Goal: Task Accomplishment & Management: Use online tool/utility

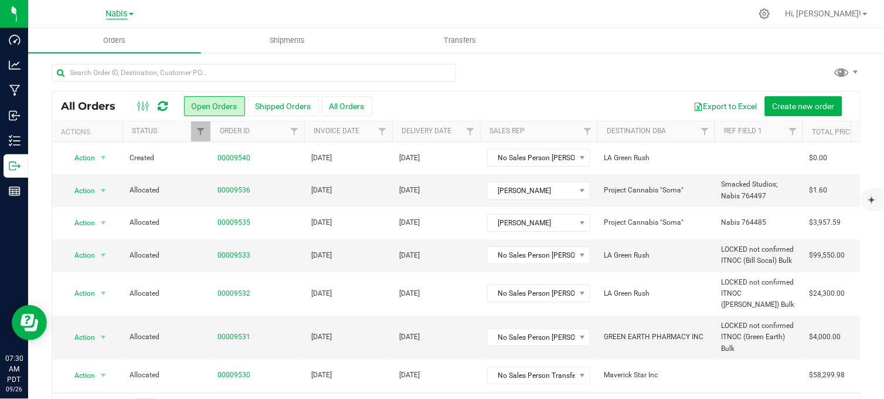
click at [116, 13] on span "Nabis" at bounding box center [117, 14] width 22 height 11
click at [97, 40] on link "MSR Supply" at bounding box center [119, 41] width 171 height 16
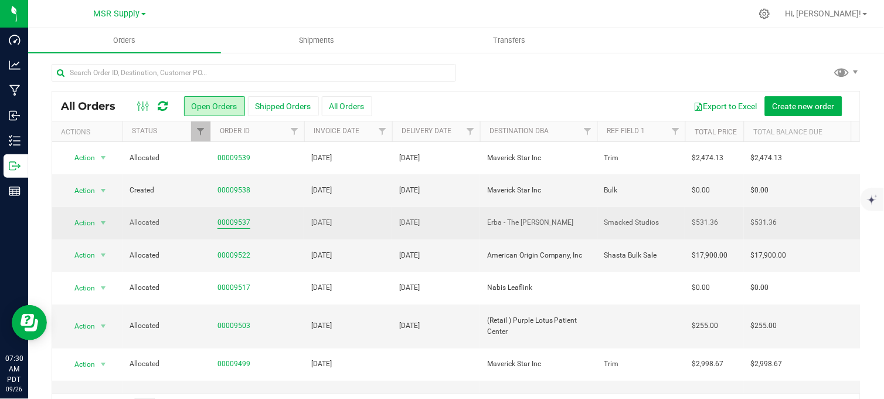
click at [233, 224] on link "00009537" at bounding box center [234, 222] width 33 height 11
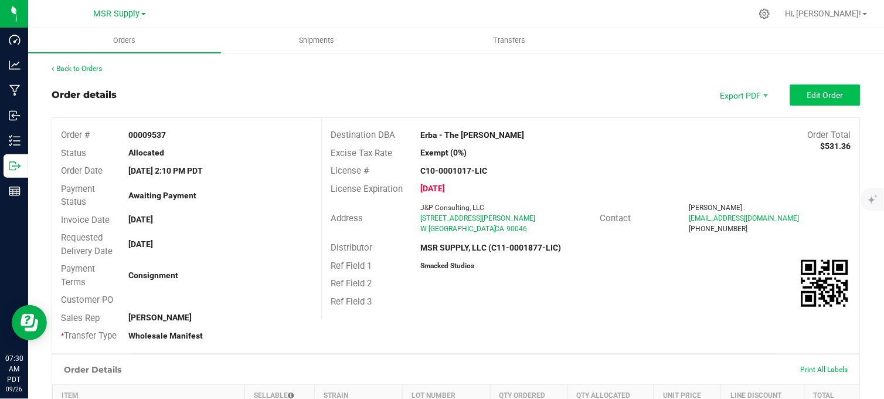
drag, startPoint x: 786, startPoint y: 80, endPoint x: 790, endPoint y: 86, distance: 7.5
click at [792, 86] on button "Edit Order" at bounding box center [825, 94] width 70 height 21
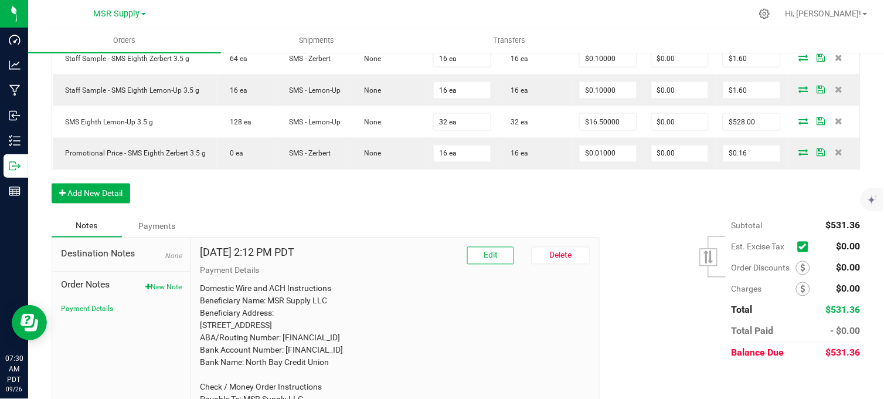
scroll to position [456, 0]
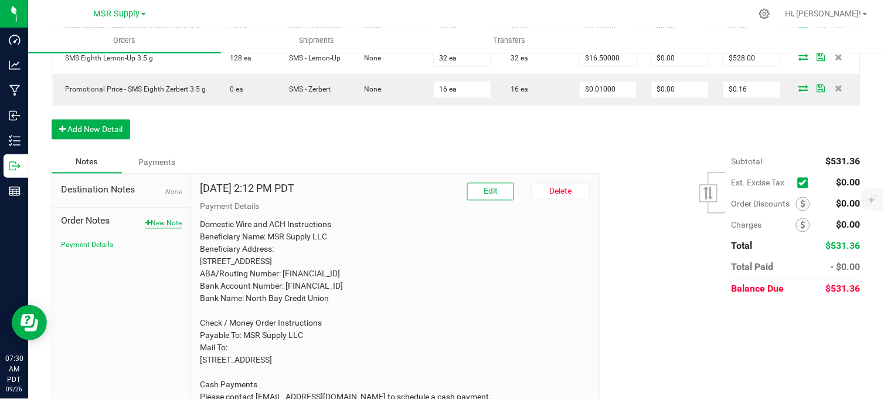
click at [176, 229] on button "New Note" at bounding box center [163, 223] width 36 height 11
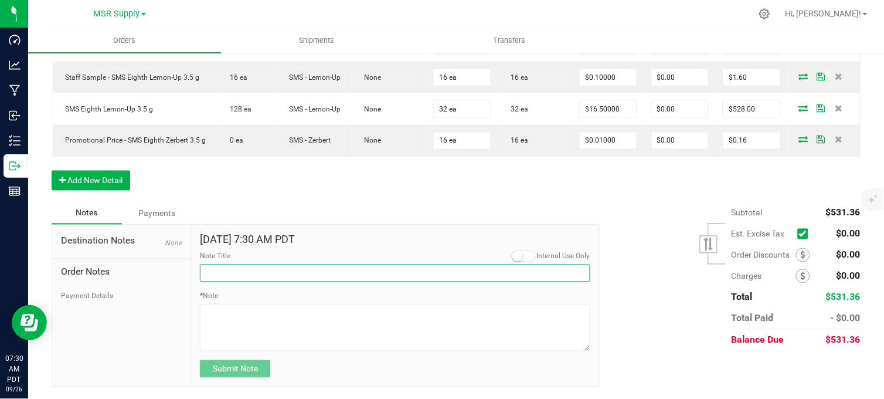
click at [277, 274] on input "Note Title" at bounding box center [395, 273] width 390 height 18
type input "Display credits"
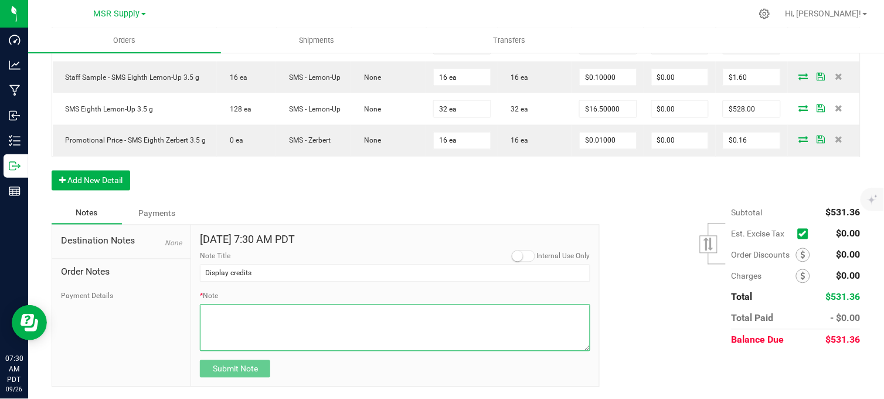
click at [244, 325] on textarea "* Note" at bounding box center [395, 327] width 390 height 47
type textarea "$16.50 Credited for missing Lemon-Up display"
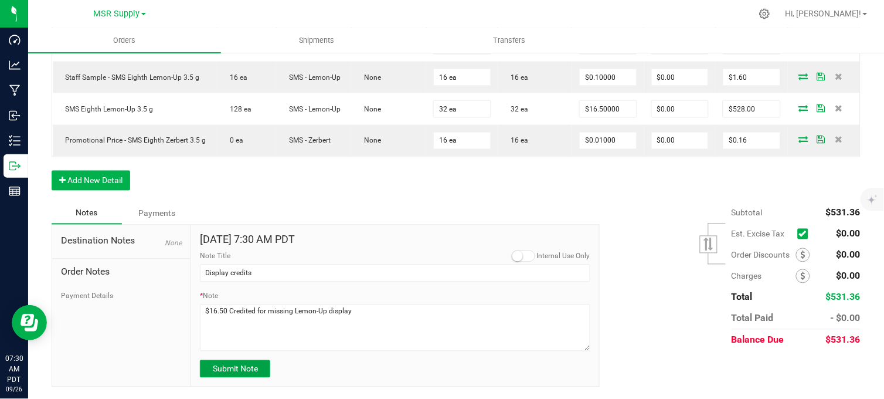
click at [256, 358] on button "Submit Note" at bounding box center [235, 369] width 70 height 18
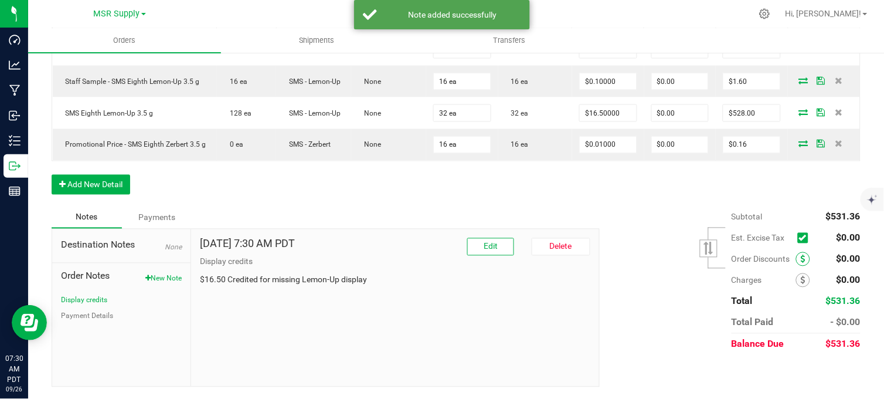
click at [796, 259] on icon at bounding box center [803, 259] width 5 height 8
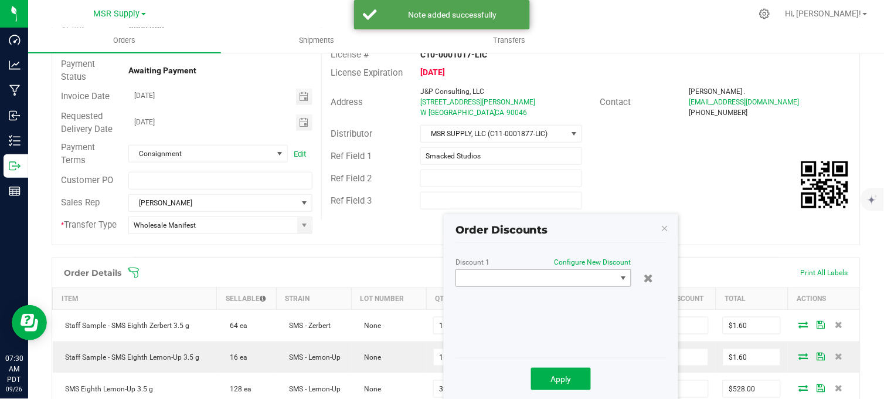
scroll to position [148, 0]
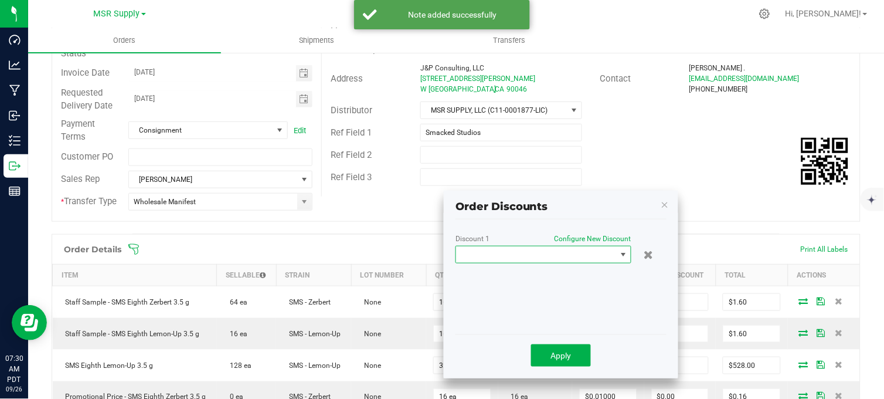
click at [578, 256] on span at bounding box center [536, 254] width 160 height 16
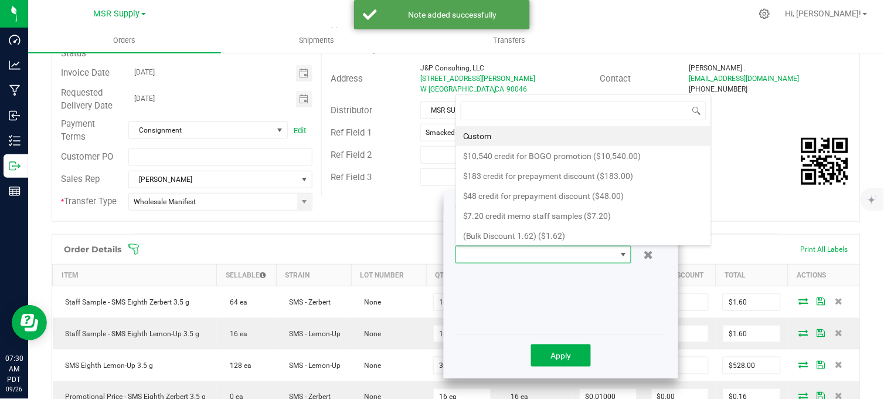
scroll to position [18, 176]
drag, startPoint x: 520, startPoint y: 132, endPoint x: 535, endPoint y: 133, distance: 14.7
click at [520, 133] on li "Custom" at bounding box center [583, 136] width 255 height 20
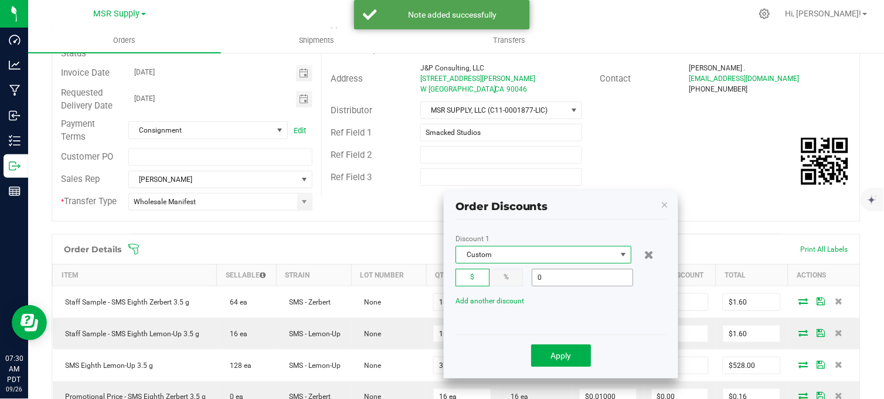
click at [572, 280] on input "0" at bounding box center [582, 277] width 100 height 16
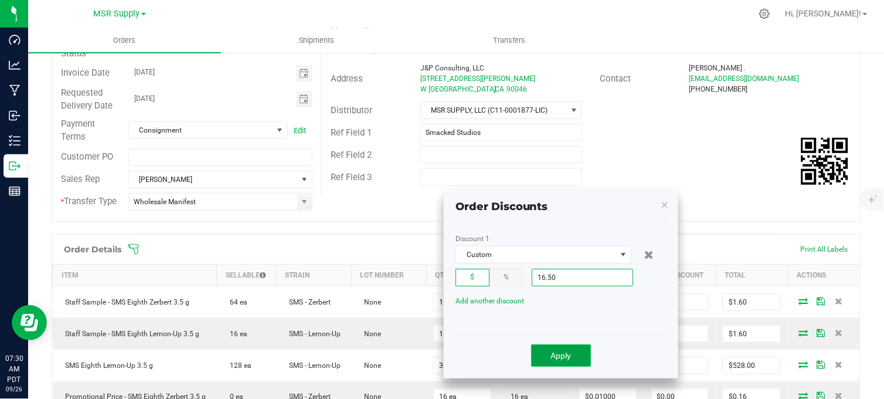
type input "$16.50"
click at [575, 358] on button "Apply" at bounding box center [561, 355] width 60 height 22
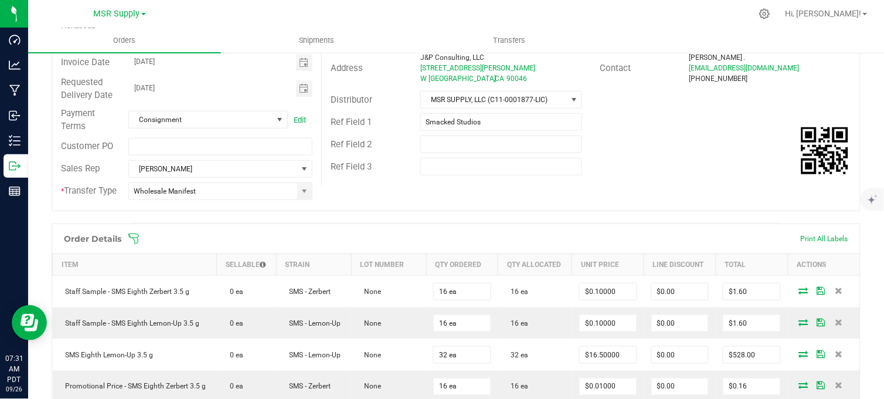
scroll to position [18, 0]
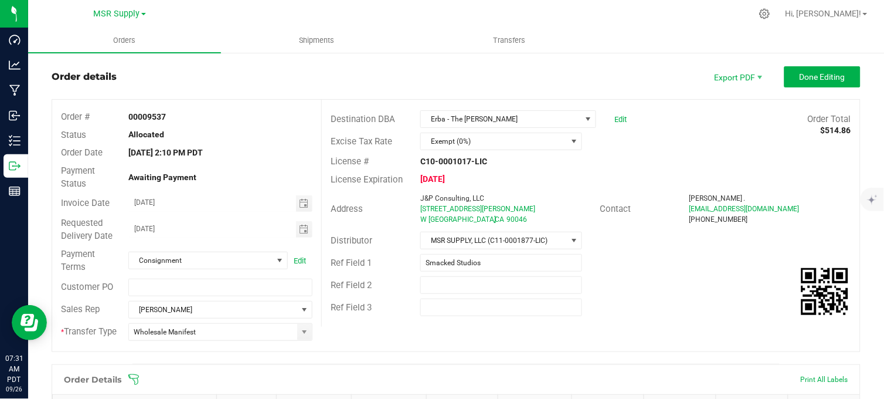
click at [628, 80] on div "Order details Export PDF Done Editing" at bounding box center [456, 76] width 809 height 21
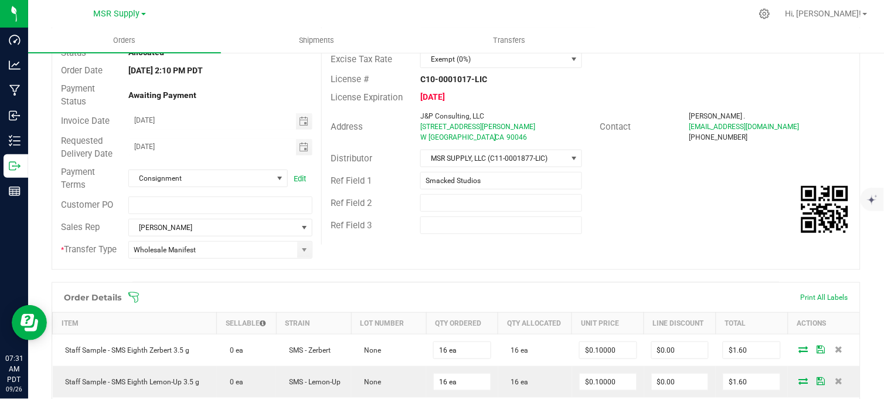
scroll to position [0, 0]
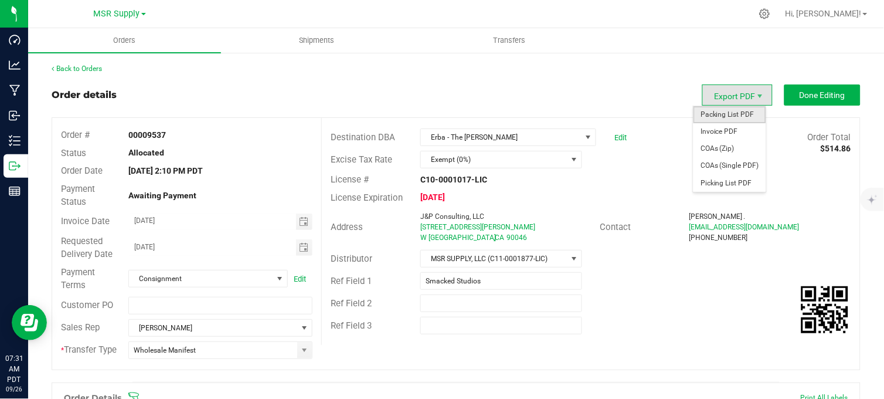
click at [728, 117] on span "Packing List PDF" at bounding box center [730, 114] width 73 height 17
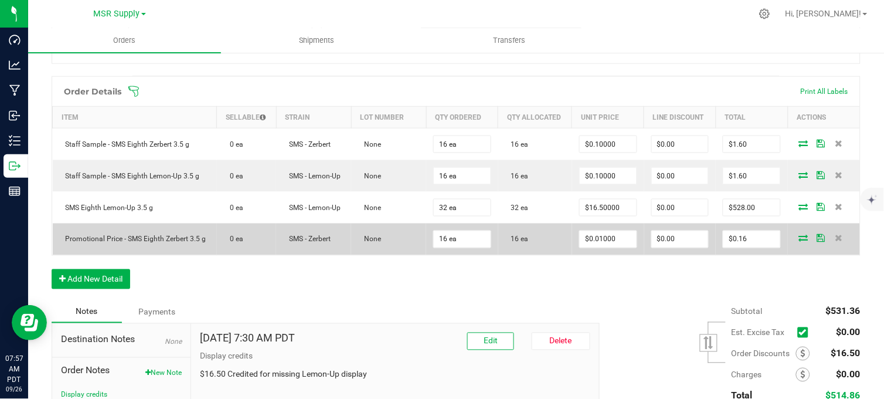
scroll to position [325, 0]
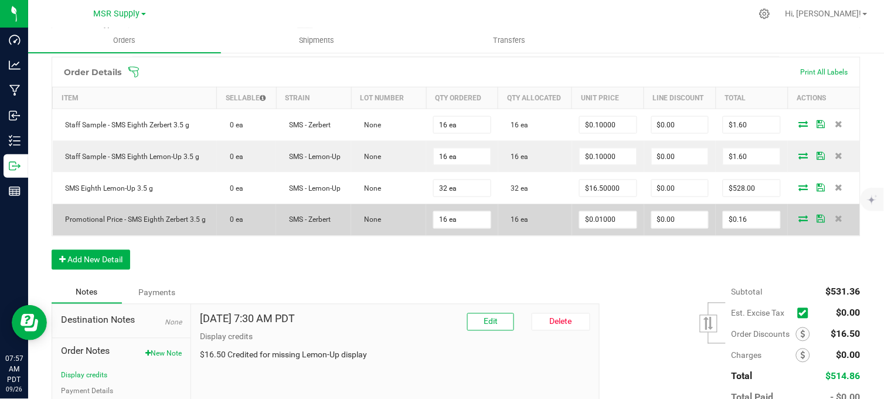
click at [796, 222] on icon at bounding box center [803, 218] width 9 height 7
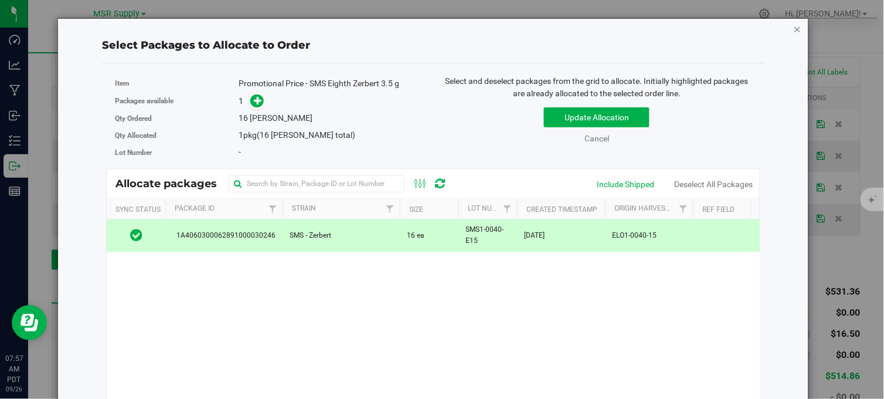
click at [794, 28] on icon "button" at bounding box center [798, 29] width 8 height 14
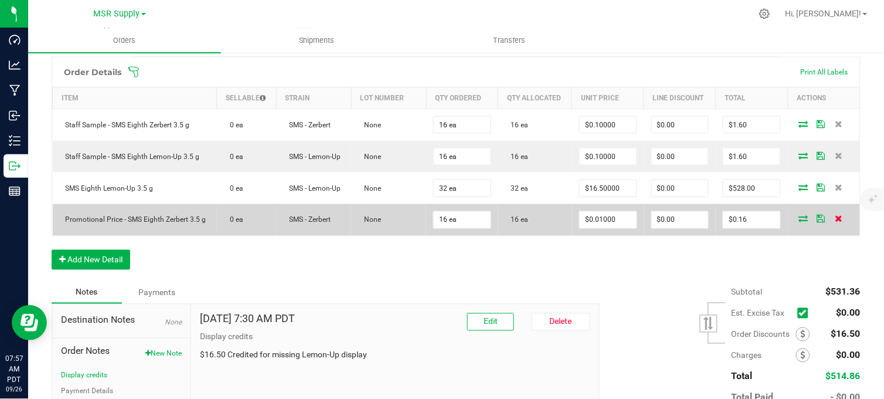
click at [796, 222] on span at bounding box center [839, 218] width 18 height 7
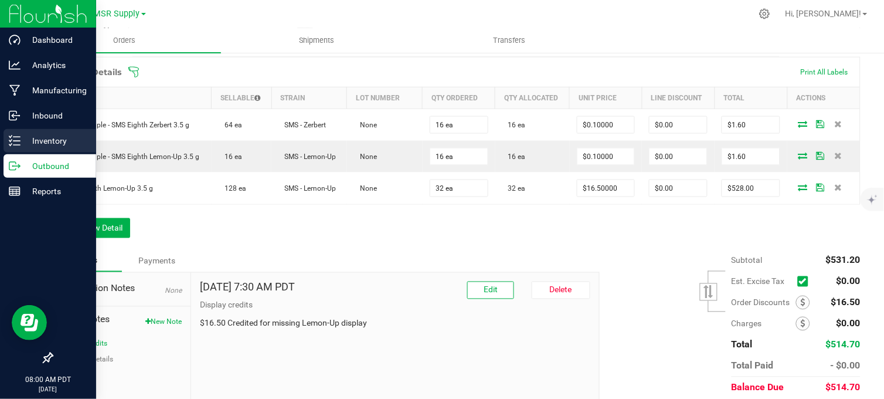
click at [32, 139] on p "Inventory" at bounding box center [56, 141] width 70 height 14
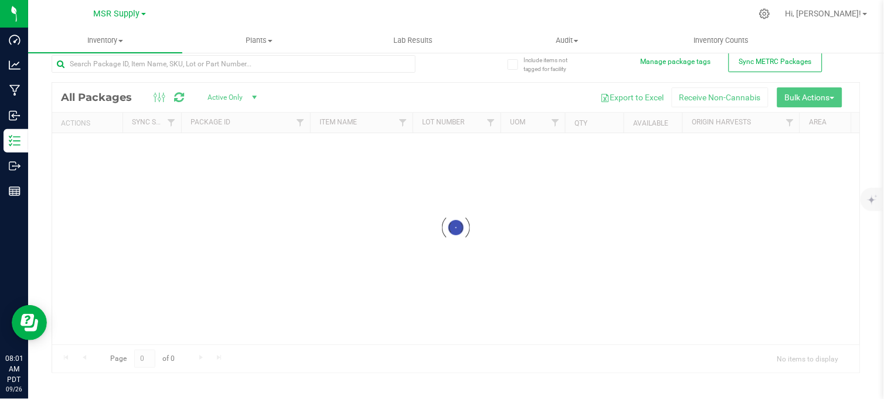
scroll to position [10, 0]
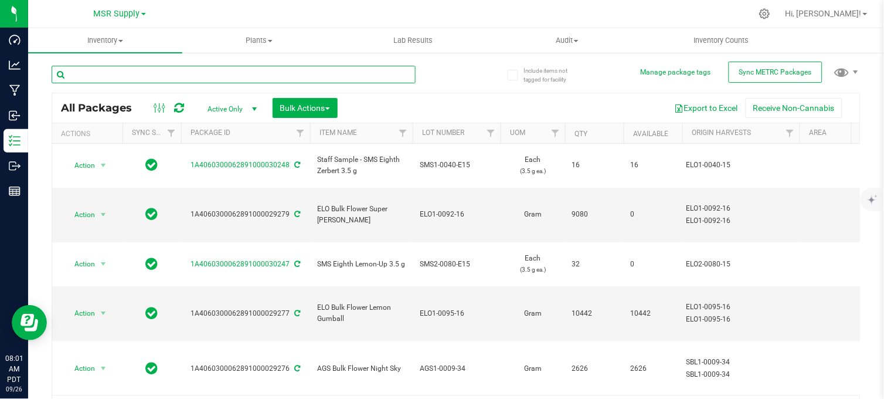
click at [161, 76] on input "text" at bounding box center [234, 75] width 364 height 18
type input "ags eighth alpine"
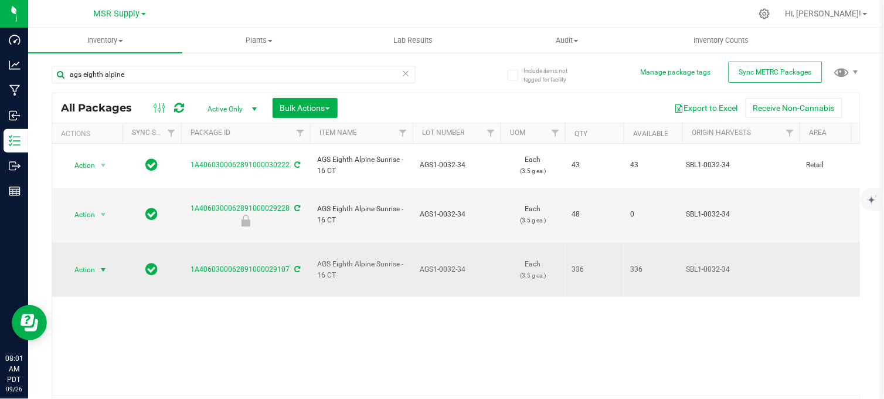
click at [103, 265] on span "select" at bounding box center [103, 269] width 9 height 9
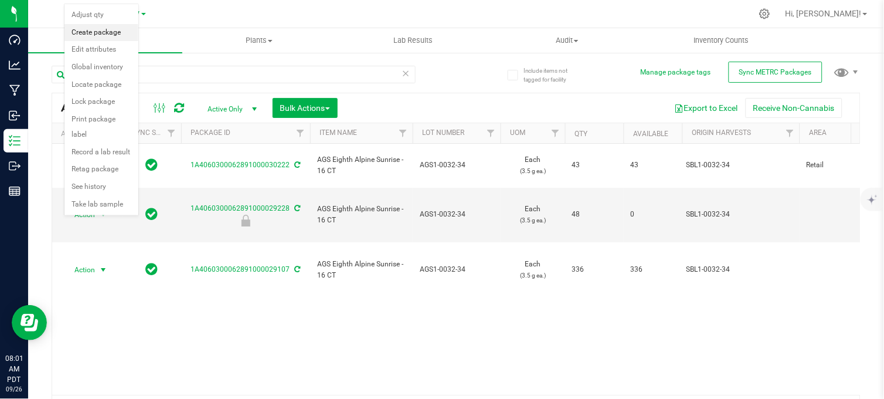
click at [100, 36] on li "Create package" at bounding box center [101, 33] width 74 height 18
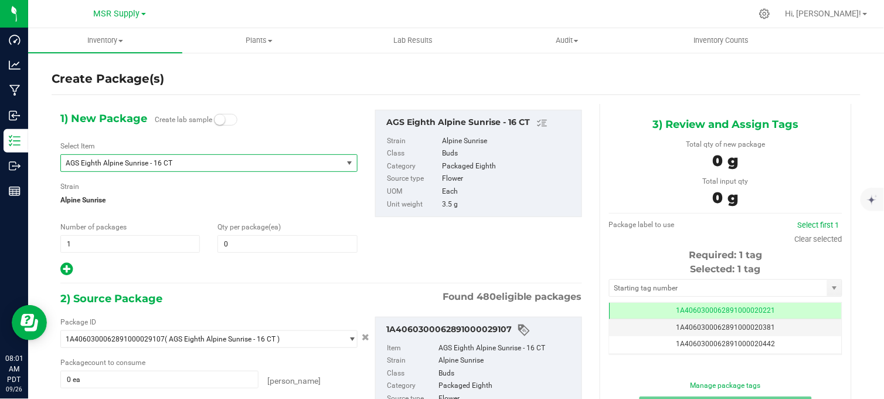
click at [148, 165] on span "AGS Eighth Alpine Sunrise - 16 CT" at bounding box center [196, 163] width 261 height 8
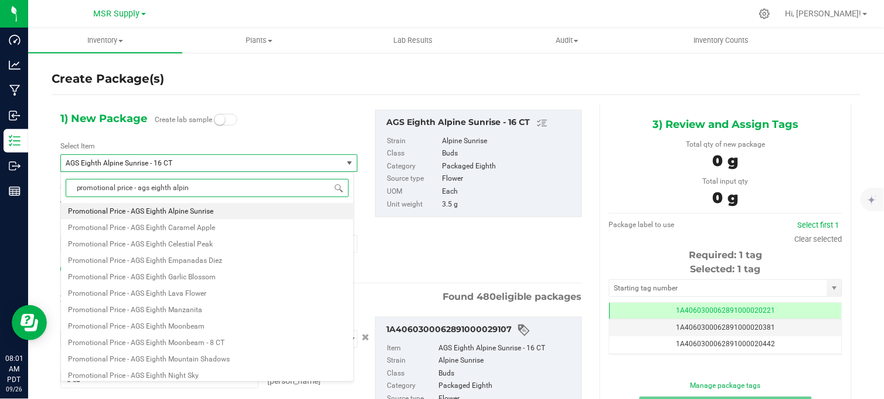
type input "promotional price - ags eighth alpine"
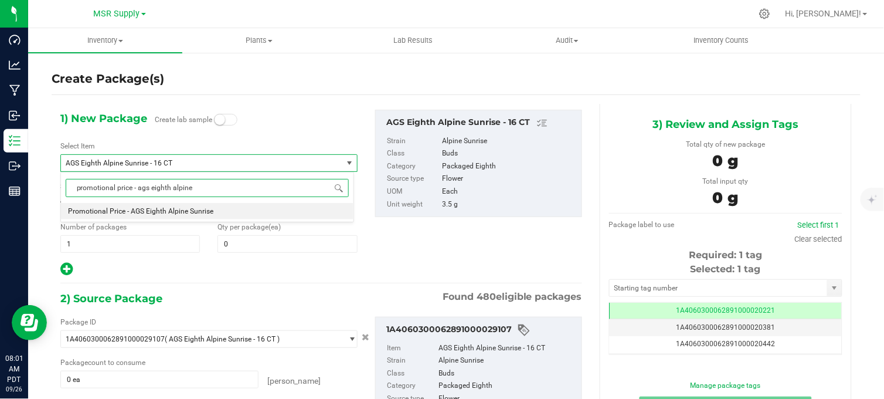
click at [196, 210] on span "Promotional Price - AGS Eighth Alpine Sunrise" at bounding box center [140, 211] width 145 height 8
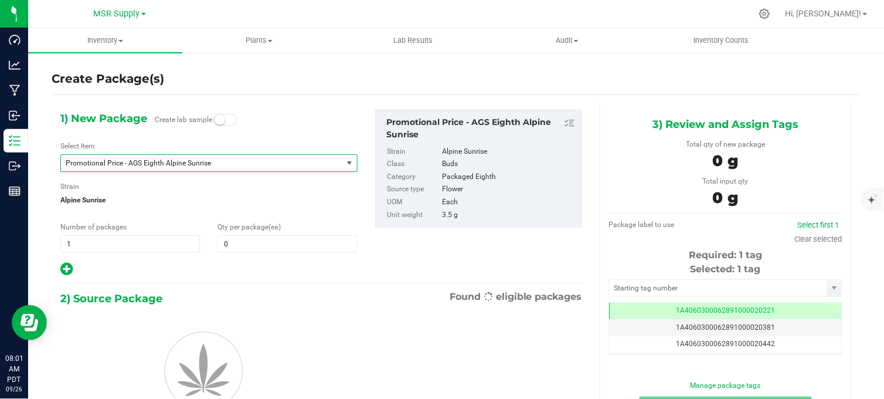
type input "0"
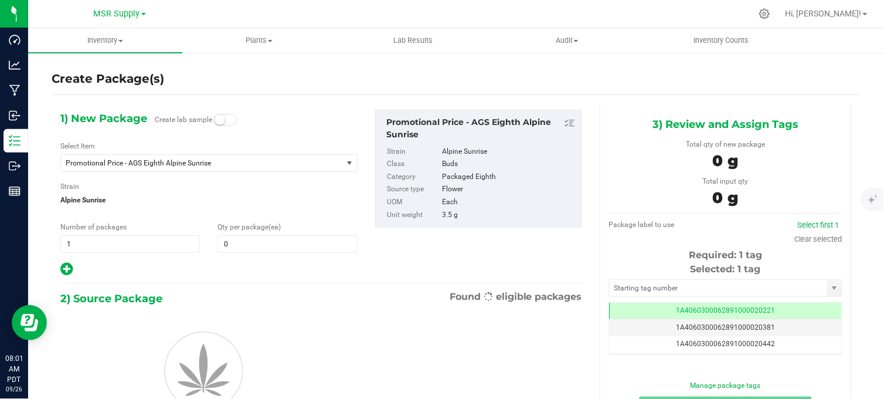
click at [258, 254] on div "1) New Package Create lab sample Select Item Promotional Price - AGS Eighth Alp…" at bounding box center [209, 193] width 315 height 167
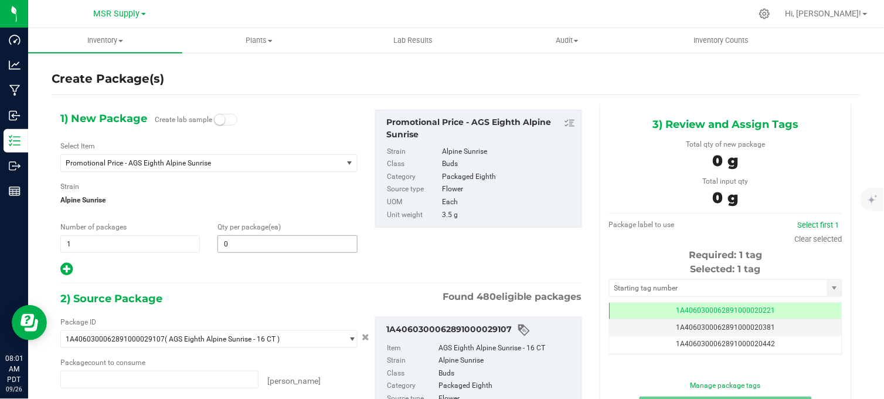
type input "0 ea"
click at [251, 244] on span at bounding box center [288, 244] width 140 height 18
type input "16"
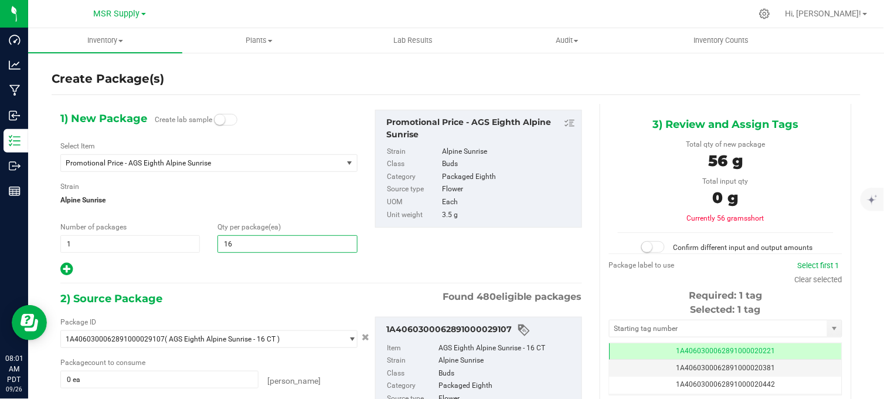
type input "16"
drag, startPoint x: 240, startPoint y: 270, endPoint x: 235, endPoint y: 264, distance: 8.3
click at [237, 267] on div at bounding box center [208, 268] width 297 height 15
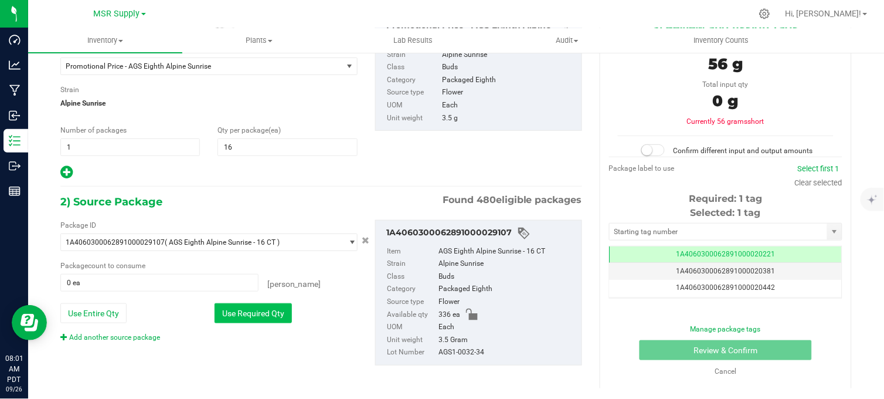
click at [259, 309] on button "Use Required Qty" at bounding box center [253, 313] width 77 height 20
type input "16 ea"
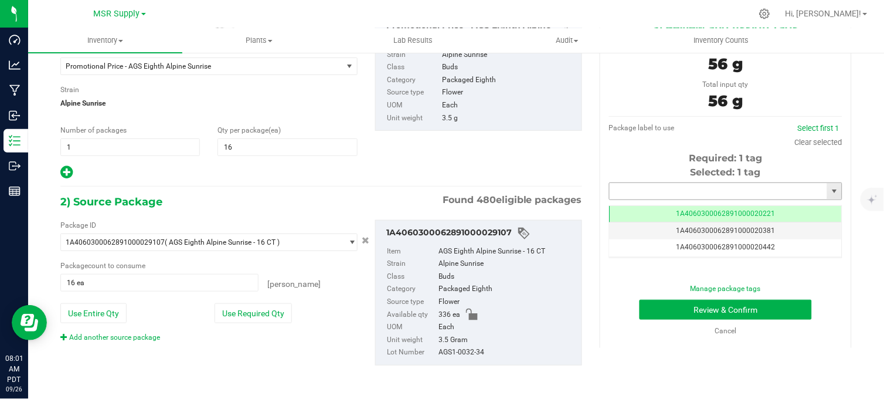
click at [663, 196] on input "text" at bounding box center [719, 191] width 218 height 16
click at [655, 203] on li "1A4060300062891000030249" at bounding box center [718, 211] width 229 height 18
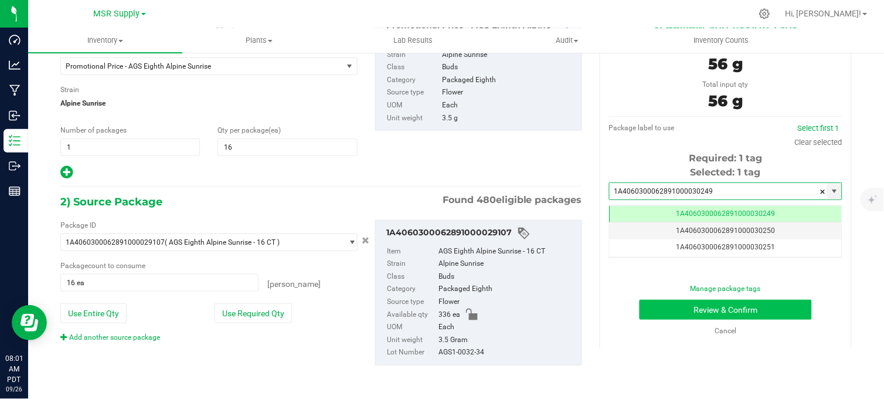
type input "1A4060300062891000030249"
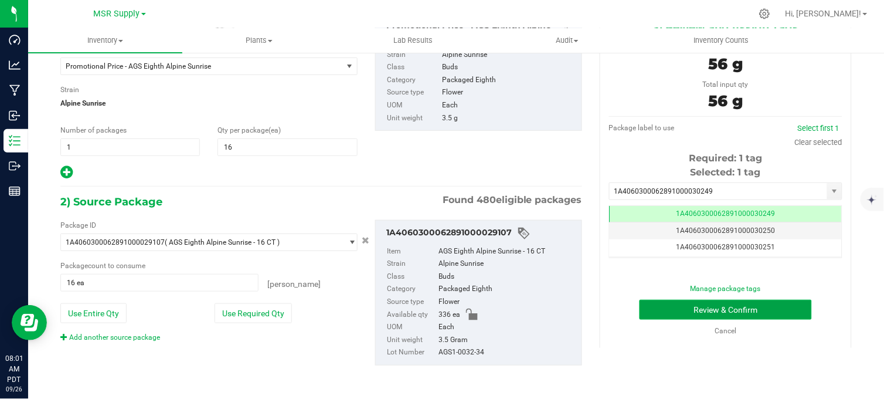
click at [696, 308] on button "Review & Confirm" at bounding box center [726, 310] width 172 height 20
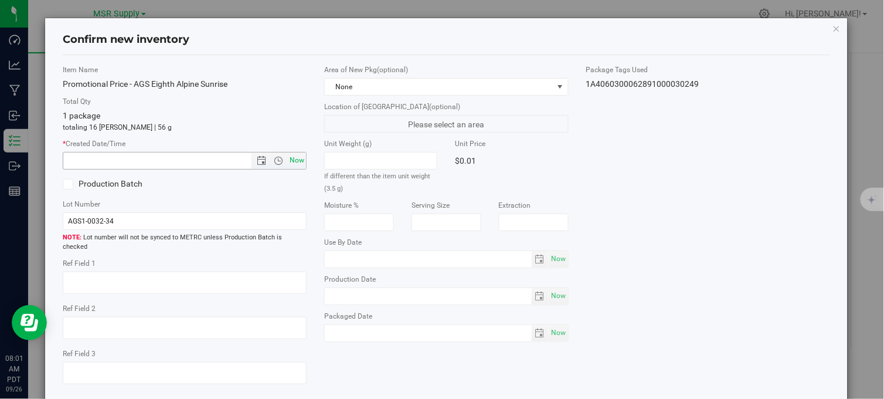
click at [292, 161] on span "Now" at bounding box center [297, 160] width 20 height 17
type input "9/26/2025 8:01 AM"
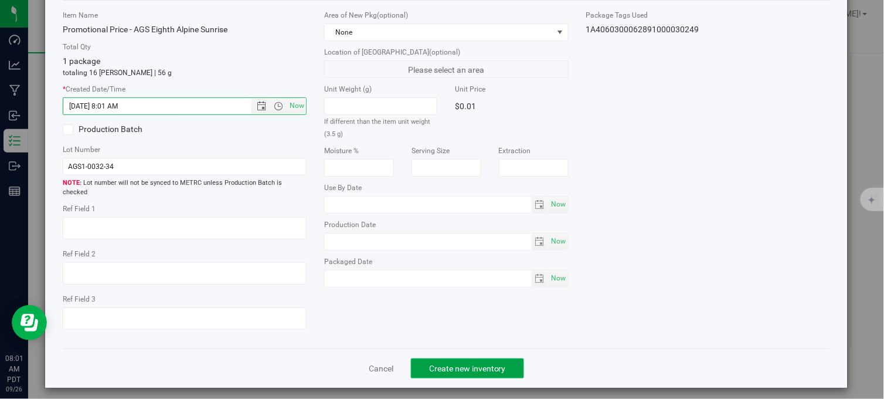
click at [475, 358] on button "Create new inventory" at bounding box center [467, 368] width 113 height 20
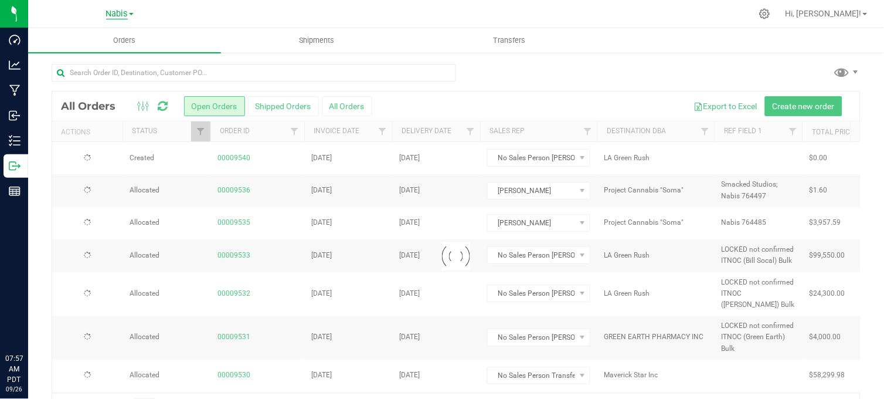
click at [120, 12] on span "Nabis" at bounding box center [117, 14] width 22 height 11
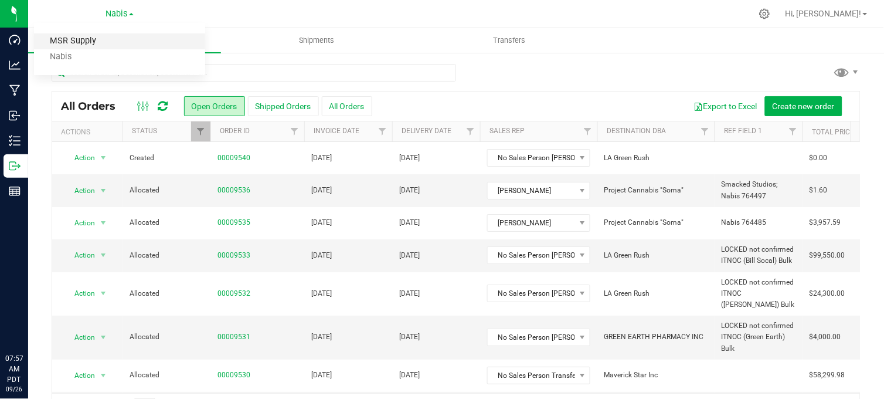
click at [85, 40] on link "MSR Supply" at bounding box center [119, 41] width 171 height 16
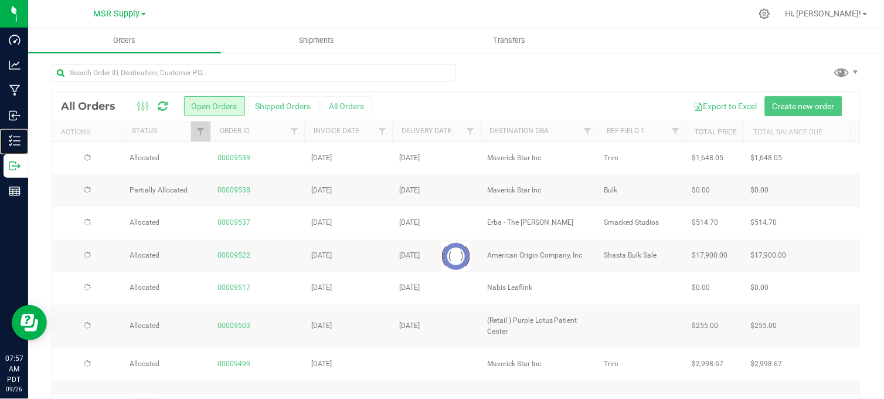
click at [18, 142] on icon at bounding box center [15, 141] width 12 height 12
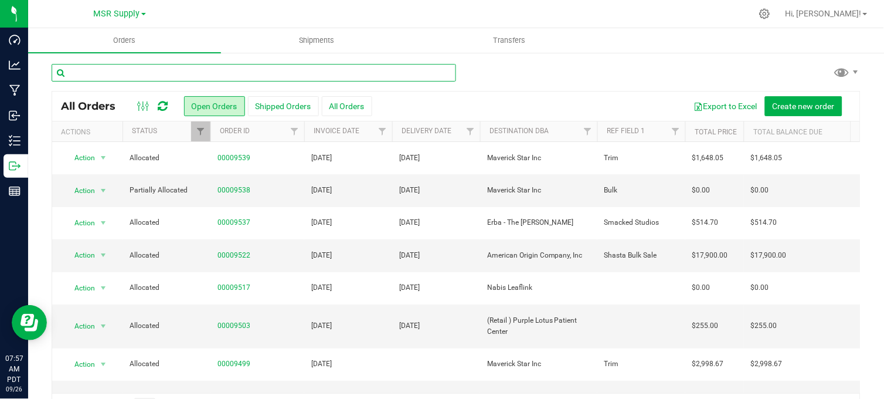
click at [245, 69] on input "text" at bounding box center [254, 73] width 405 height 18
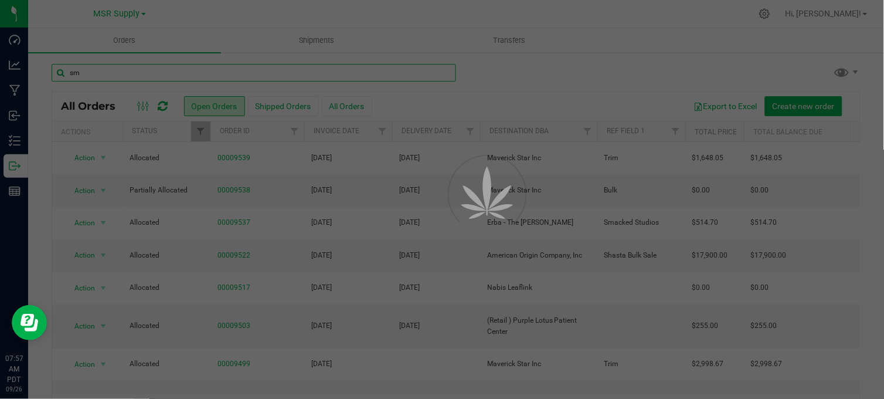
type input "s"
type input "promot"
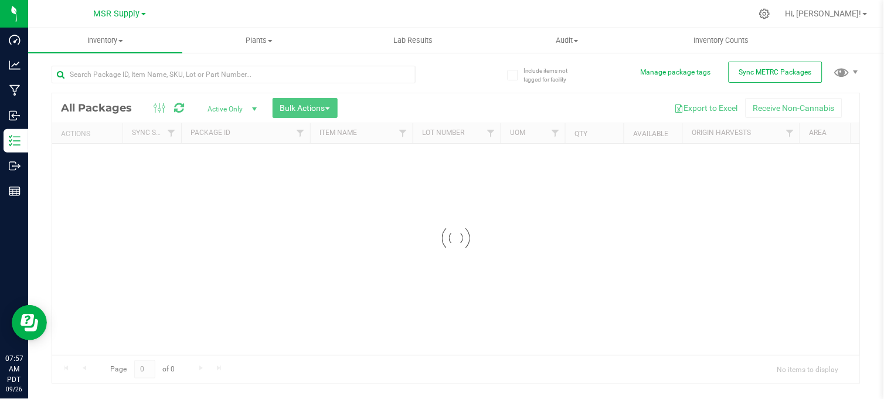
scroll to position [10, 0]
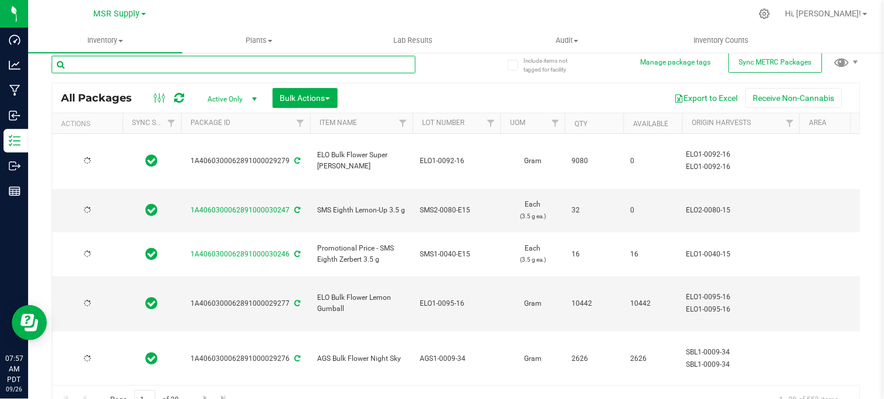
click at [205, 73] on input "text" at bounding box center [234, 65] width 364 height 18
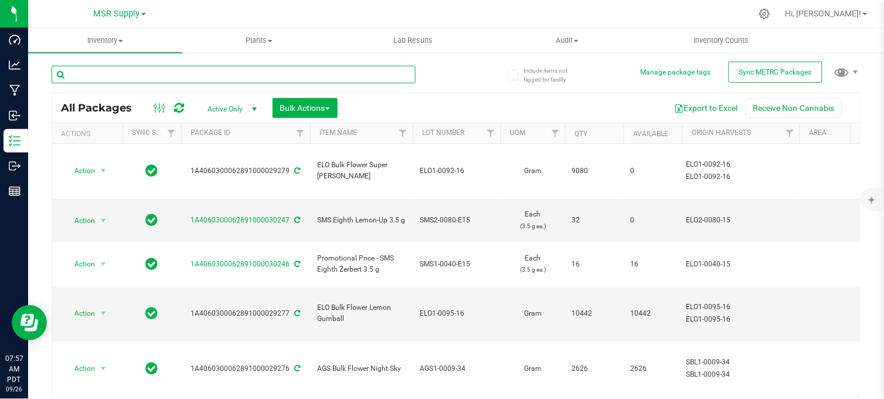
type input "o"
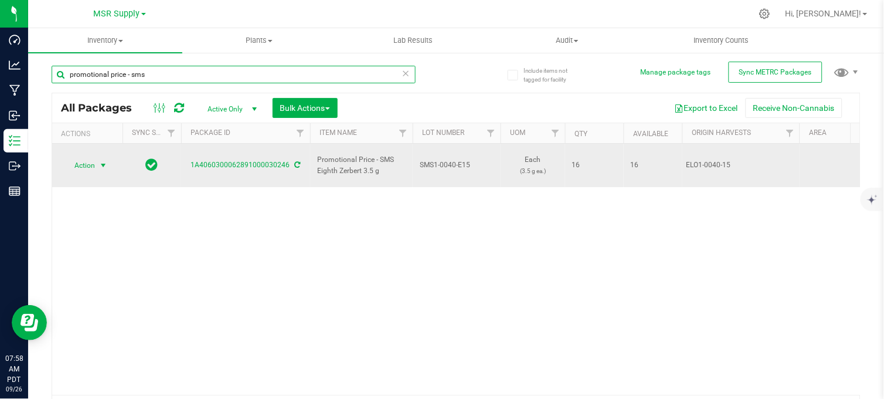
type input "promotional price - sms"
click at [97, 162] on span "select" at bounding box center [103, 165] width 15 height 16
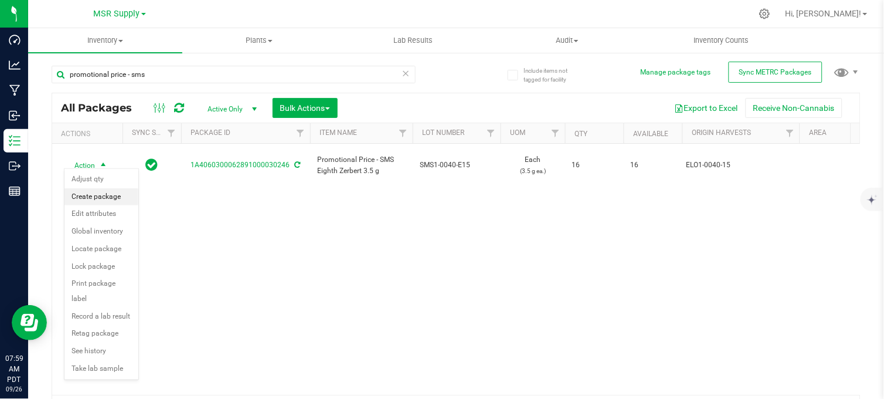
drag, startPoint x: 104, startPoint y: 196, endPoint x: 190, endPoint y: 264, distance: 110.2
click at [104, 196] on li "Create package" at bounding box center [101, 197] width 74 height 18
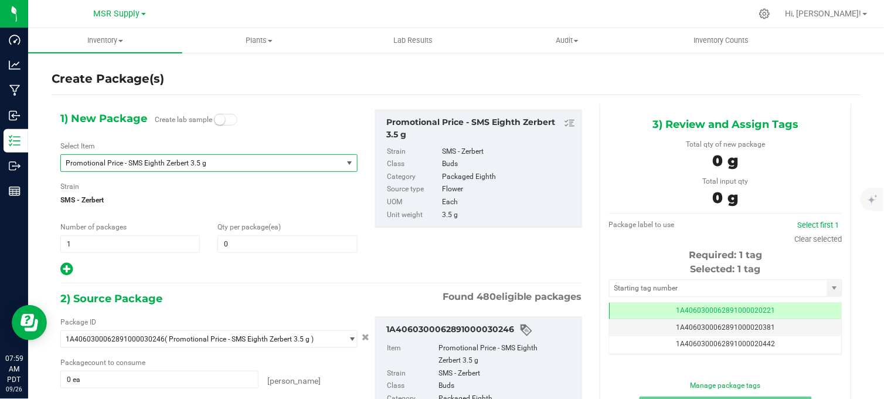
click at [158, 163] on span "Promotional Price - SMS Eighth Zerbert 3.5 g" at bounding box center [196, 163] width 261 height 8
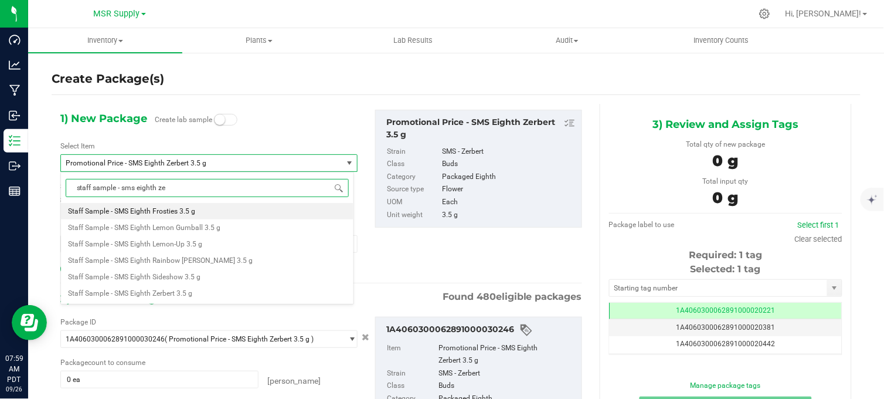
type input "staff sample - sms eighth zer"
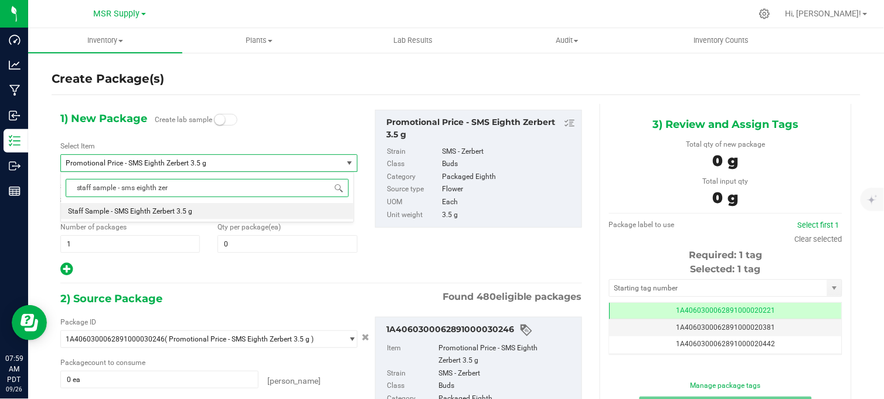
click at [206, 213] on li "Staff Sample - SMS Eighth Zerbert 3.5 g" at bounding box center [207, 211] width 293 height 16
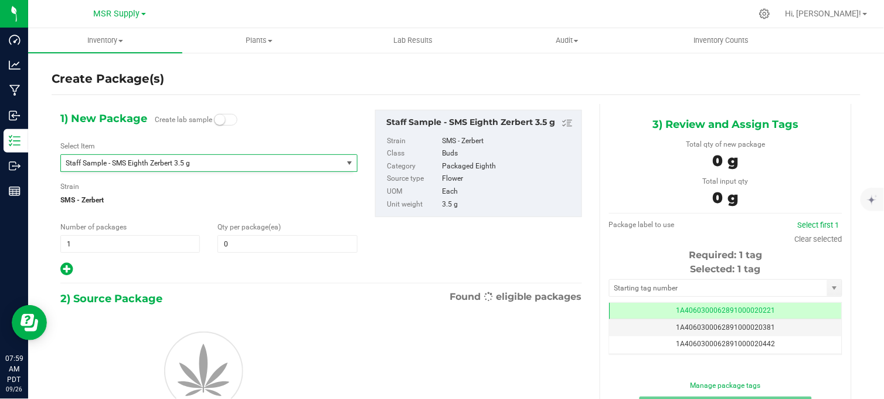
type input "0"
click at [232, 243] on span at bounding box center [288, 244] width 140 height 18
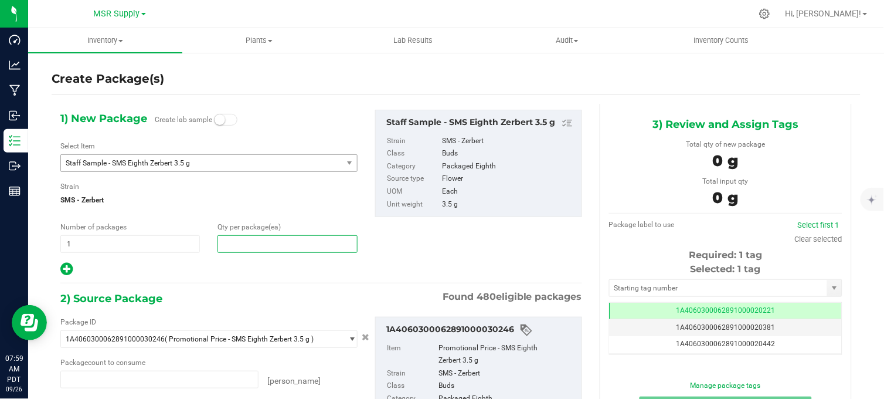
type input "0 ea"
type input "16"
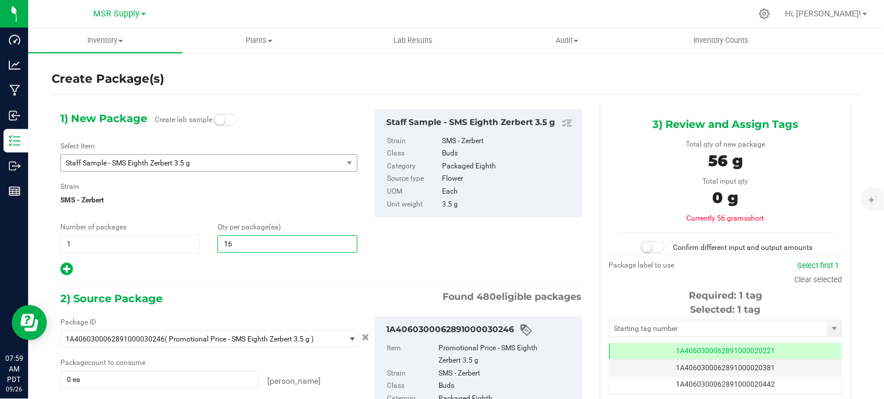
type input "16"
click at [212, 203] on span "SMS - Zerbert" at bounding box center [208, 200] width 297 height 18
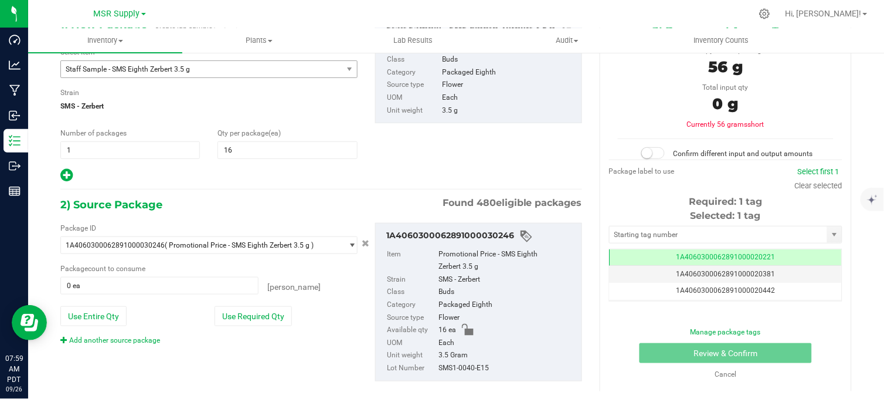
scroll to position [110, 0]
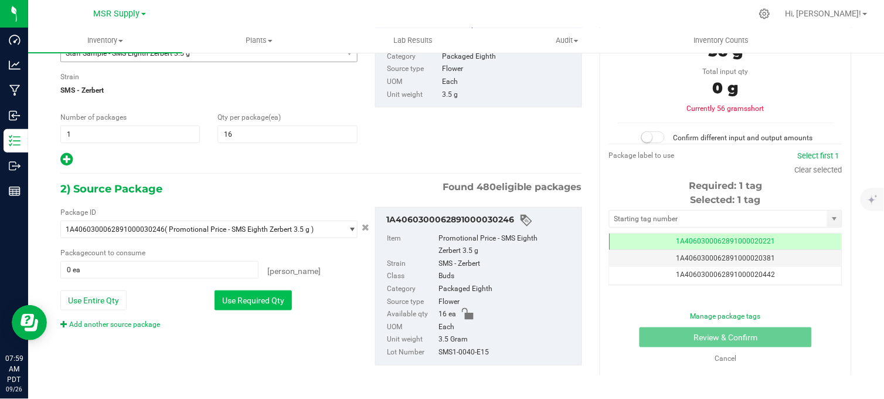
click at [246, 299] on button "Use Required Qty" at bounding box center [253, 300] width 77 height 20
type input "16 ea"
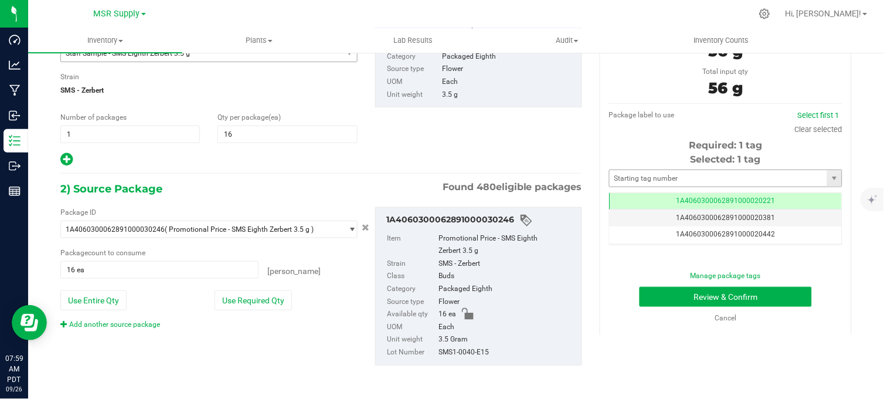
drag, startPoint x: 653, startPoint y: 167, endPoint x: 648, endPoint y: 176, distance: 10.0
click at [653, 168] on div "Selected: 1 tag Tag 1A4060300062891000020221 1A4060300062891000020381 1A4060300…" at bounding box center [725, 198] width 233 height 93
click at [648, 176] on input "text" at bounding box center [719, 178] width 218 height 16
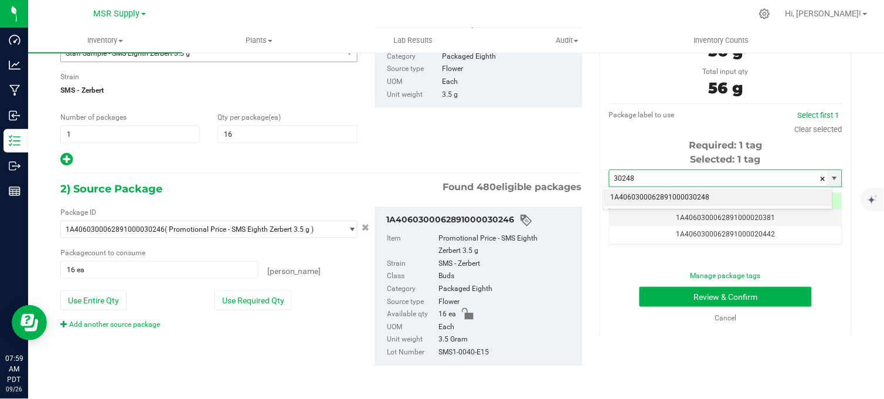
click at [711, 201] on li "1A4060300062891000030248" at bounding box center [718, 198] width 229 height 18
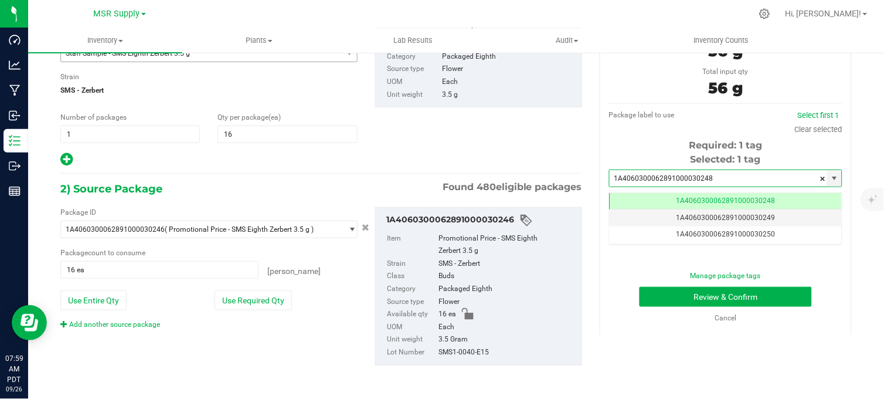
type input "1A4060300062891000030248"
click at [716, 283] on div "Manage package tags Review & Confirm Cancel" at bounding box center [726, 296] width 216 height 53
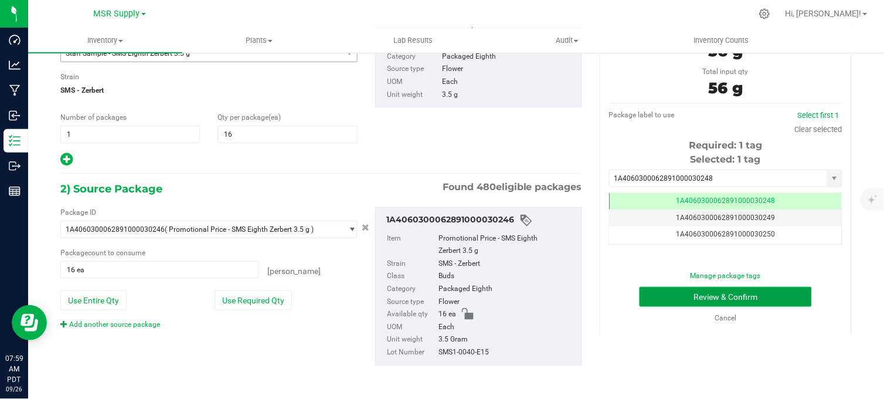
click at [712, 298] on button "Review & Confirm" at bounding box center [726, 297] width 172 height 20
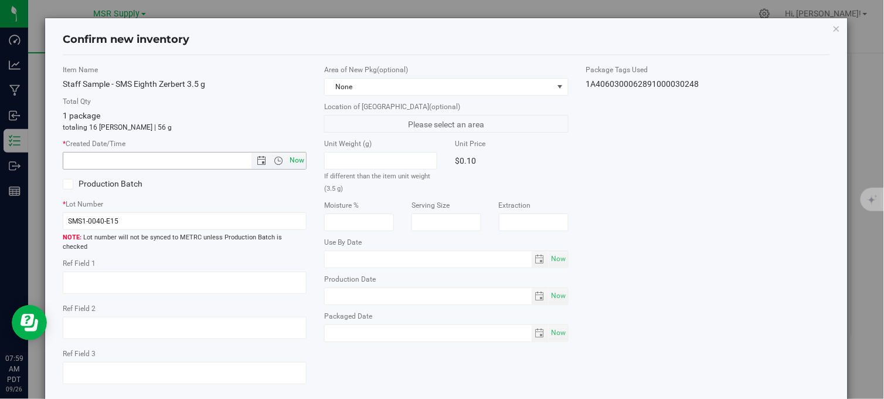
click at [295, 165] on span "Now" at bounding box center [297, 160] width 20 height 17
type input "[DATE] 7:59 AM"
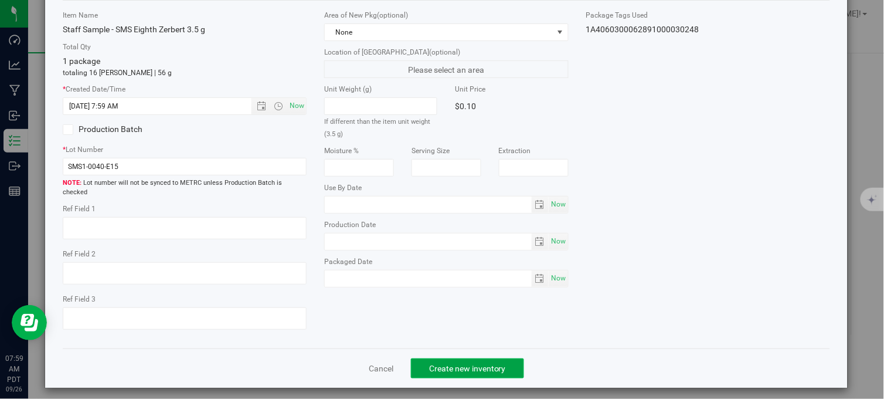
click at [489, 364] on span "Create new inventory" at bounding box center [467, 368] width 77 height 9
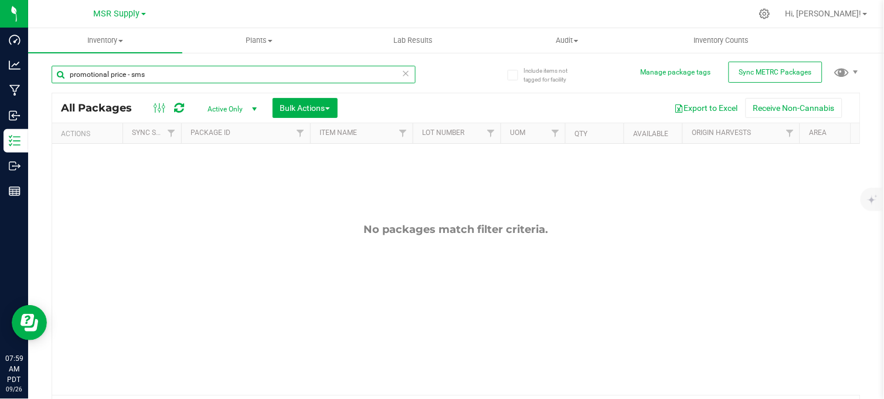
drag, startPoint x: 159, startPoint y: 80, endPoint x: 63, endPoint y: 93, distance: 96.4
click at [63, 93] on div "promotional price - sms All Packages Active Only Active Only Lab Samples Locked…" at bounding box center [456, 239] width 809 height 369
type input "staff sample - sms eighth"
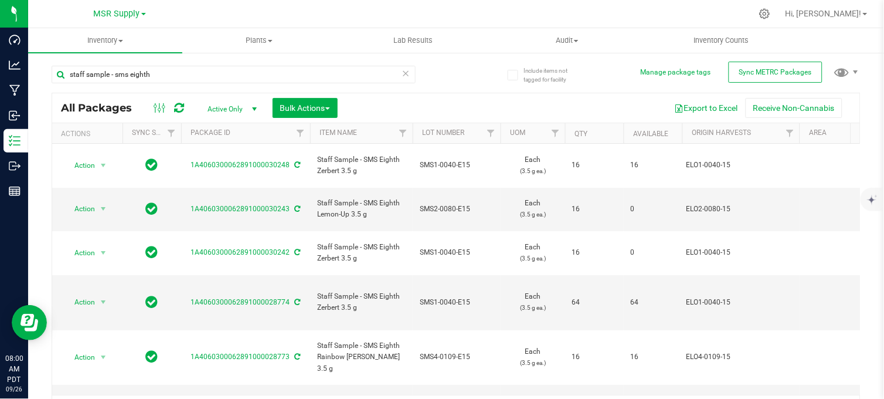
click at [441, 69] on div "staff sample - sms eighth" at bounding box center [254, 74] width 405 height 38
drag, startPoint x: 173, startPoint y: 75, endPoint x: 56, endPoint y: 89, distance: 117.5
click at [56, 89] on div "staff sample - sms eighth" at bounding box center [234, 79] width 364 height 27
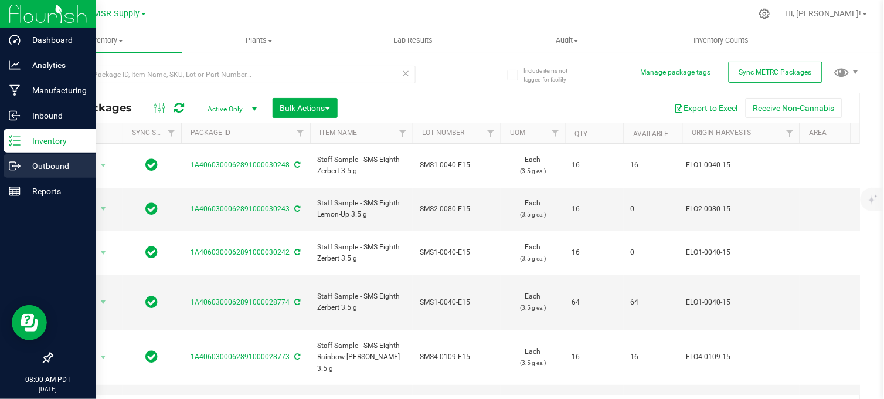
click at [34, 167] on p "Outbound" at bounding box center [56, 166] width 70 height 14
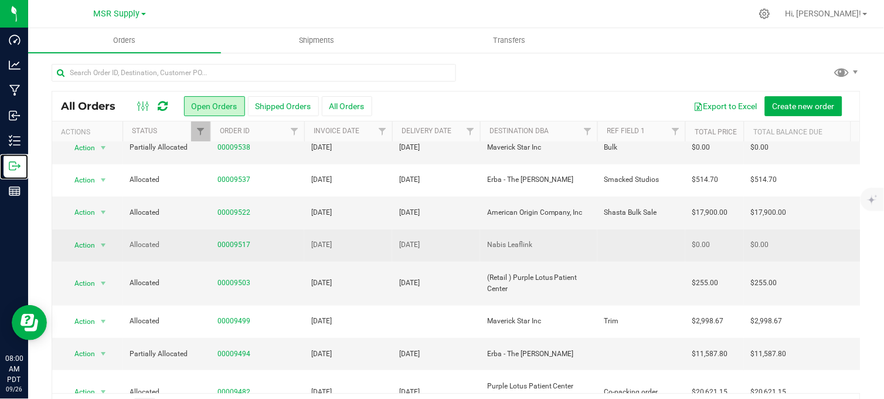
scroll to position [130, 0]
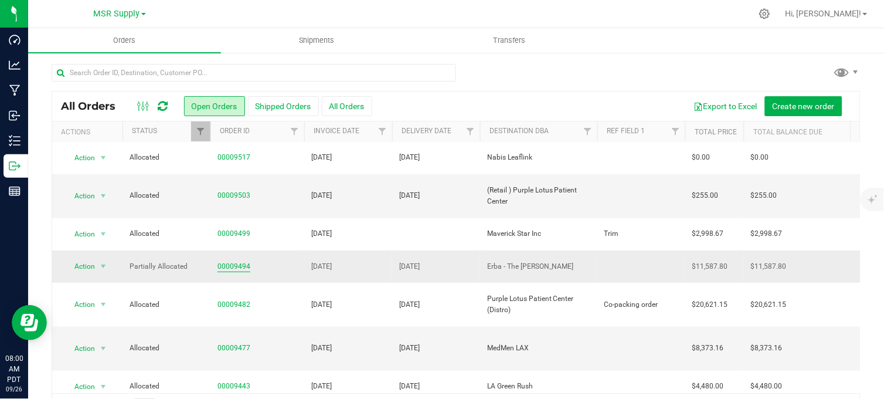
click at [239, 261] on link "00009494" at bounding box center [234, 266] width 33 height 11
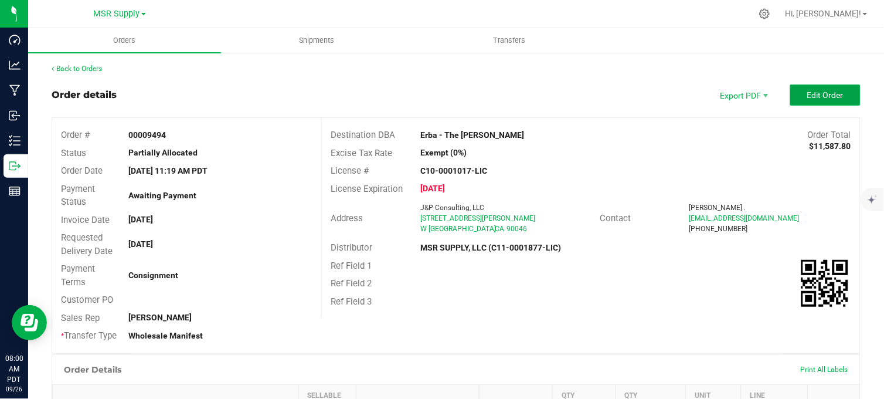
click at [807, 90] on span "Edit Order" at bounding box center [825, 94] width 36 height 9
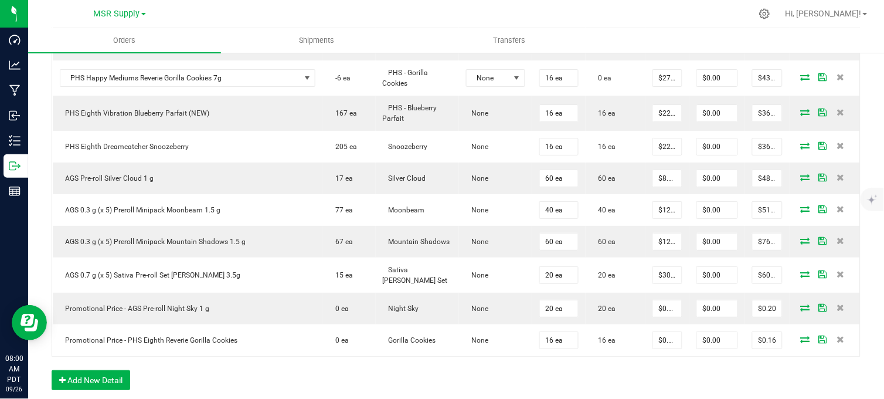
scroll to position [977, 0]
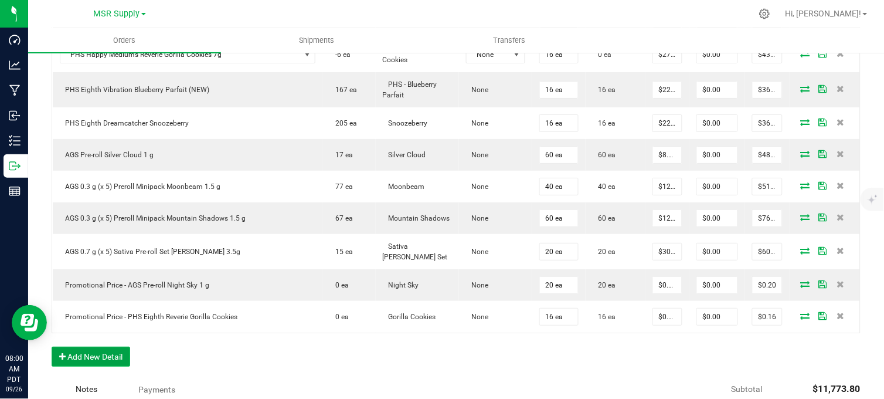
click at [123, 347] on button "Add New Detail" at bounding box center [91, 357] width 79 height 20
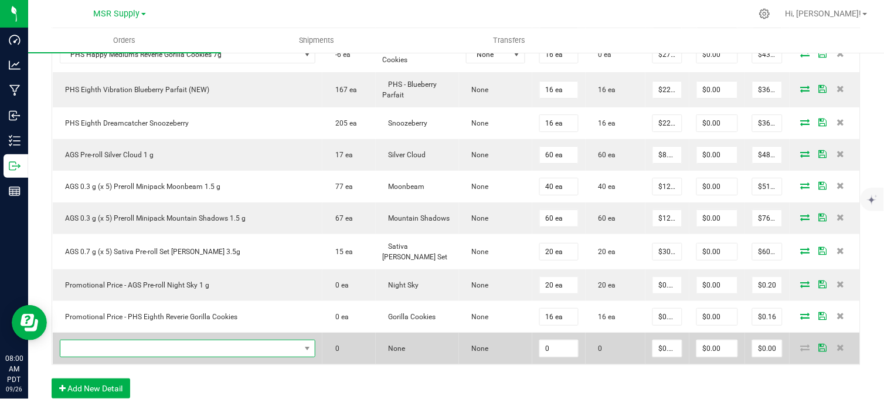
click at [142, 340] on span "NO DATA FOUND" at bounding box center [180, 348] width 240 height 16
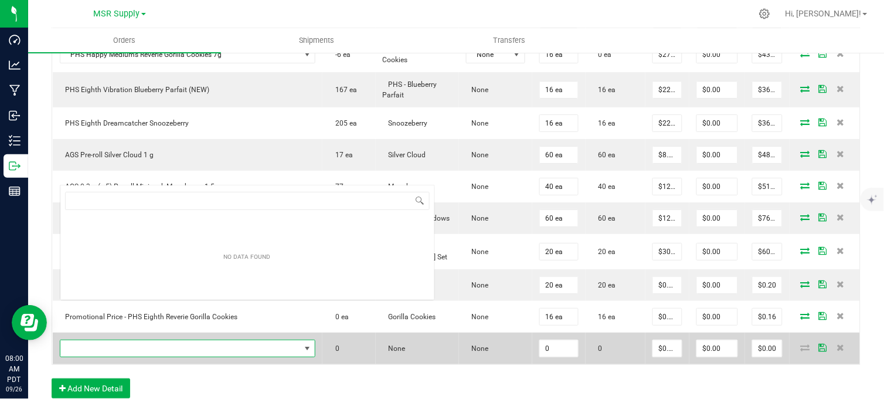
scroll to position [18, 215]
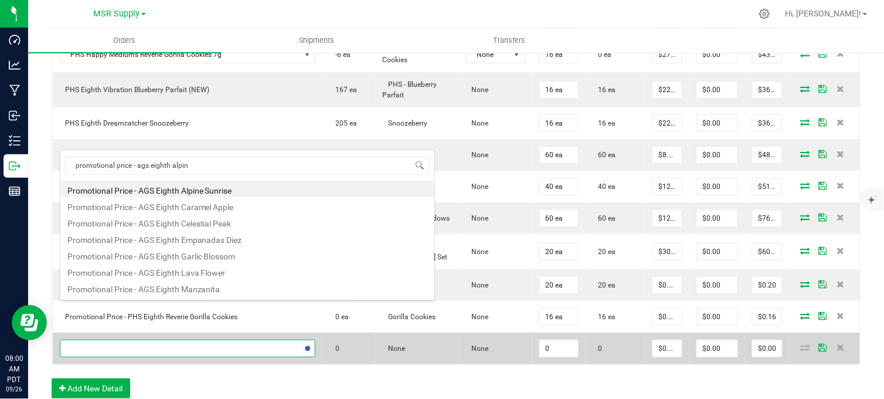
type input "promotional price - ags eighth alpine"
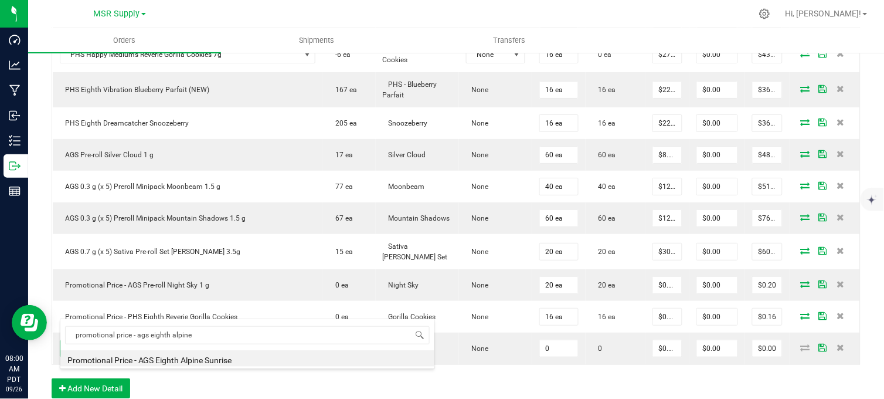
click at [219, 361] on li "Promotional Price - AGS Eighth Alpine Sunrise" at bounding box center [247, 358] width 374 height 16
type input "0 ea"
type input "$0.01000"
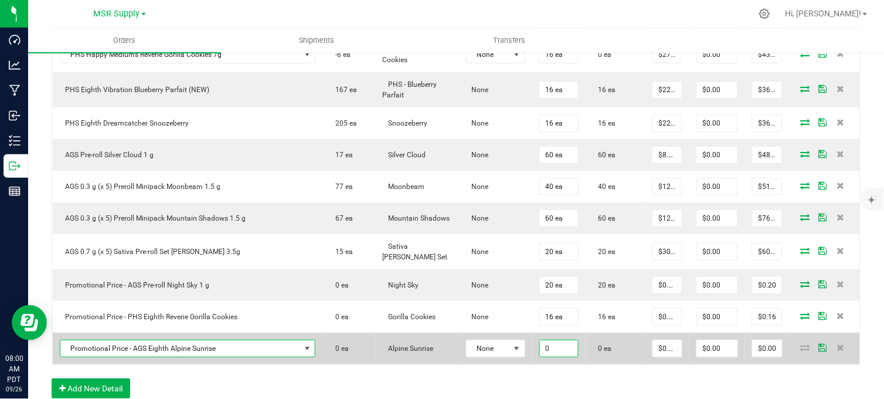
click at [540, 340] on input "0" at bounding box center [559, 348] width 38 height 16
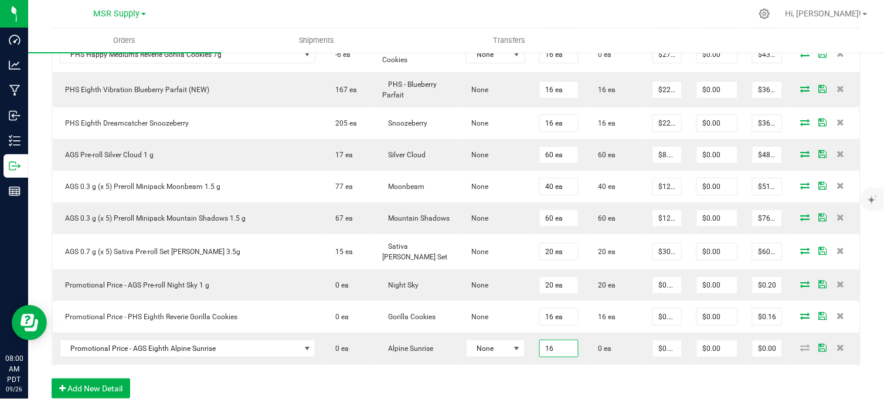
type input "16 ea"
type input "$0.16"
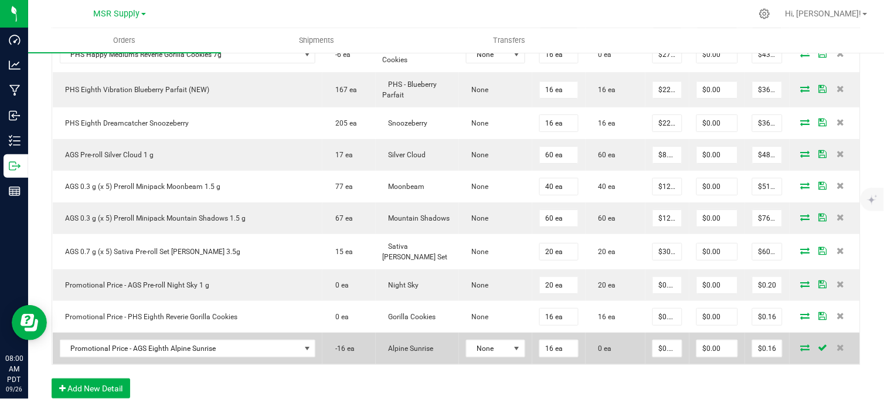
click at [801, 344] on icon at bounding box center [805, 347] width 9 height 7
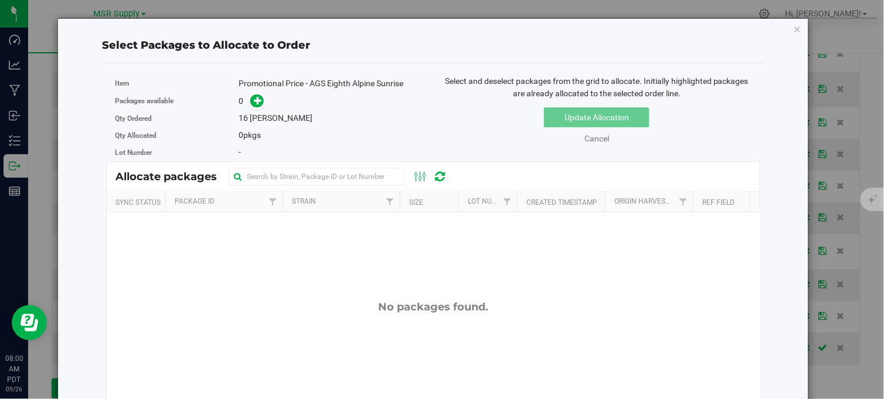
drag, startPoint x: 792, startPoint y: 28, endPoint x: 784, endPoint y: 32, distance: 8.4
click at [794, 28] on icon "button" at bounding box center [798, 29] width 8 height 14
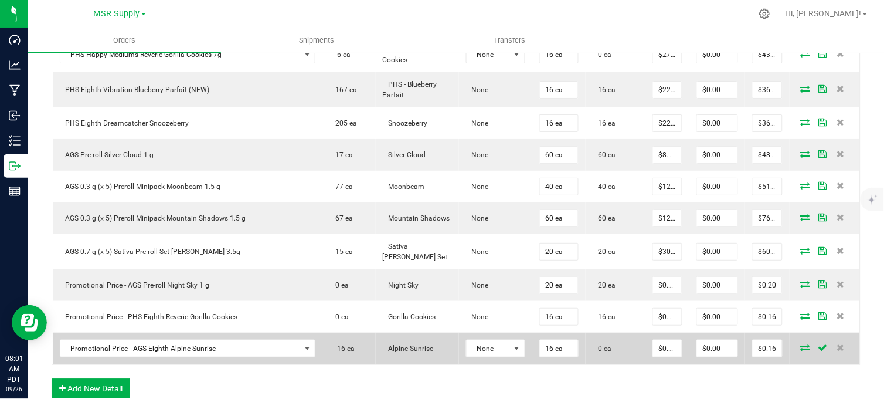
click at [801, 344] on icon at bounding box center [805, 347] width 9 height 7
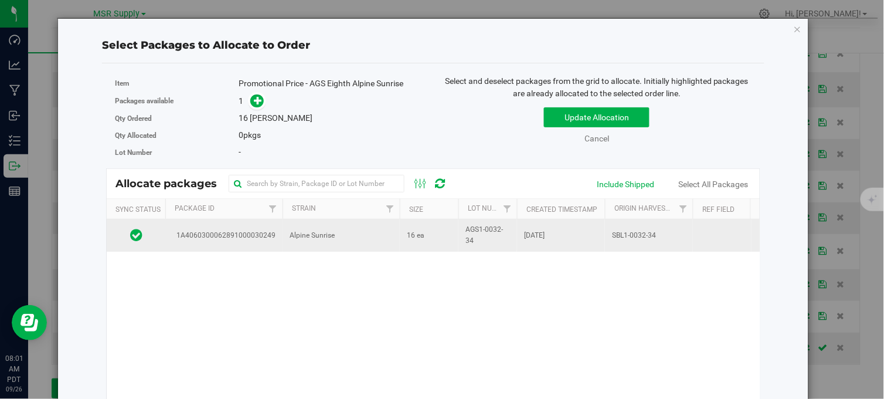
click at [419, 242] on td "16 ea" at bounding box center [429, 235] width 59 height 32
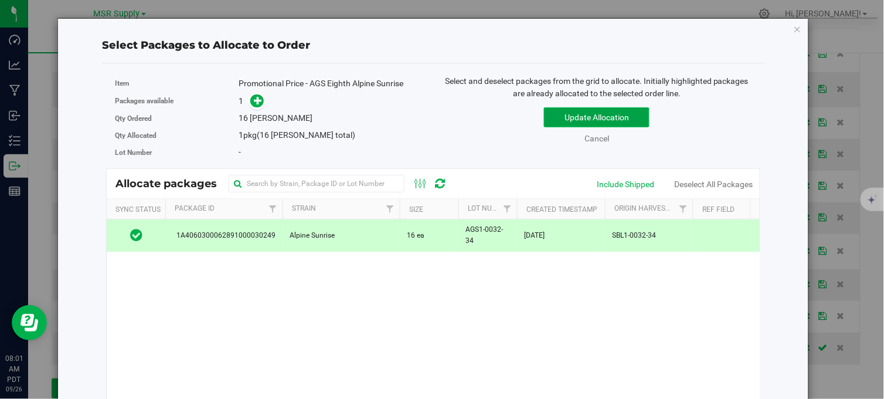
click at [558, 127] on button "Update Allocation" at bounding box center [597, 117] width 106 height 20
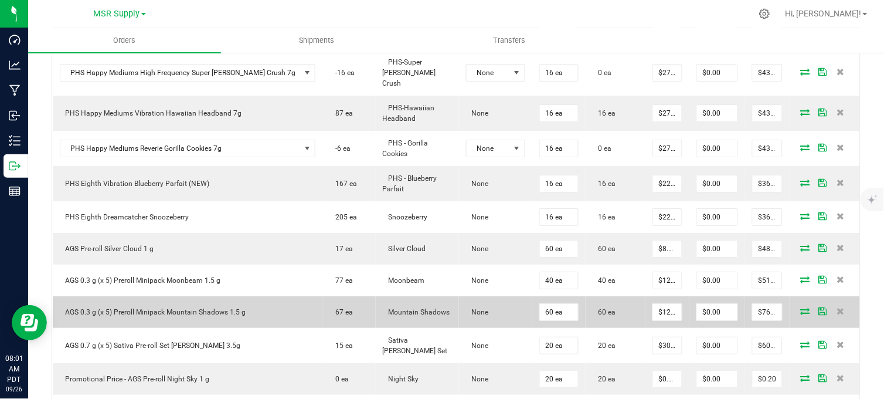
scroll to position [816, 0]
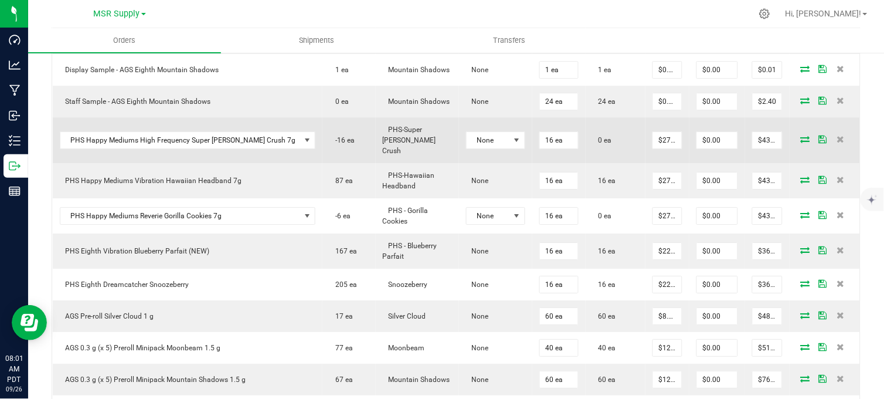
click at [801, 135] on icon at bounding box center [805, 138] width 9 height 7
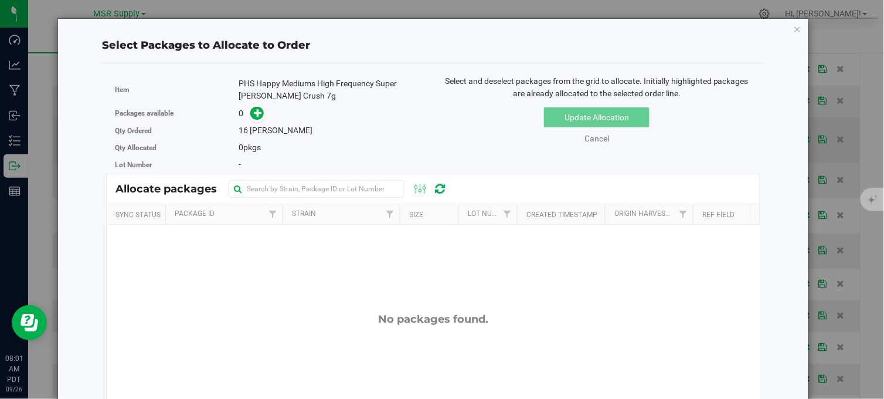
drag, startPoint x: 789, startPoint y: 26, endPoint x: 699, endPoint y: 93, distance: 111.5
click at [794, 27] on icon "button" at bounding box center [798, 29] width 8 height 14
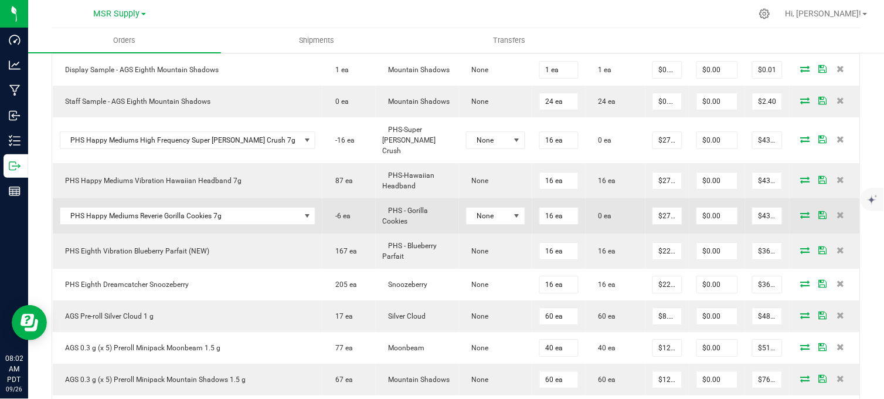
click at [801, 211] on icon at bounding box center [805, 214] width 9 height 7
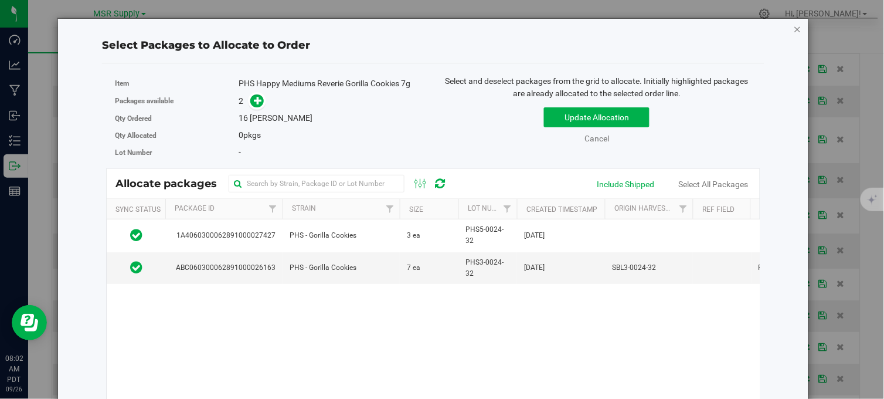
click at [794, 28] on icon "button" at bounding box center [798, 29] width 8 height 14
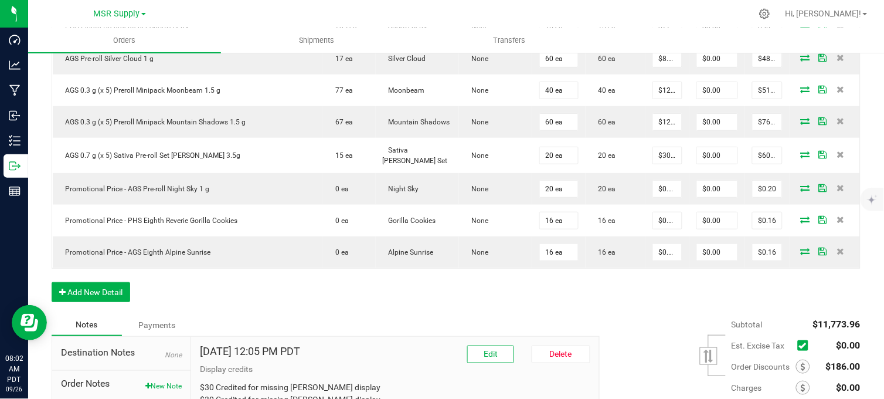
scroll to position [1076, 0]
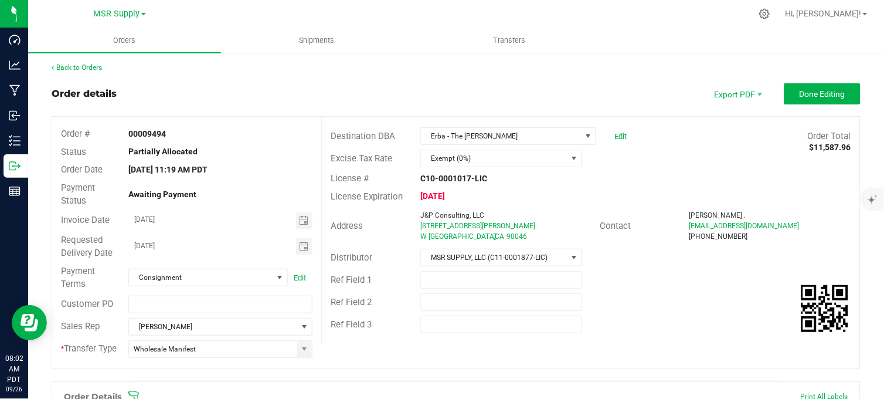
scroll to position [0, 0]
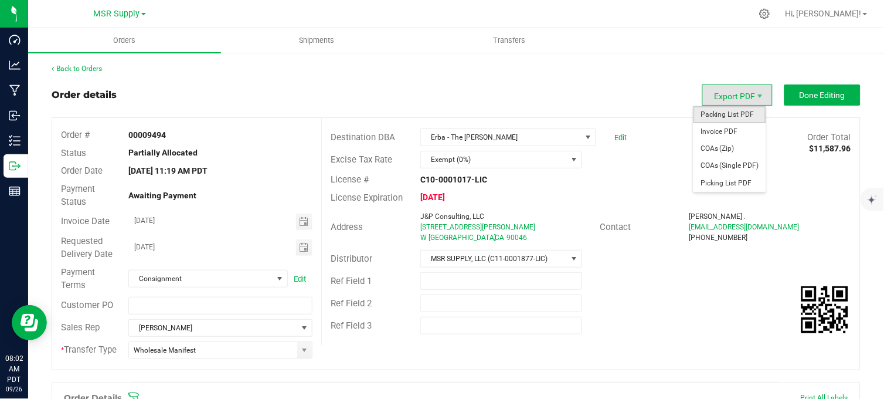
click at [732, 110] on span "Packing List PDF" at bounding box center [730, 114] width 73 height 17
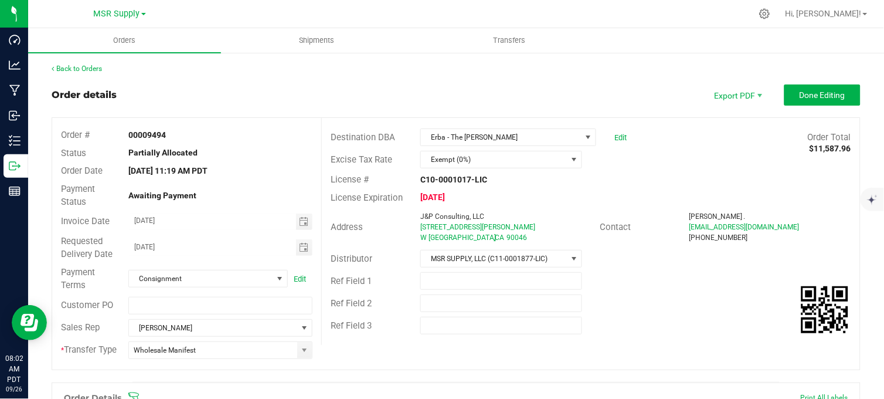
click at [570, 84] on div "Order details Export PDF Done Editing" at bounding box center [456, 94] width 809 height 21
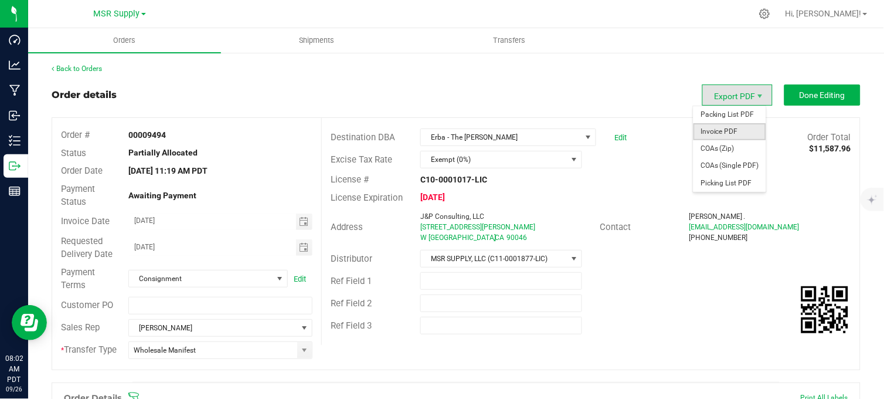
click at [722, 131] on span "Invoice PDF" at bounding box center [730, 131] width 73 height 17
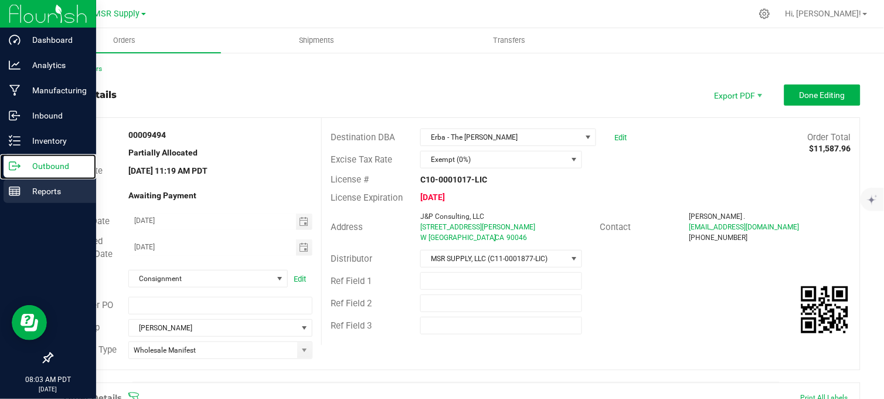
drag, startPoint x: 8, startPoint y: 165, endPoint x: 71, endPoint y: 179, distance: 64.3
click at [9, 164] on icon at bounding box center [15, 166] width 12 height 12
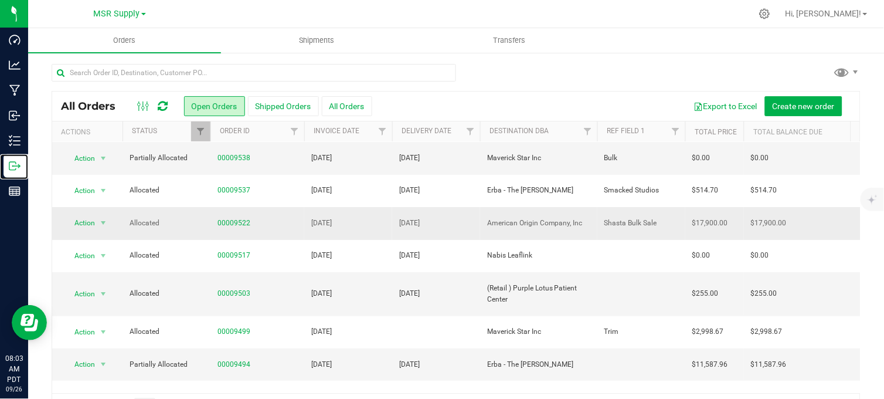
scroll to position [65, 0]
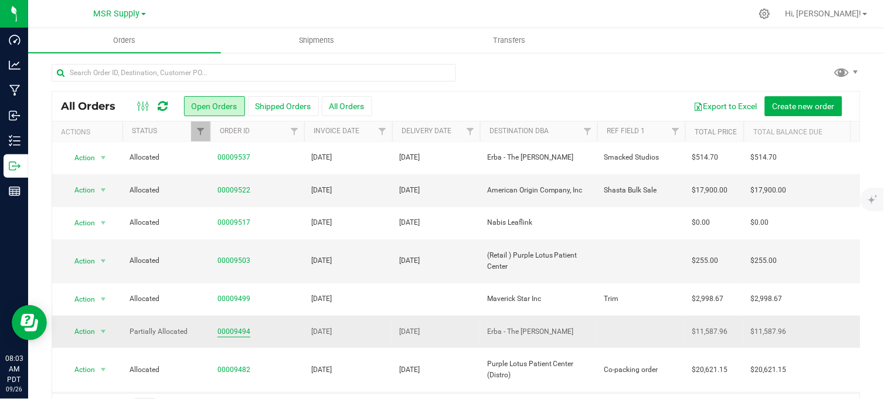
click at [230, 326] on link "00009494" at bounding box center [234, 331] width 33 height 11
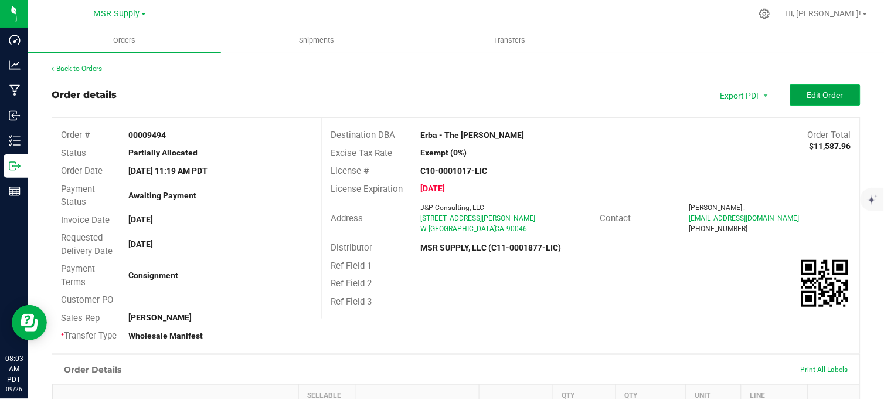
click at [807, 94] on span "Edit Order" at bounding box center [825, 94] width 36 height 9
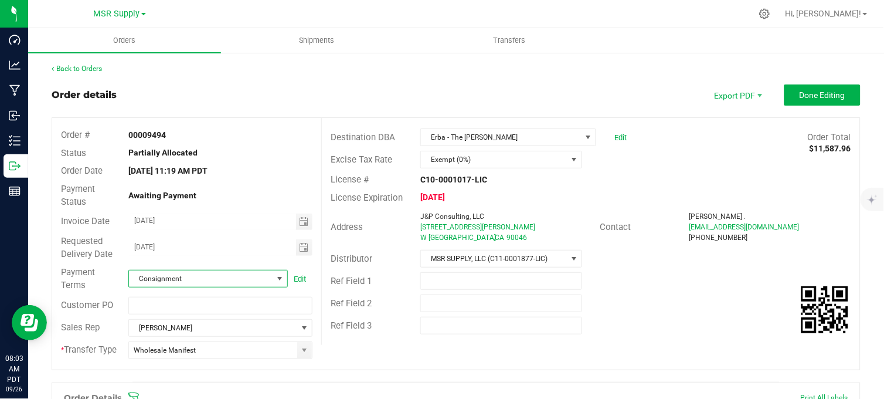
click at [275, 279] on span at bounding box center [279, 278] width 9 height 9
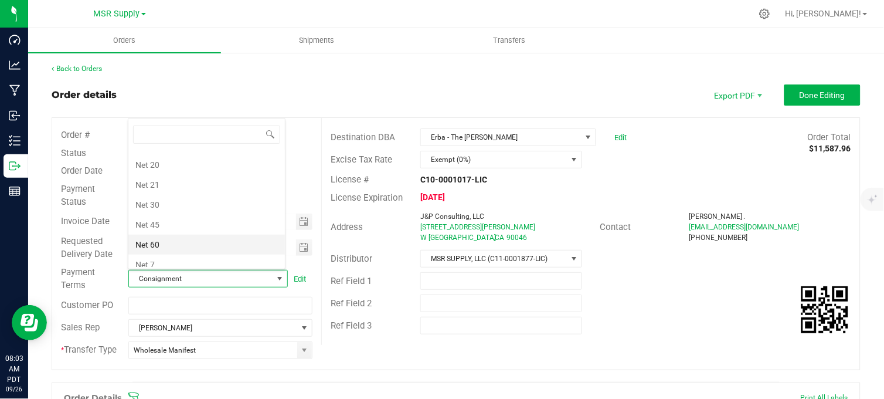
scroll to position [223, 0]
click at [176, 162] on li "Net 30" at bounding box center [206, 157] width 157 height 20
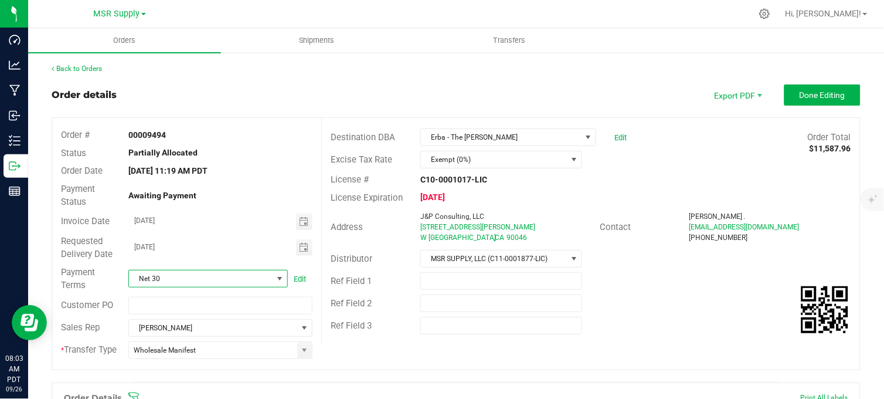
click at [257, 108] on outbound-order-header "Order details Export PDF Done Editing Order # 00009494 Status Partially Allocat…" at bounding box center [456, 232] width 809 height 297
click at [825, 93] on span "Done Editing" at bounding box center [823, 94] width 46 height 9
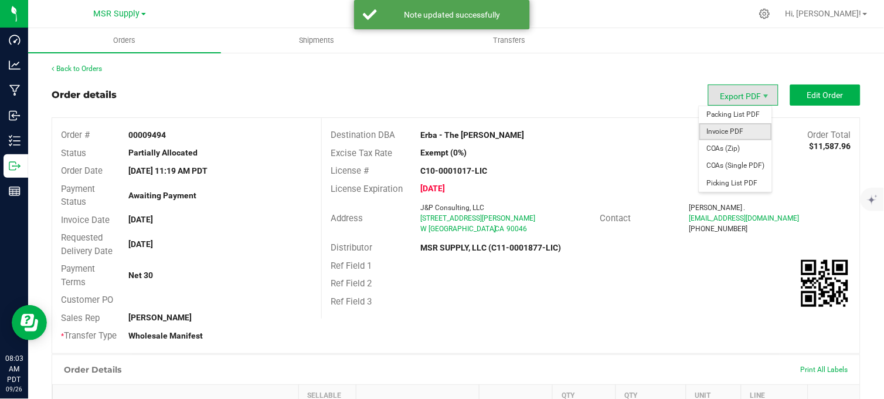
click at [729, 132] on span "Invoice PDF" at bounding box center [735, 131] width 73 height 17
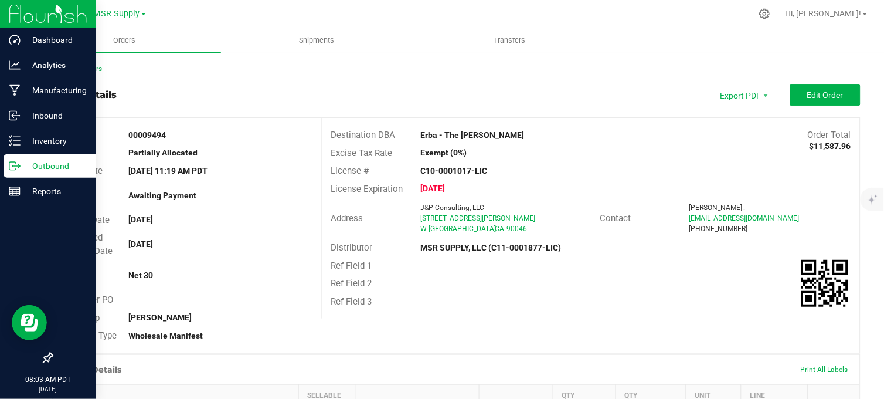
click at [13, 165] on icon at bounding box center [15, 166] width 12 height 12
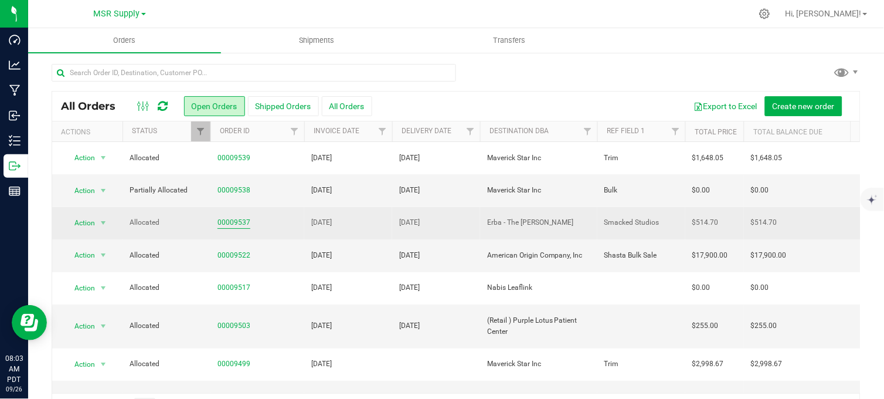
click at [242, 223] on link "00009537" at bounding box center [234, 222] width 33 height 11
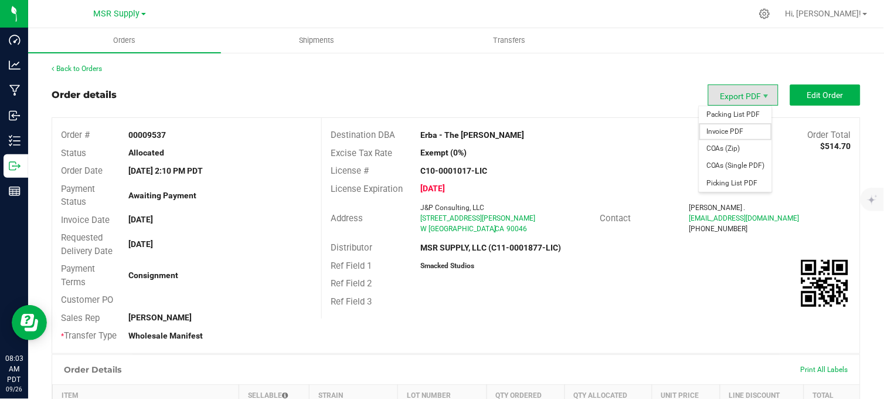
click at [732, 131] on span "Invoice PDF" at bounding box center [735, 131] width 73 height 17
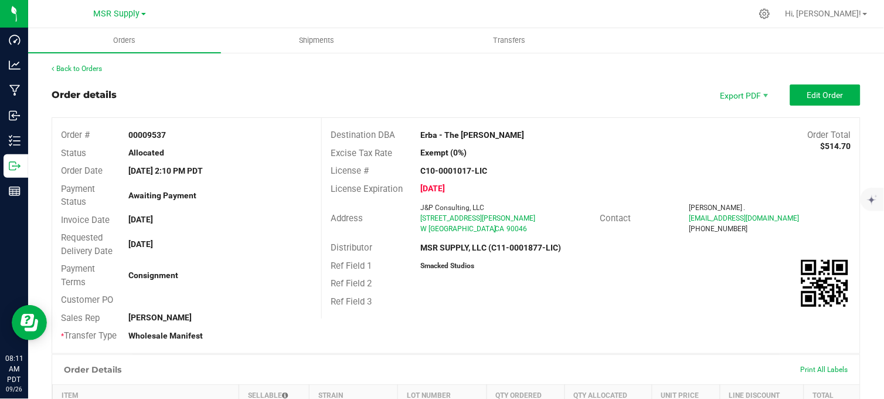
click at [553, 84] on div "Order details Export PDF Edit Order" at bounding box center [456, 94] width 809 height 21
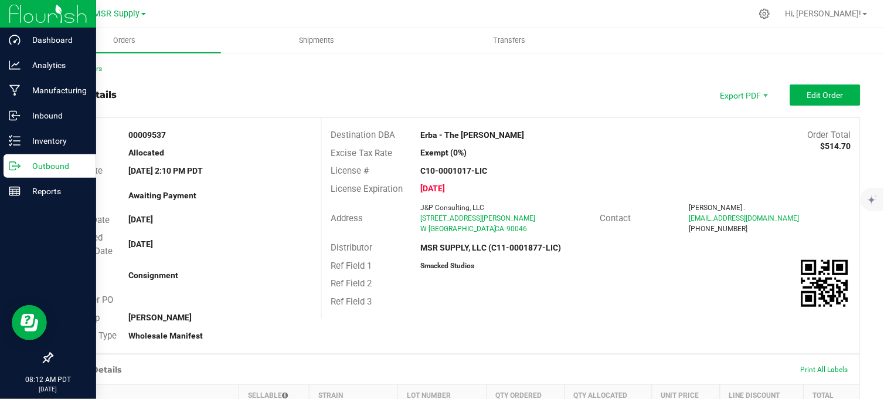
click at [18, 171] on icon at bounding box center [15, 166] width 12 height 12
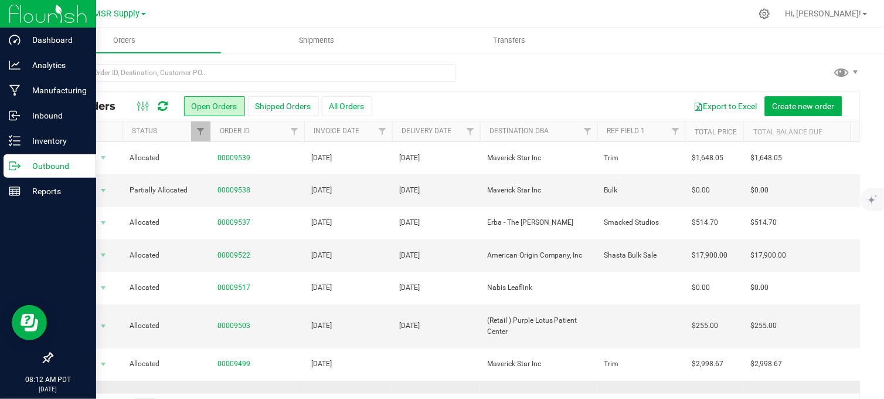
scroll to position [130, 0]
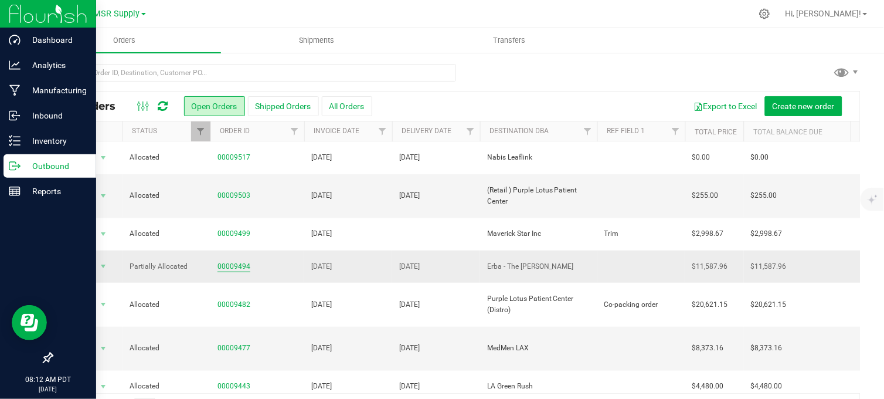
click at [229, 261] on link "00009494" at bounding box center [234, 266] width 33 height 11
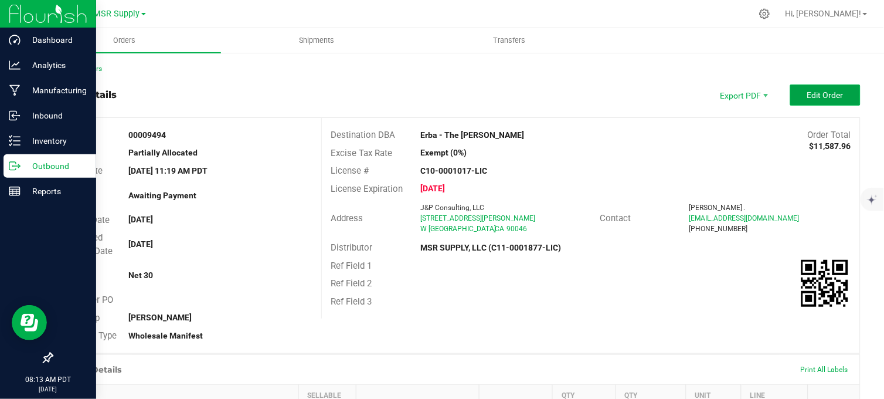
click at [811, 95] on span "Edit Order" at bounding box center [825, 94] width 36 height 9
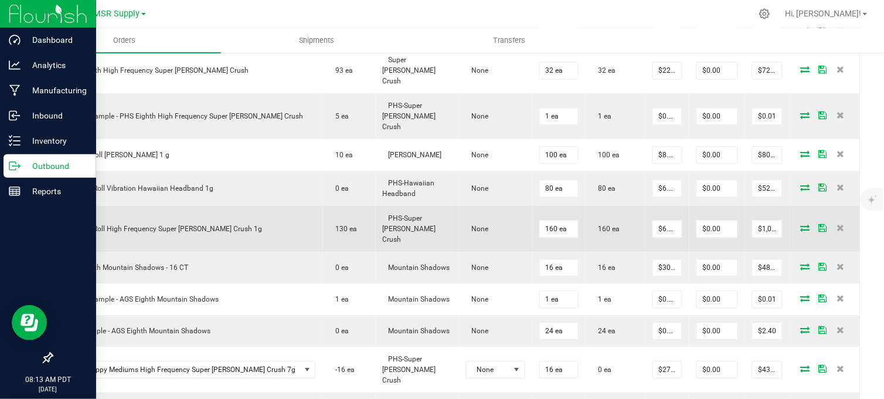
scroll to position [651, 0]
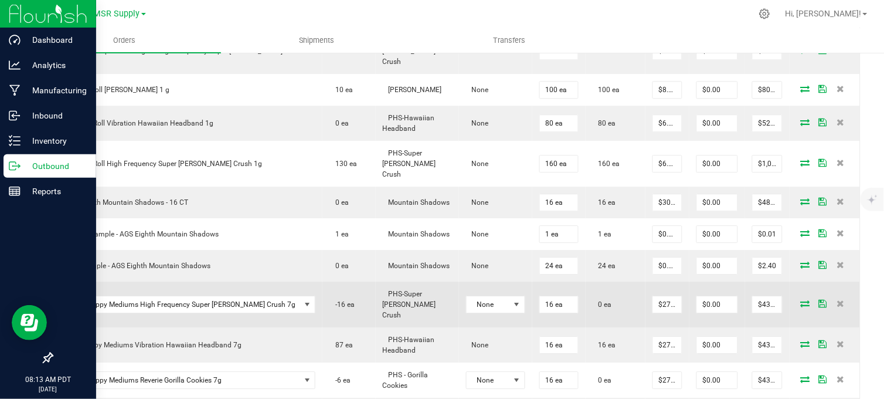
click at [801, 300] on icon at bounding box center [805, 303] width 9 height 7
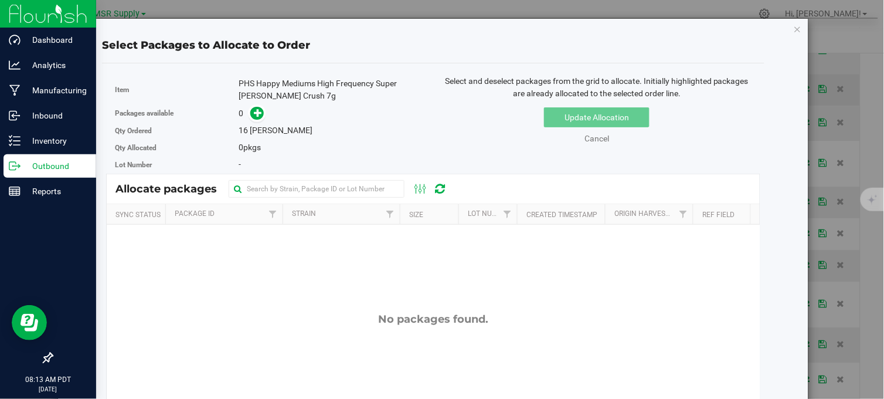
drag, startPoint x: 788, startPoint y: 26, endPoint x: 766, endPoint y: 79, distance: 56.7
click at [794, 28] on icon "button" at bounding box center [798, 29] width 8 height 14
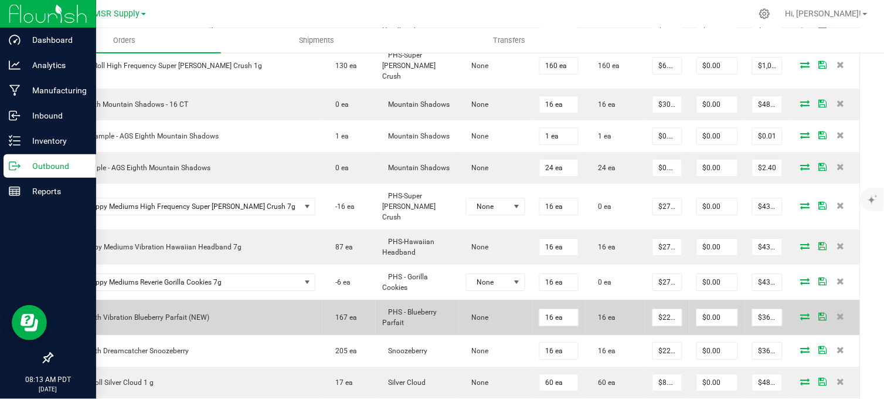
scroll to position [847, 0]
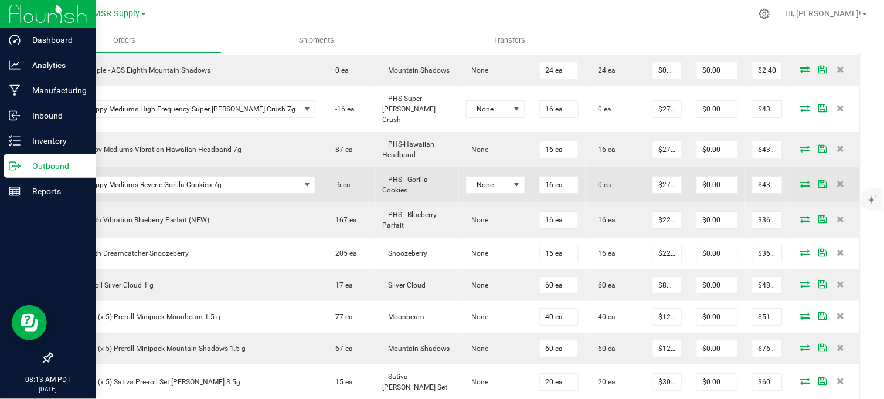
click at [801, 180] on icon at bounding box center [805, 183] width 9 height 7
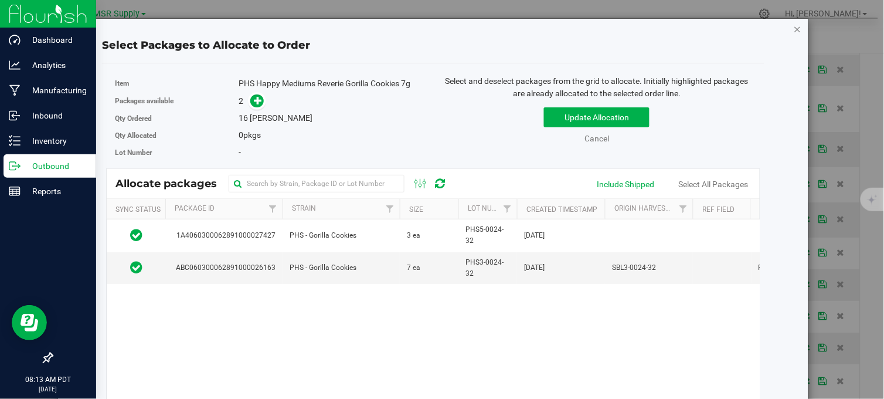
click at [794, 30] on icon "button" at bounding box center [798, 29] width 8 height 14
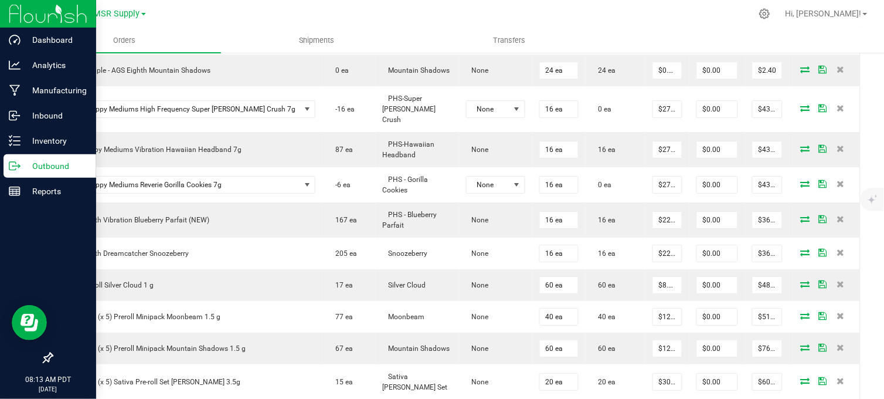
drag, startPoint x: 15, startPoint y: 167, endPoint x: 31, endPoint y: 167, distance: 15.8
click at [16, 167] on icon at bounding box center [15, 166] width 12 height 12
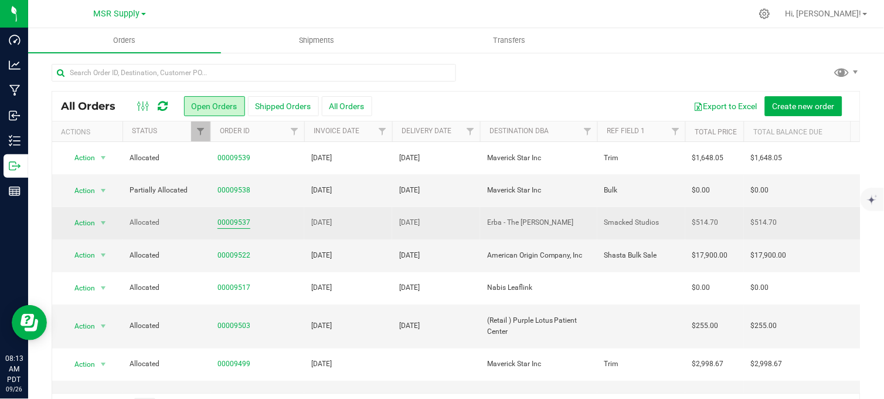
click at [235, 223] on link "00009537" at bounding box center [234, 222] width 33 height 11
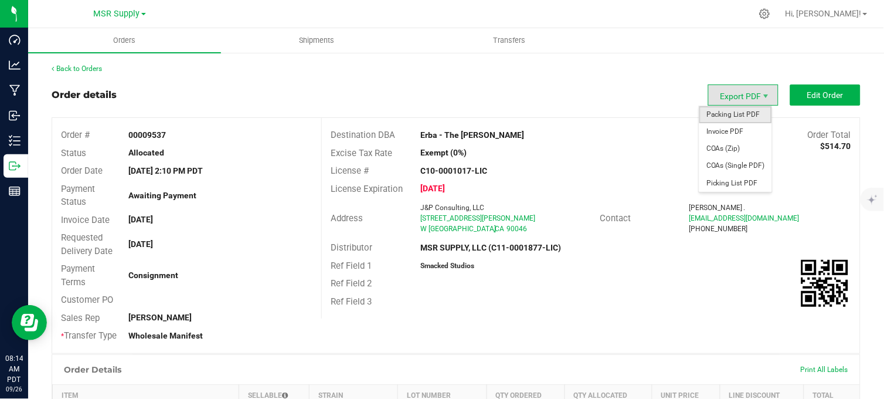
click at [740, 116] on span "Packing List PDF" at bounding box center [735, 114] width 73 height 17
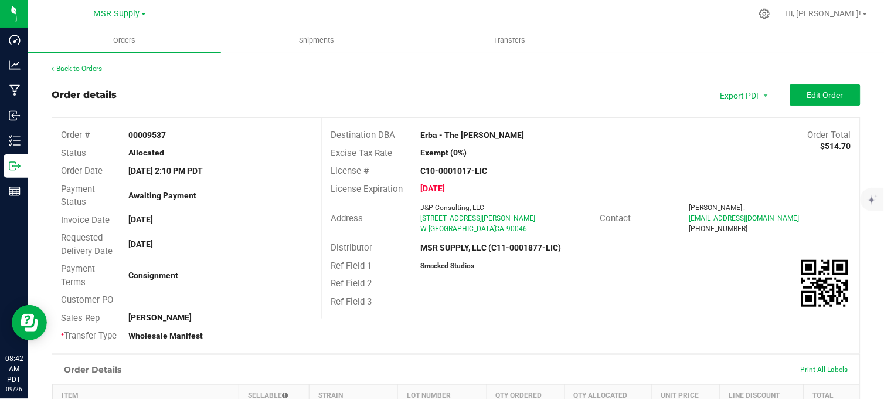
click at [400, 96] on div "Order details Export PDF Edit Order" at bounding box center [456, 94] width 809 height 21
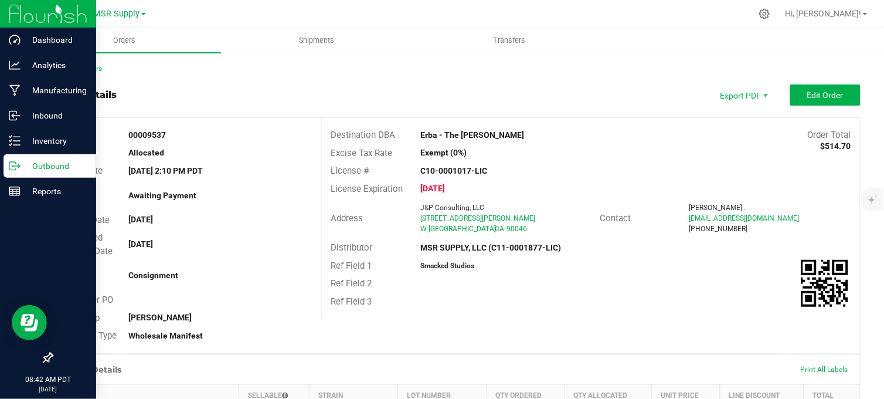
click at [22, 167] on p "Outbound" at bounding box center [56, 166] width 70 height 14
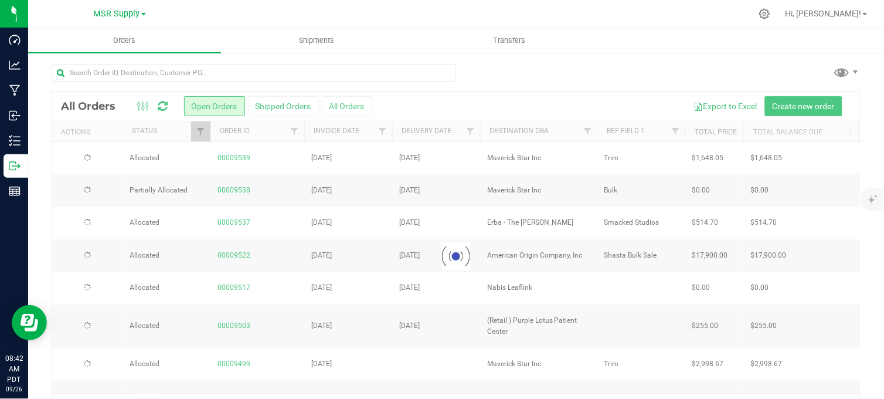
click at [557, 74] on div at bounding box center [456, 77] width 809 height 27
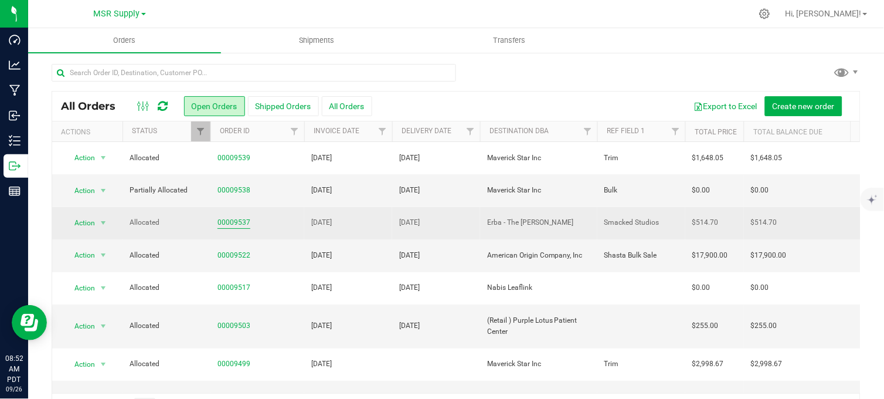
click at [233, 226] on link "00009537" at bounding box center [234, 222] width 33 height 11
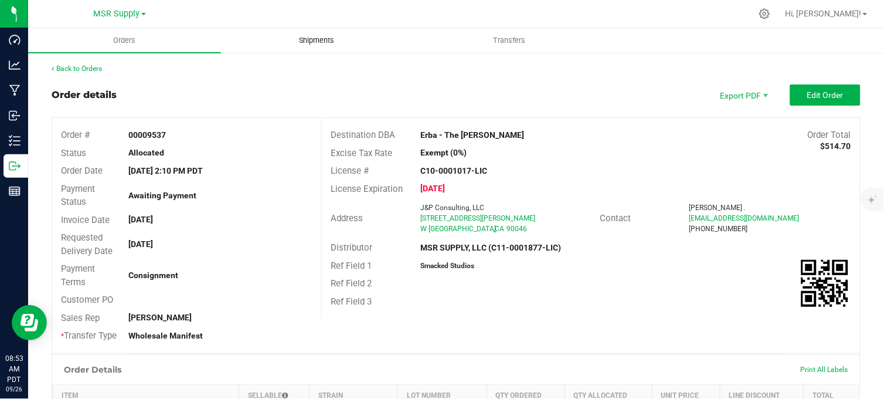
click at [323, 43] on span "Shipments" at bounding box center [317, 40] width 67 height 11
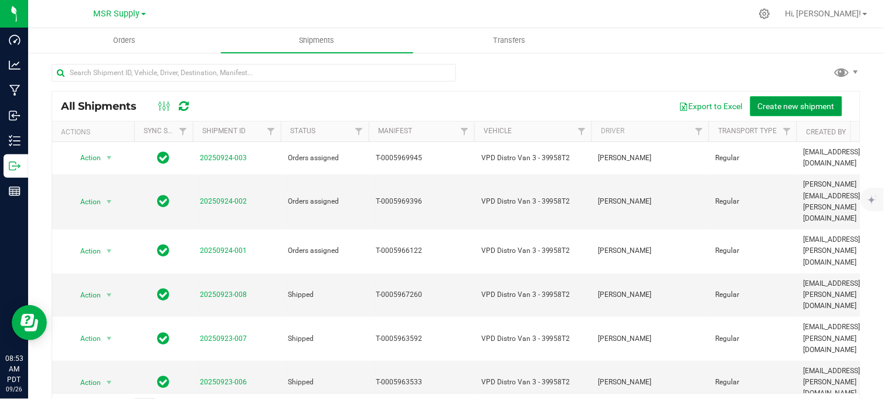
click at [794, 108] on span "Create new shipment" at bounding box center [796, 105] width 77 height 9
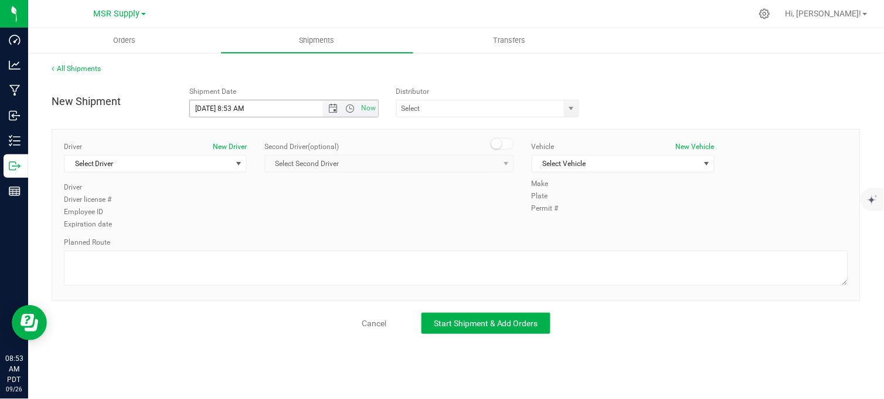
click at [337, 113] on span "Now" at bounding box center [350, 108] width 55 height 16
click at [333, 107] on span "Open the date view" at bounding box center [332, 108] width 9 height 9
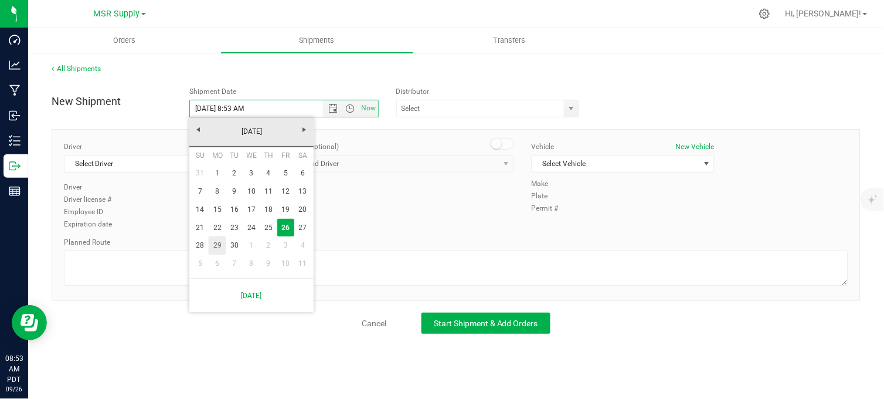
click at [218, 247] on link "29" at bounding box center [217, 245] width 17 height 18
type input "[DATE] 8:53 AM"
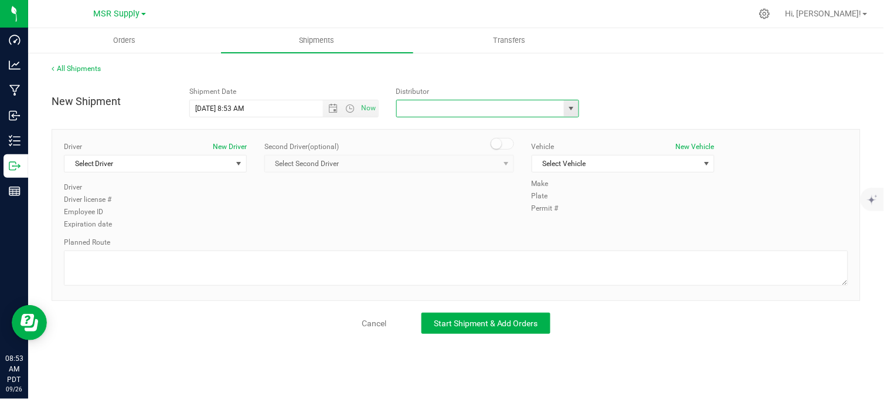
click at [478, 106] on input "text" at bounding box center [478, 108] width 162 height 16
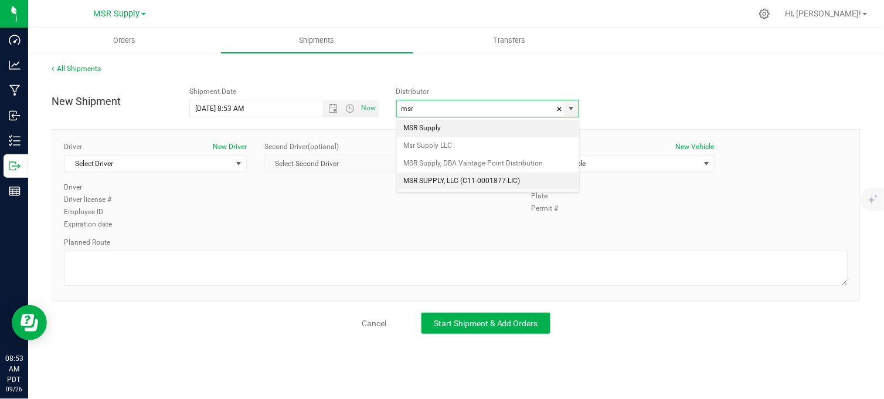
click at [465, 176] on li "MSR SUPPLY, LLC (C11-0001877-LIC)" at bounding box center [488, 181] width 182 height 18
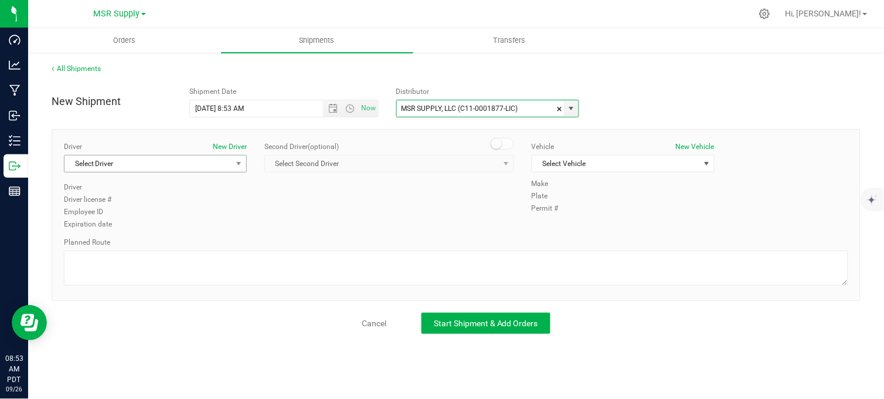
type input "MSR SUPPLY, LLC (C11-0001877-LIC)"
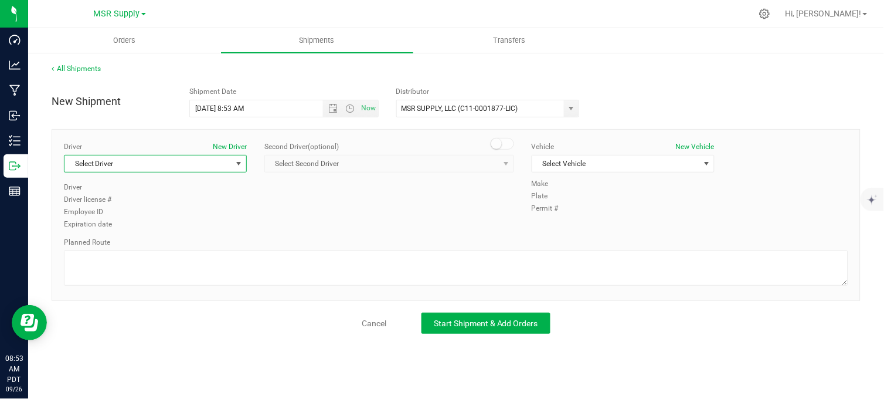
click at [115, 162] on span "Select Driver" at bounding box center [147, 163] width 167 height 16
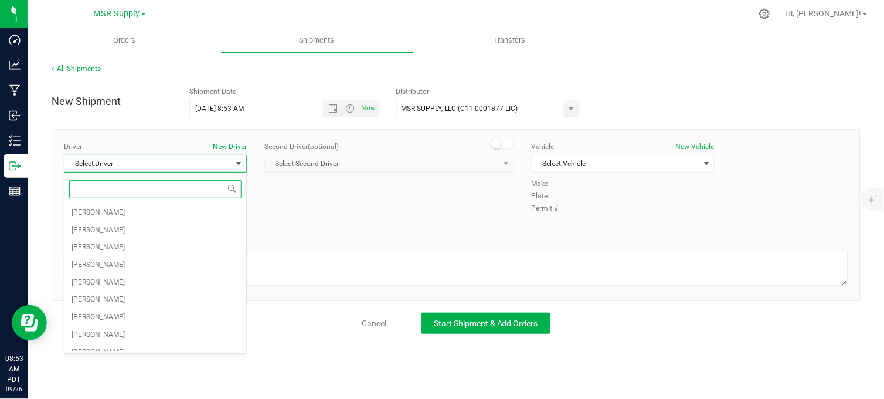
type input "d"
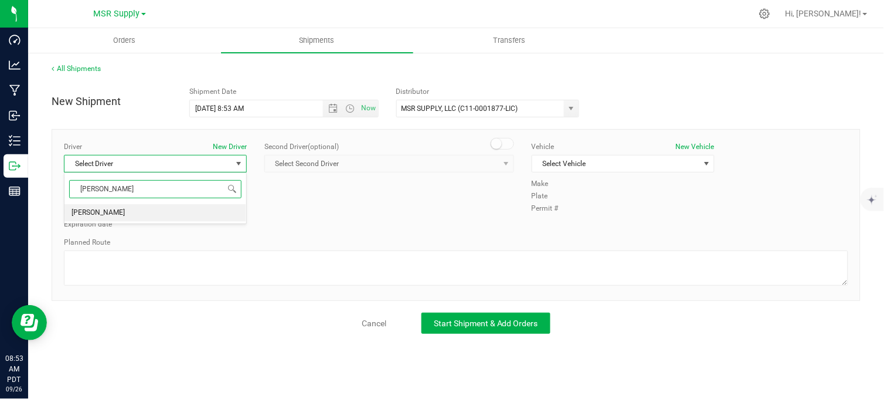
click at [99, 218] on span "[PERSON_NAME]" at bounding box center [98, 212] width 53 height 15
type input "[PERSON_NAME]"
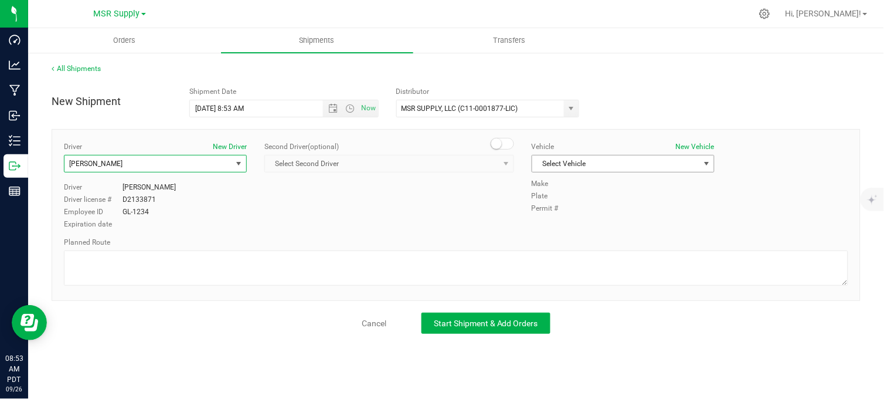
click at [570, 165] on span "Select Vehicle" at bounding box center [615, 163] width 167 height 16
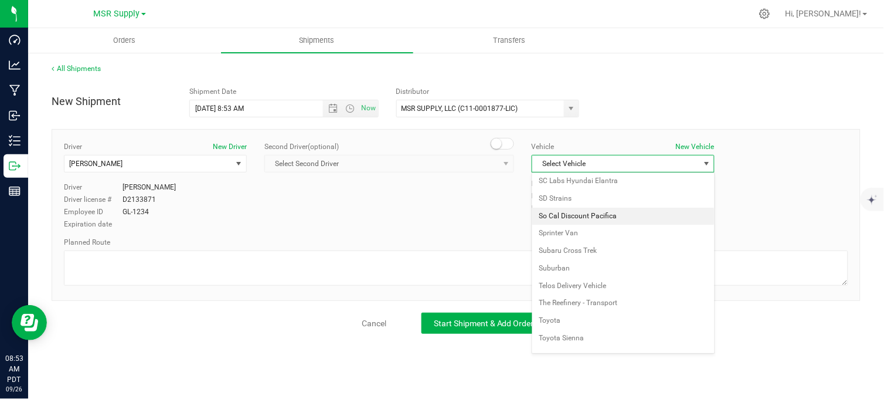
scroll to position [2139, 0]
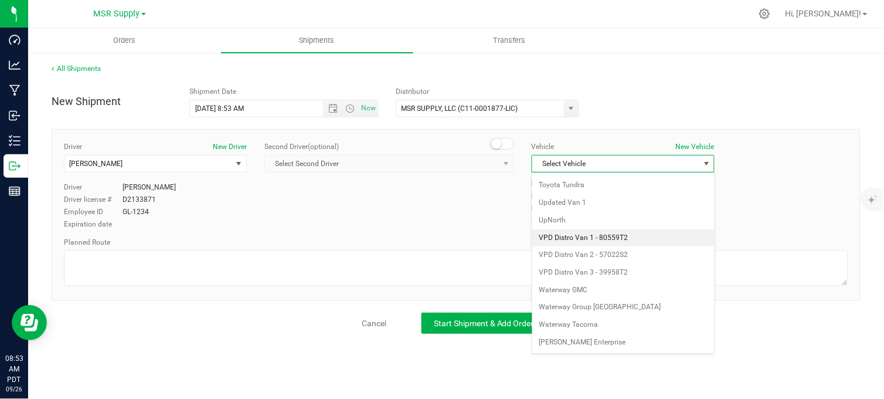
click at [616, 235] on li "VPD Distro Van 1 - 80559T2" at bounding box center [623, 238] width 182 height 18
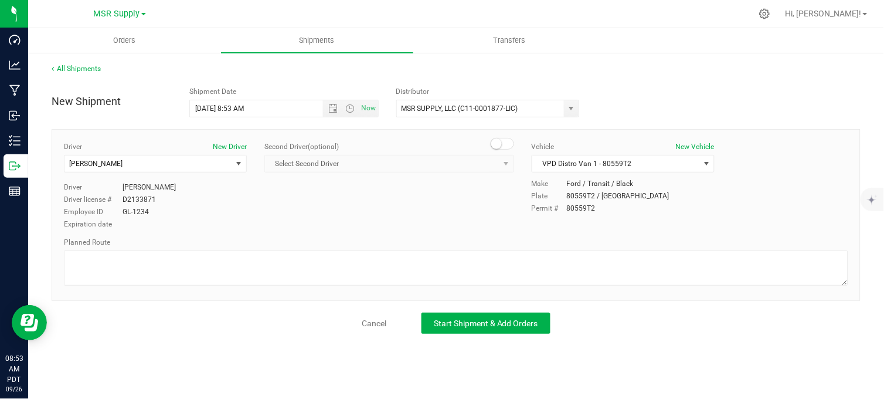
drag, startPoint x: 513, startPoint y: 244, endPoint x: 506, endPoint y: 249, distance: 8.5
click at [507, 248] on div "Planned Route" at bounding box center [456, 263] width 784 height 52
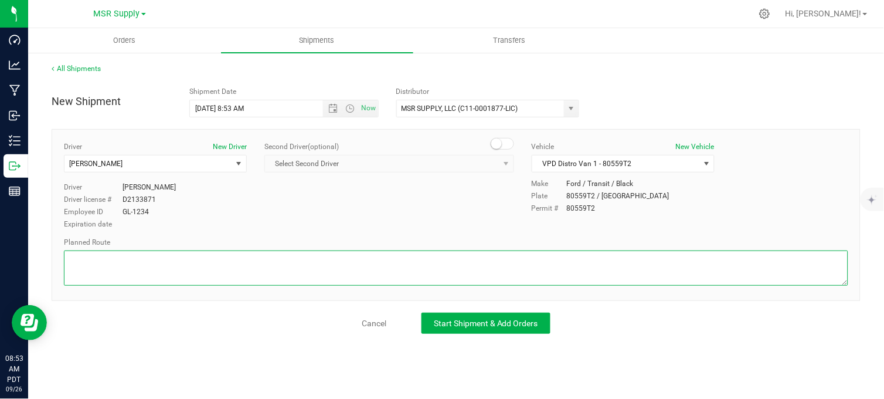
click at [502, 259] on textarea at bounding box center [456, 267] width 784 height 35
type textarea "Follow google maps"
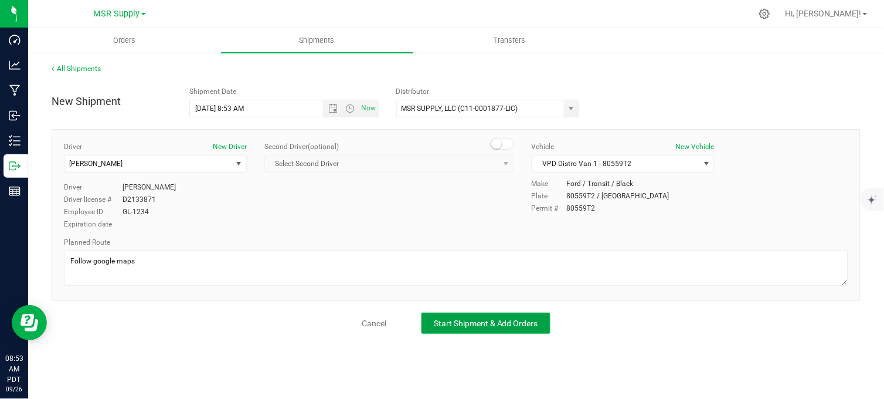
click at [525, 330] on button "Start Shipment & Add Orders" at bounding box center [486, 323] width 129 height 21
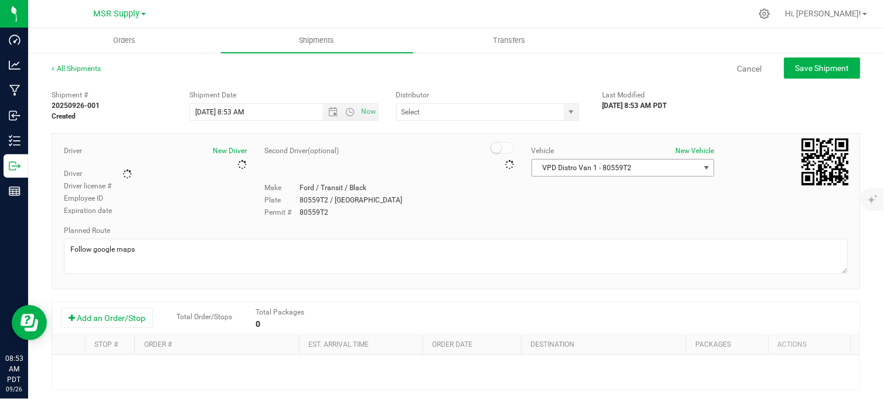
type input "MSR SUPPLY, LLC (C11-0001877-LIC)"
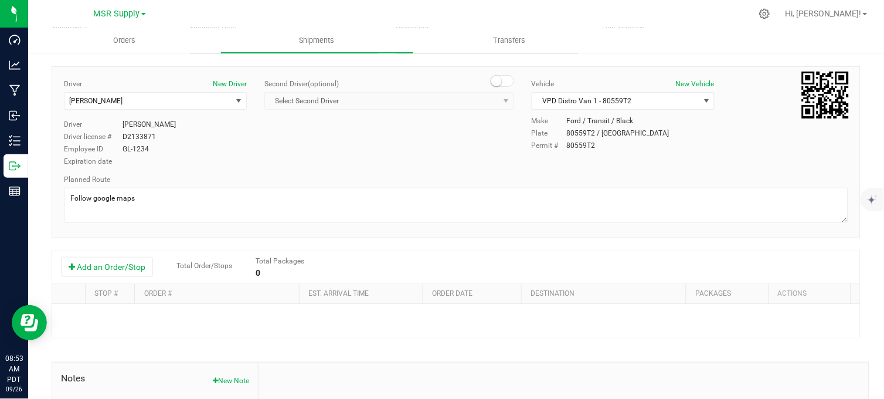
scroll to position [130, 0]
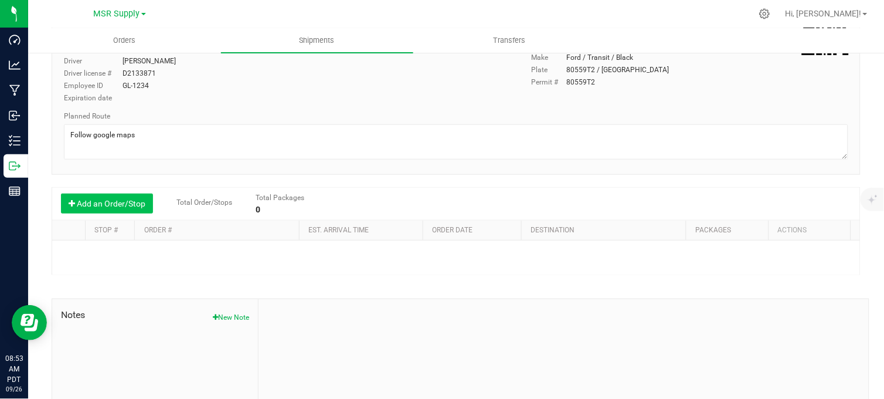
click at [107, 203] on button "Add an Order/Stop" at bounding box center [107, 203] width 92 height 20
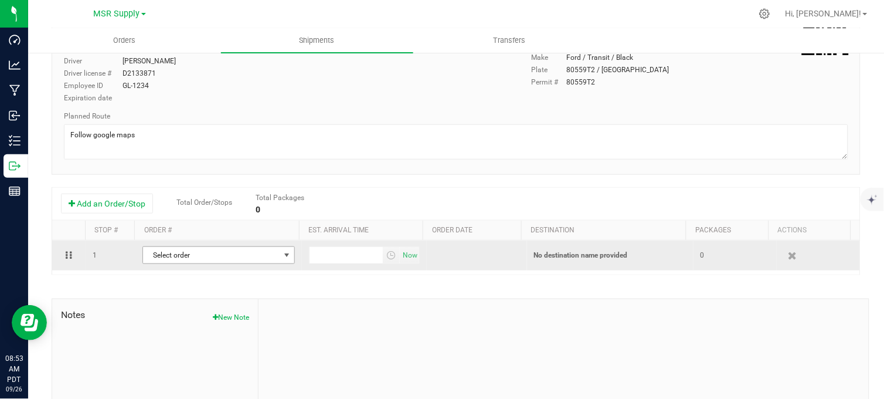
click at [165, 259] on span "Select order" at bounding box center [211, 255] width 137 height 16
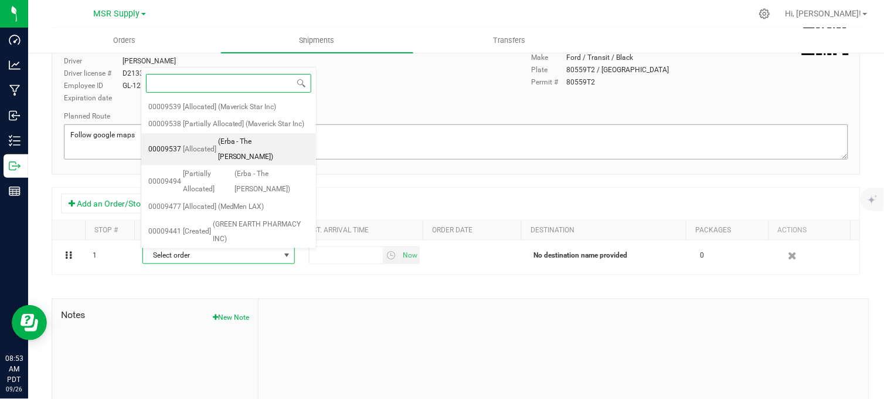
click at [184, 157] on span "[Allocated]" at bounding box center [199, 149] width 33 height 15
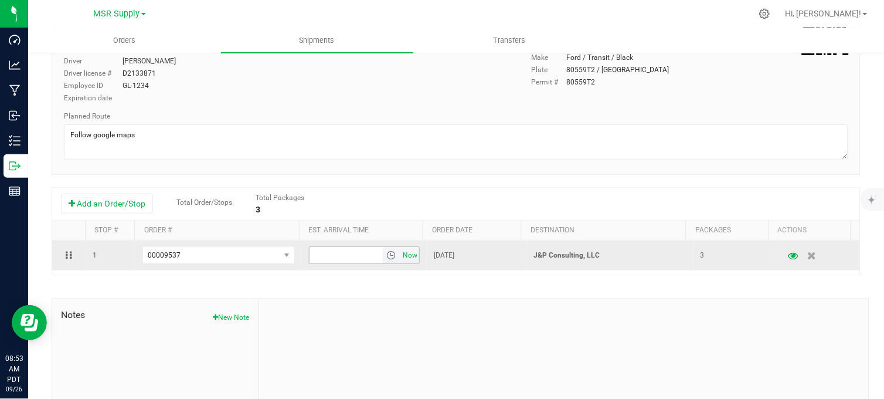
click at [402, 252] on span "Now" at bounding box center [410, 255] width 20 height 17
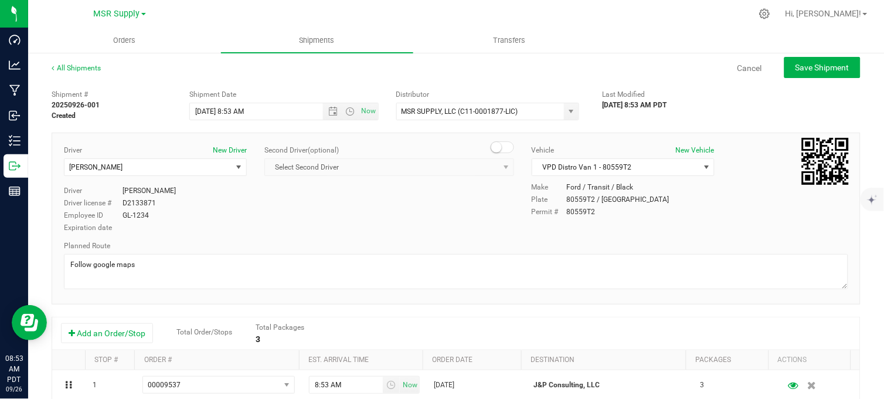
scroll to position [0, 0]
drag, startPoint x: 821, startPoint y: 74, endPoint x: 775, endPoint y: 107, distance: 56.8
click at [820, 75] on button "Save Shipment" at bounding box center [822, 67] width 76 height 21
type input "[DATE] 3:53 PM"
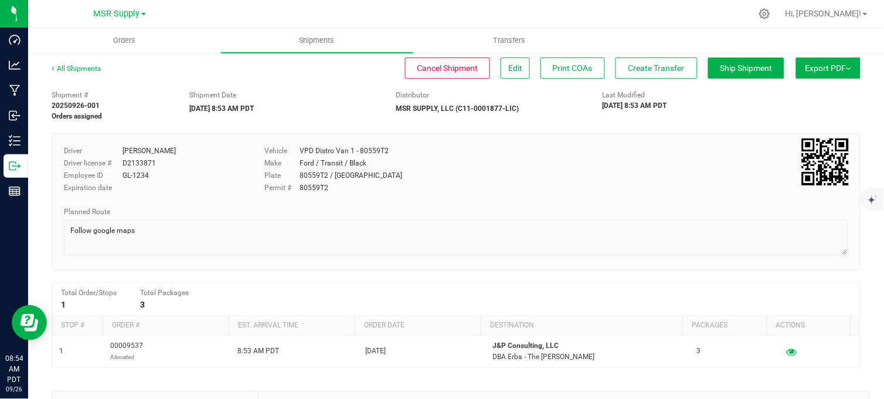
click at [491, 180] on div "Plate 80559T2 / CA" at bounding box center [422, 175] width 317 height 11
click at [490, 180] on div "Plate 80559T2 / CA" at bounding box center [422, 175] width 317 height 11
click at [555, 177] on div "Plate 80559T2 / CA" at bounding box center [422, 175] width 317 height 11
click at [553, 174] on div "Plate 80559T2 / CA" at bounding box center [422, 175] width 317 height 11
click at [534, 179] on div "Plate 80559T2 / CA" at bounding box center [422, 175] width 317 height 11
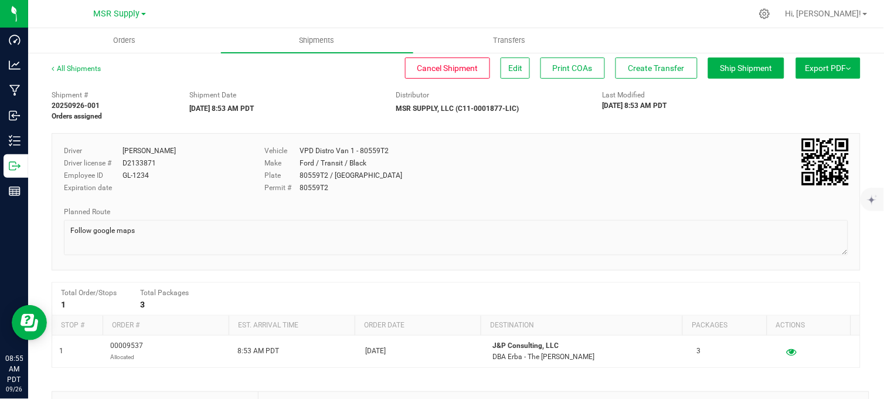
click at [563, 196] on div "Driver [PERSON_NAME] Driver license # D2133871 Employee ID GL-1234 Expiration d…" at bounding box center [456, 172] width 802 height 55
click at [629, 68] on span "Create Transfer" at bounding box center [657, 67] width 56 height 9
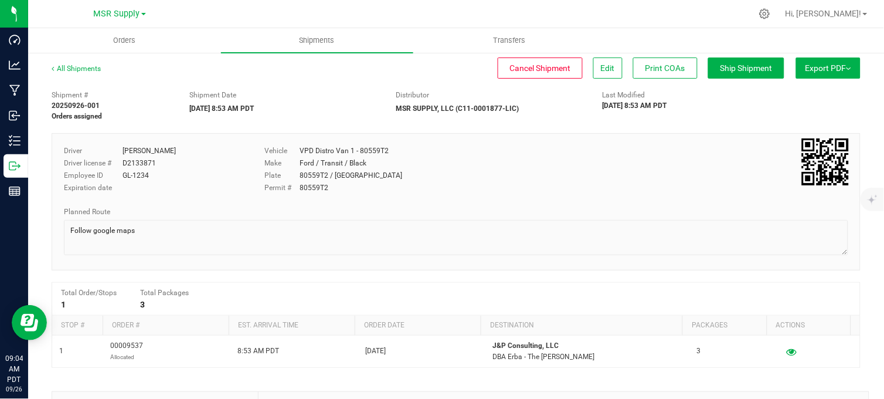
click at [624, 15] on div at bounding box center [481, 13] width 542 height 23
click at [344, 94] on div "Shipment Date" at bounding box center [283, 95] width 189 height 11
click at [338, 79] on div "All Shipments Cancel Shipment Edit Print COAs Ship Shipment Export PDF Manifest…" at bounding box center [456, 73] width 809 height 21
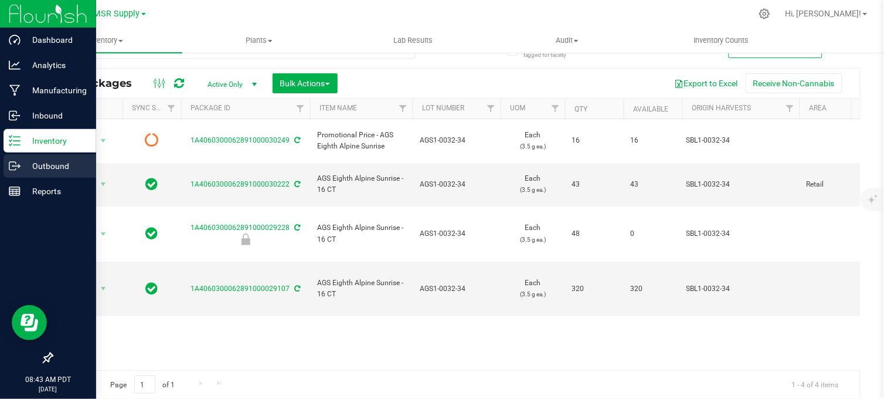
click at [22, 166] on p "Outbound" at bounding box center [56, 166] width 70 height 14
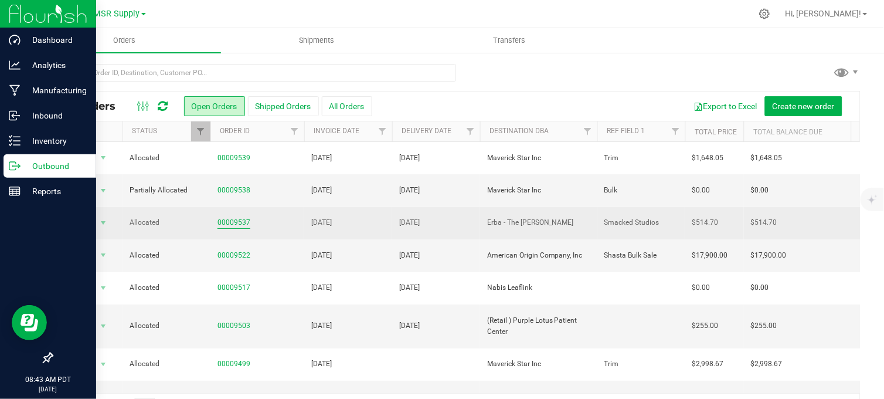
click at [232, 220] on link "00009537" at bounding box center [234, 222] width 33 height 11
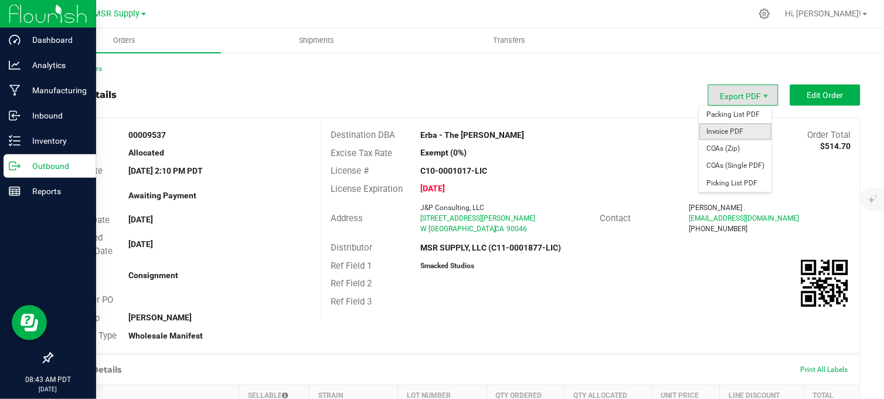
click at [731, 130] on span "Invoice PDF" at bounding box center [735, 131] width 73 height 17
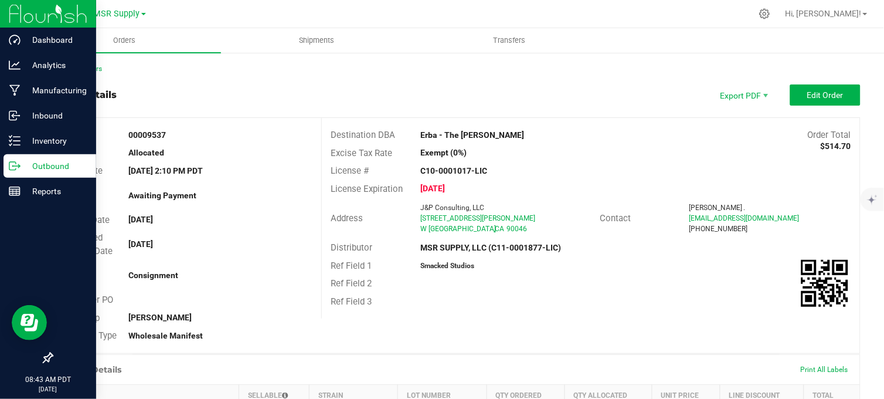
click at [496, 93] on div "Order details Export PDF Edit Order" at bounding box center [456, 94] width 809 height 21
click at [18, 168] on icon at bounding box center [15, 166] width 12 height 12
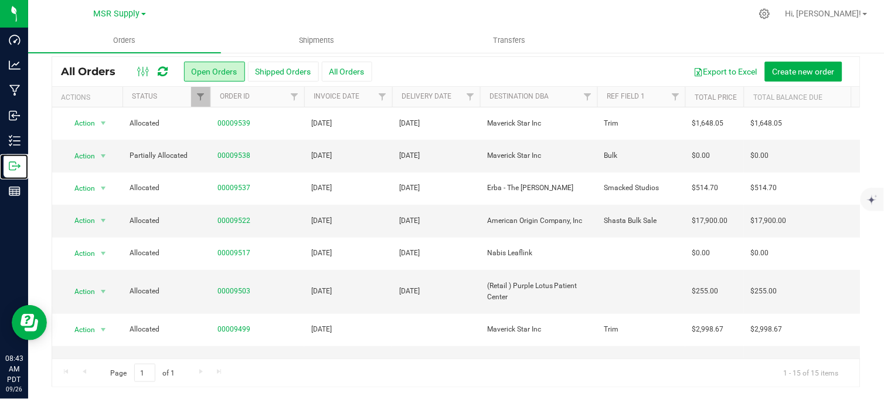
scroll to position [130, 0]
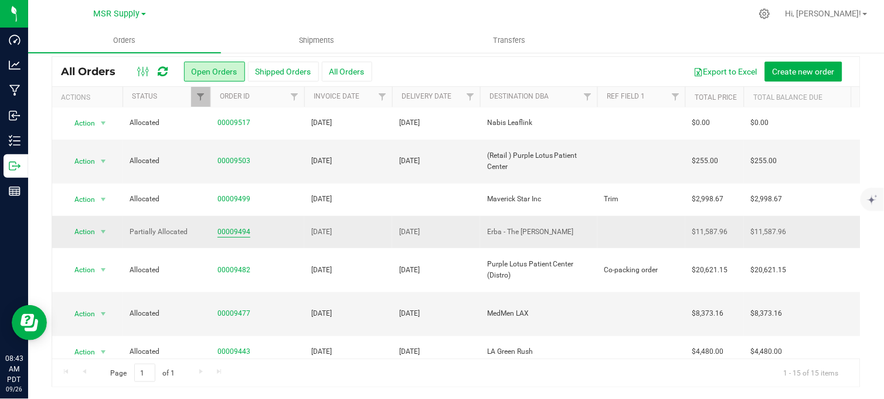
click at [235, 226] on link "00009494" at bounding box center [234, 231] width 33 height 11
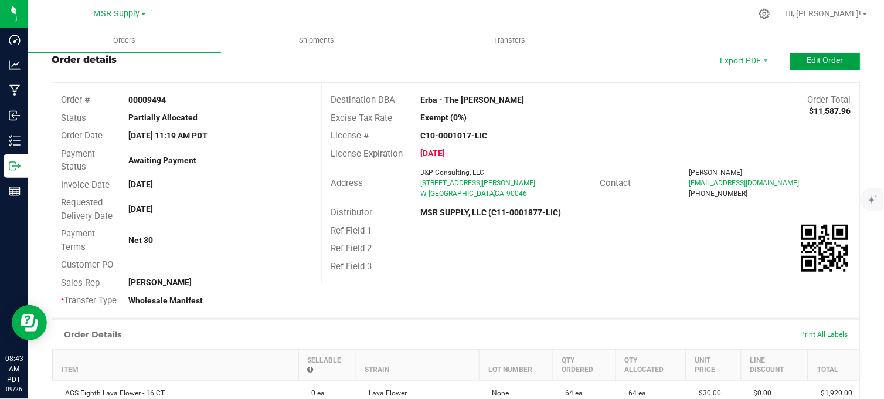
click at [793, 60] on button "Edit Order" at bounding box center [825, 59] width 70 height 21
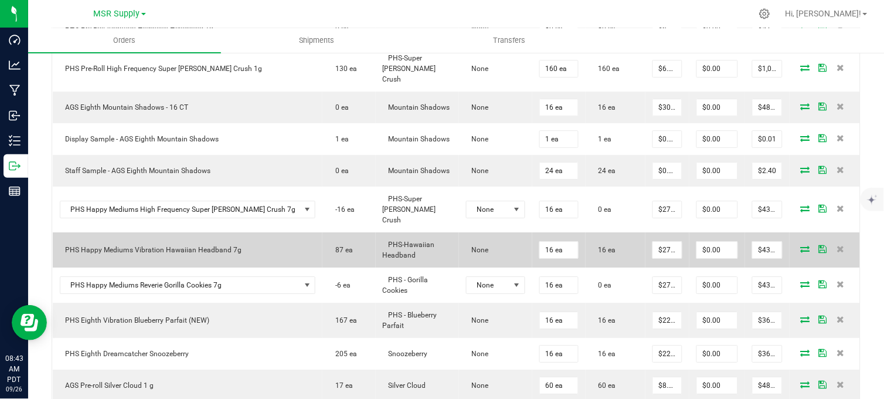
scroll to position [752, 0]
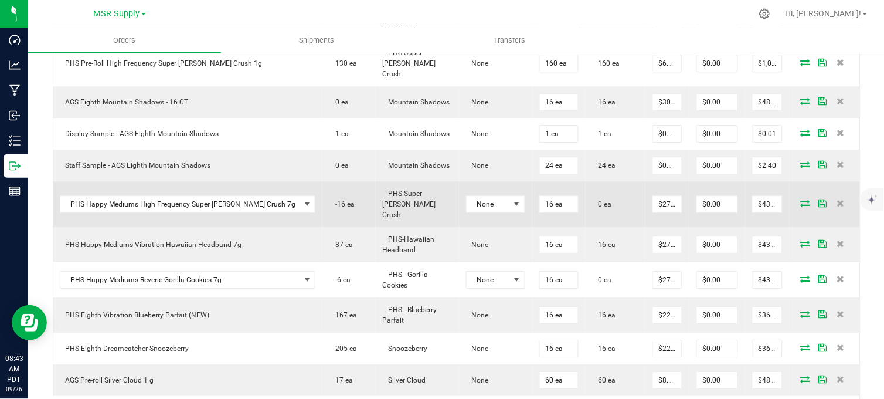
click at [801, 199] on icon at bounding box center [805, 202] width 9 height 7
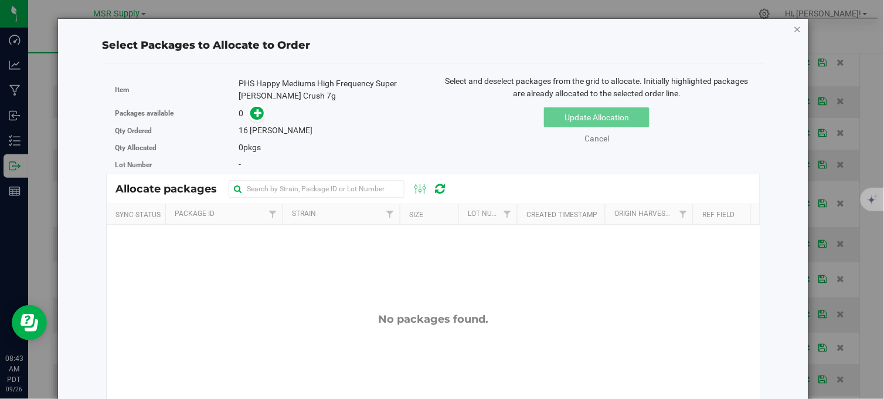
click at [794, 25] on icon "button" at bounding box center [798, 29] width 8 height 14
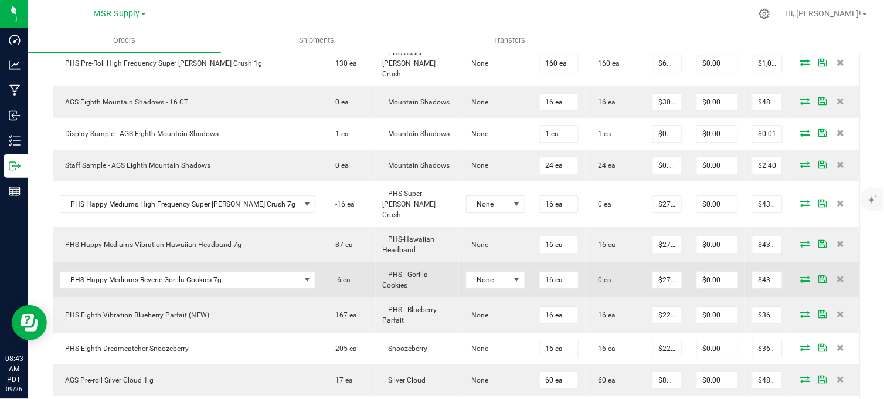
click at [801, 275] on icon at bounding box center [805, 278] width 9 height 7
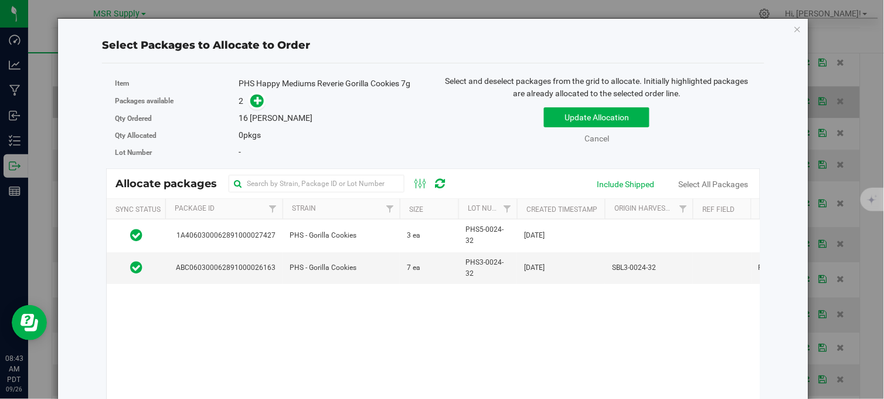
drag, startPoint x: 787, startPoint y: 26, endPoint x: 736, endPoint y: 63, distance: 63.0
click at [794, 26] on icon "button" at bounding box center [798, 29] width 8 height 14
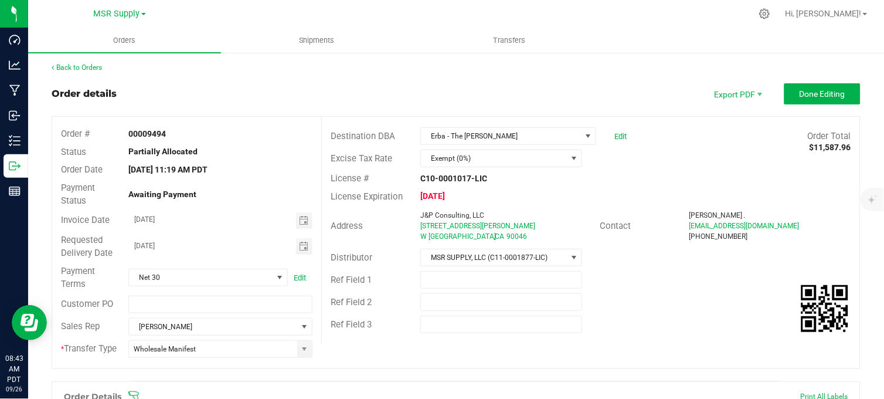
scroll to position [0, 0]
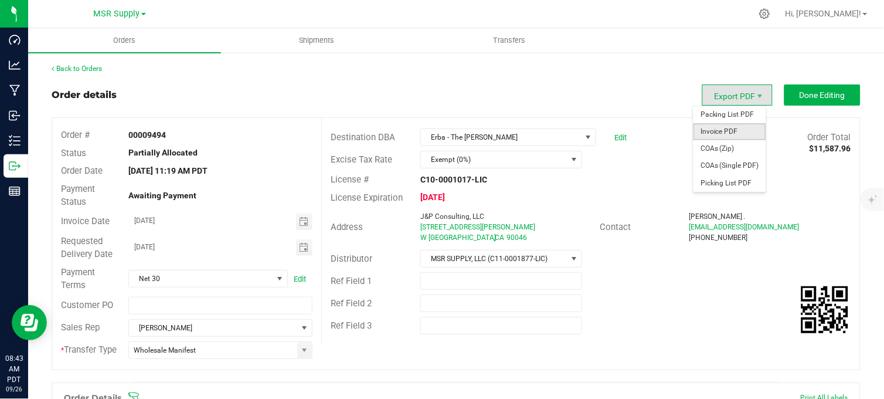
click at [730, 129] on span "Invoice PDF" at bounding box center [730, 131] width 73 height 17
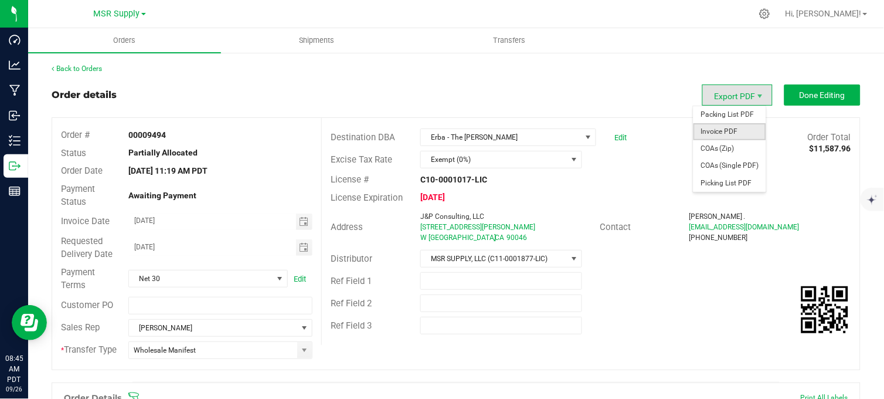
click at [734, 133] on span "Invoice PDF" at bounding box center [730, 131] width 73 height 17
click at [724, 117] on span "Packing List PDF" at bounding box center [730, 114] width 73 height 17
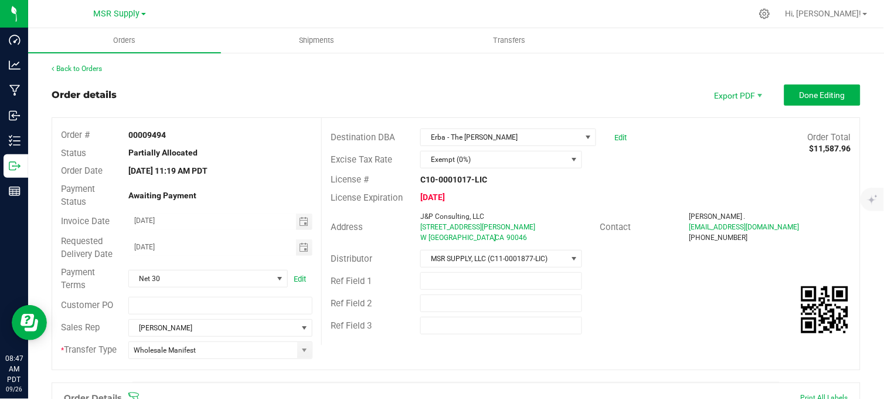
click at [534, 89] on div "Order details Export PDF Done Editing" at bounding box center [456, 94] width 809 height 21
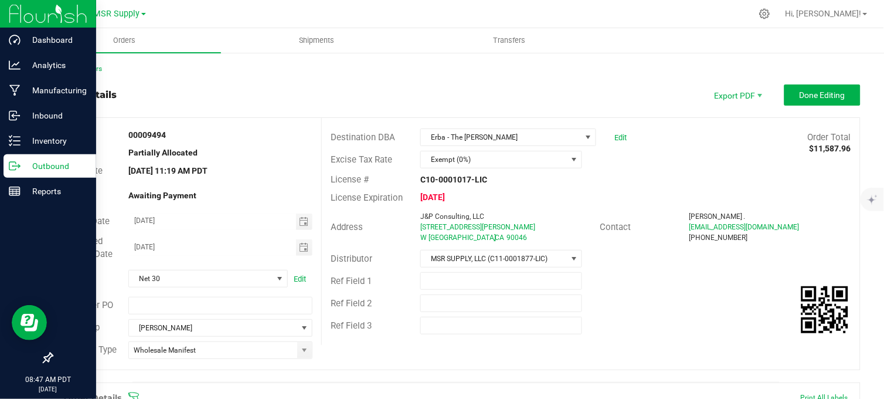
click at [25, 171] on p "Outbound" at bounding box center [56, 166] width 70 height 14
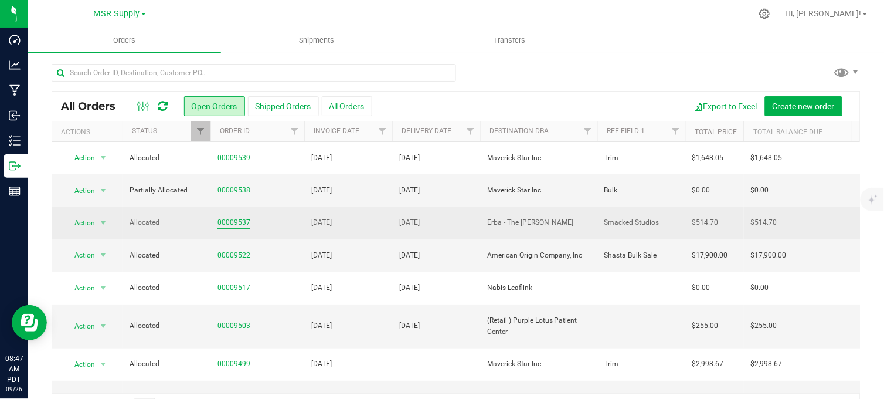
click at [240, 223] on link "00009537" at bounding box center [234, 222] width 33 height 11
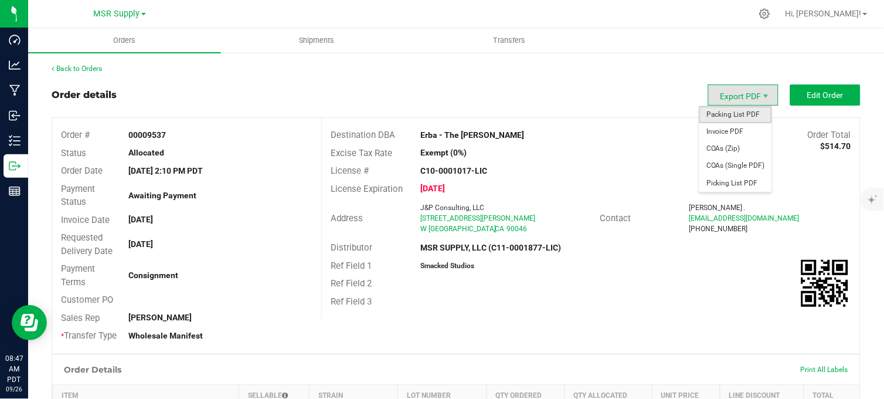
click at [746, 111] on span "Packing List PDF" at bounding box center [735, 114] width 73 height 17
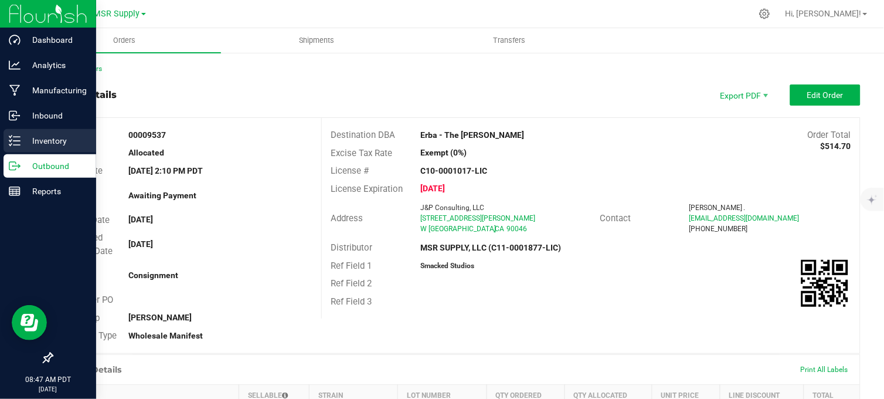
drag, startPoint x: 13, startPoint y: 139, endPoint x: 28, endPoint y: 136, distance: 14.9
click at [13, 139] on icon at bounding box center [15, 141] width 12 height 12
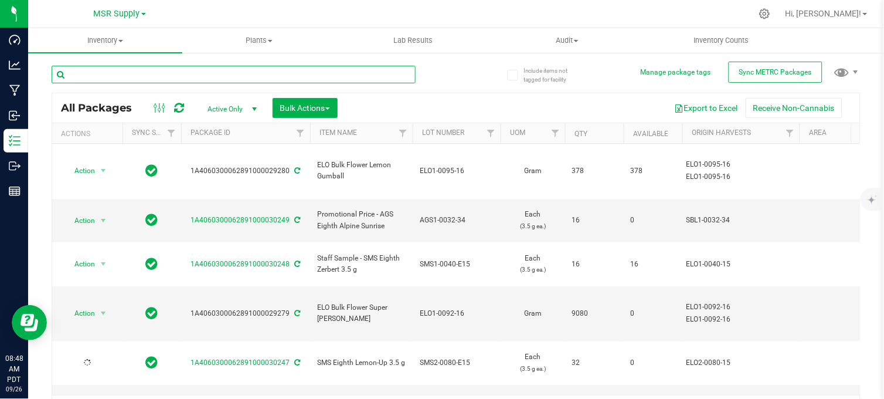
click at [216, 76] on input "text" at bounding box center [234, 75] width 364 height 18
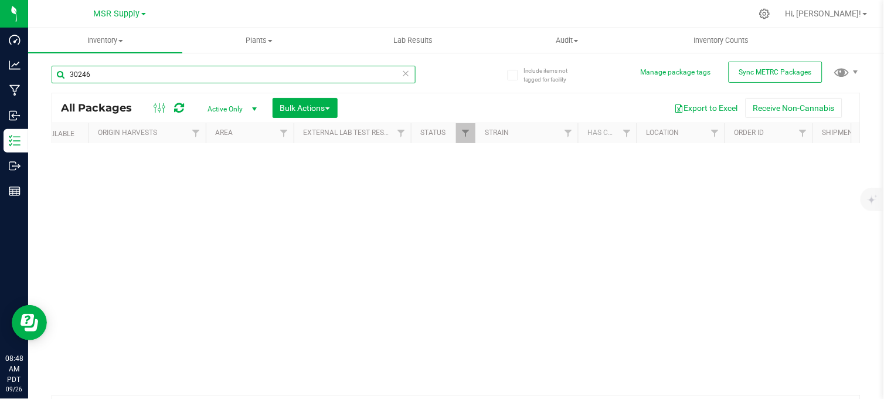
scroll to position [0, 596]
click at [460, 137] on span "Filter" at bounding box center [463, 132] width 9 height 9
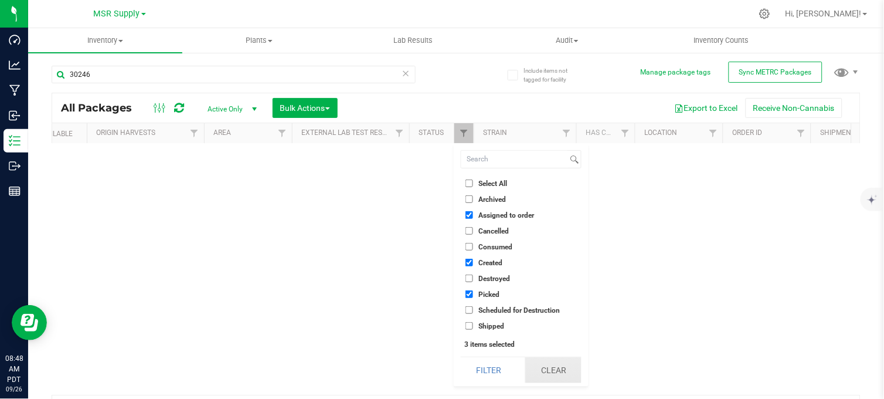
click at [566, 368] on button "Clear" at bounding box center [553, 370] width 56 height 26
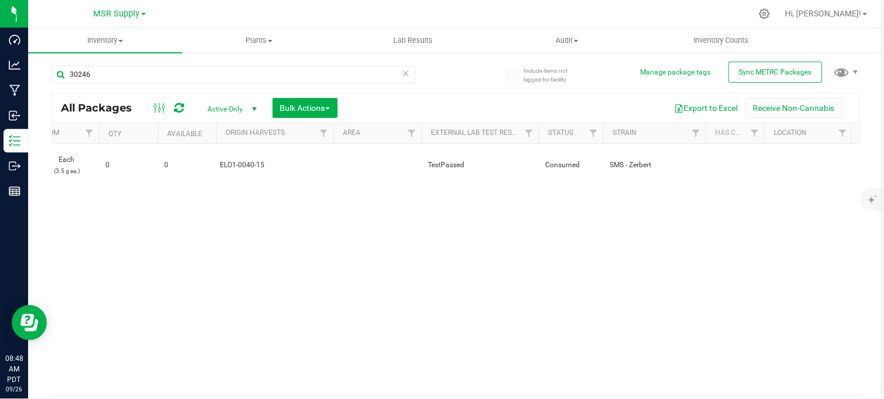
scroll to position [0, 0]
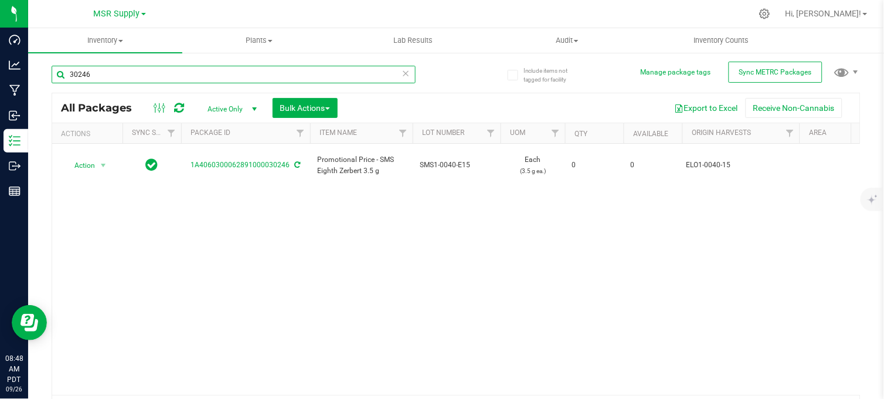
click at [172, 78] on input "30246" at bounding box center [234, 75] width 364 height 18
type input "30248"
click at [402, 72] on icon at bounding box center [406, 73] width 8 height 14
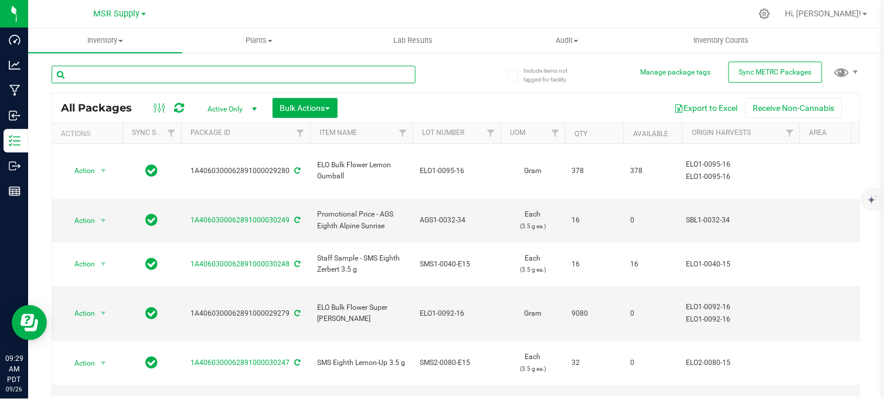
click at [131, 76] on input "text" at bounding box center [234, 75] width 364 height 18
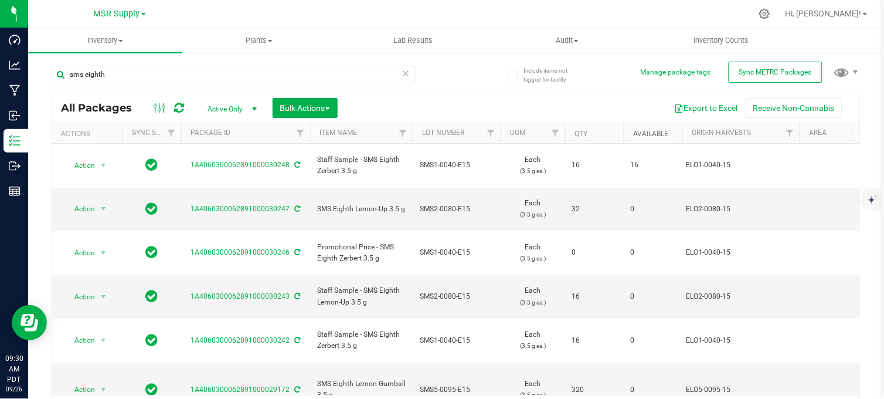
click at [645, 135] on link "Available" at bounding box center [650, 134] width 35 height 8
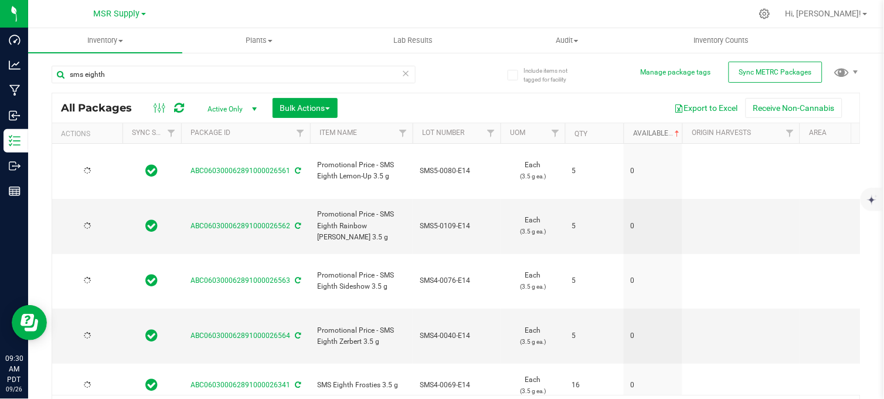
click at [654, 132] on link "Available" at bounding box center [657, 133] width 49 height 8
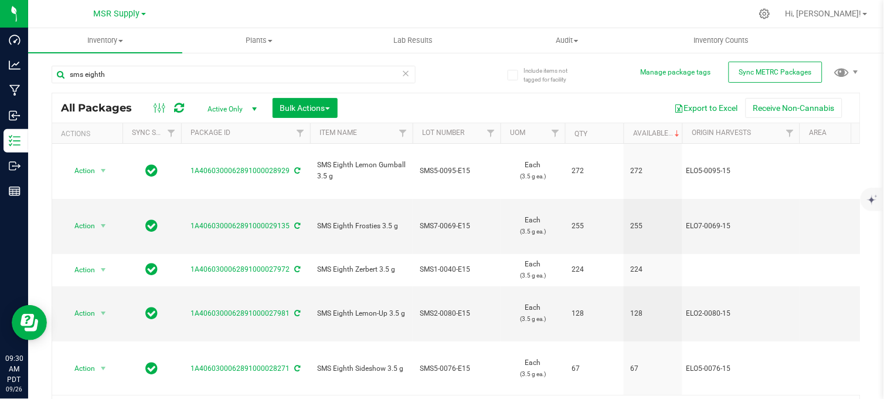
click at [466, 69] on div "sms eighth All Packages Active Only Active Only Lab Samples Locked All External…" at bounding box center [456, 239] width 809 height 369
click at [454, 70] on div "sms eighth All Packages Active Only Active Only Lab Samples Locked All External…" at bounding box center [456, 239] width 809 height 369
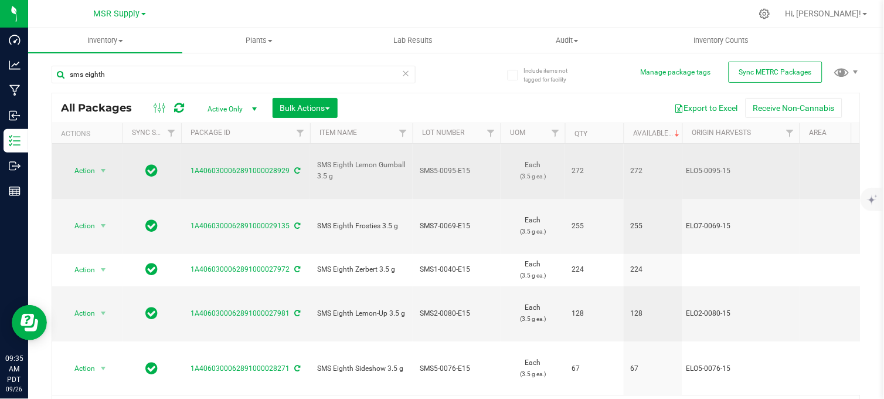
drag, startPoint x: 340, startPoint y: 163, endPoint x: 318, endPoint y: 152, distance: 24.1
click at [318, 159] on span "SMS Eighth Lemon Gumball 3.5 g" at bounding box center [361, 170] width 89 height 22
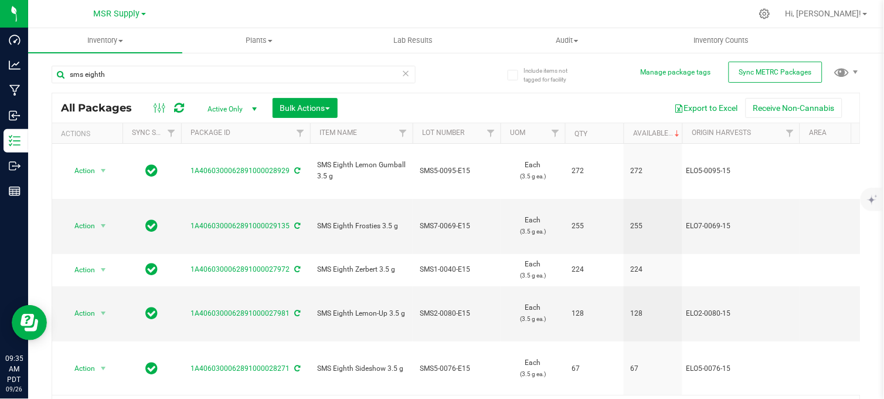
copy span "SMS Eighth Lemon Gumball 3.5 g"
copy span "SMS Eighth Frosties 3.5 g"
drag, startPoint x: 396, startPoint y: 192, endPoint x: 314, endPoint y: 195, distance: 82.1
click at [314, 199] on td "SMS Eighth Frosties 3.5 g" at bounding box center [361, 226] width 103 height 55
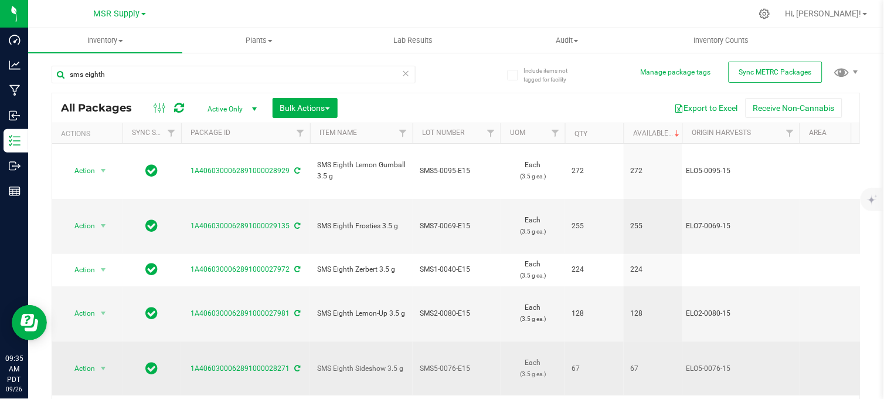
drag, startPoint x: 406, startPoint y: 291, endPoint x: 320, endPoint y: 291, distance: 85.6
click at [320, 341] on td "SMS Eighth Sideshow 3.5 g" at bounding box center [361, 368] width 103 height 55
click at [320, 363] on span "SMS Eighth Sideshow 3.5 g" at bounding box center [361, 368] width 89 height 11
drag, startPoint x: 406, startPoint y: 288, endPoint x: 310, endPoint y: 288, distance: 96.7
click at [310, 341] on td "SMS Eighth Sideshow 3.5 g" at bounding box center [361, 368] width 103 height 55
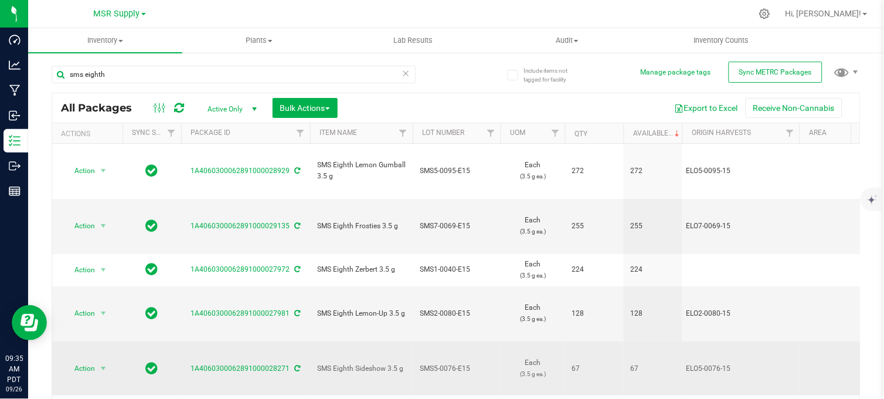
copy span "SMS Eighth Sideshow 3.5 g"
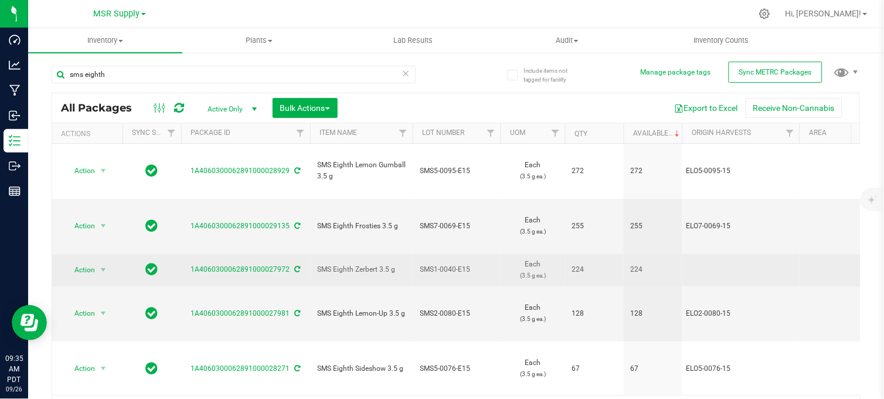
drag, startPoint x: 396, startPoint y: 226, endPoint x: 334, endPoint y: 237, distance: 63.0
click at [334, 254] on td "SMS Eighth Zerbert 3.5 g" at bounding box center [361, 270] width 103 height 32
copy span "SMS Eighth Zerbert 3.5 g"
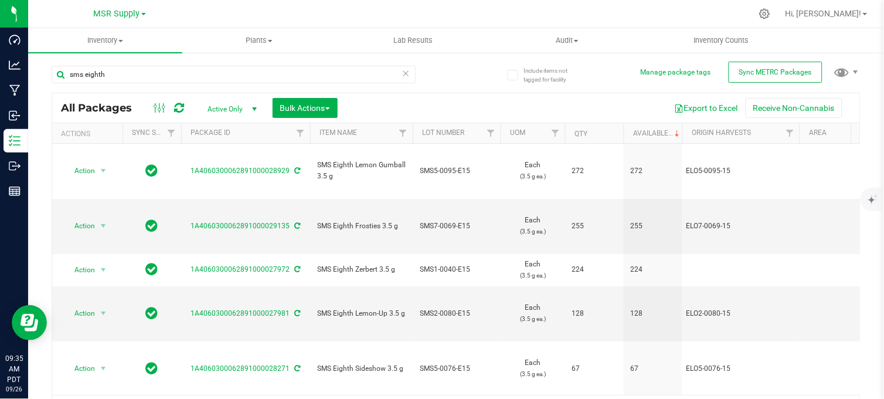
drag, startPoint x: 340, startPoint y: 330, endPoint x: 309, endPoint y: 320, distance: 32.6
copy tr "SMS Eighth Rainbow Runtz 3.5 g"
drag, startPoint x: 407, startPoint y: 260, endPoint x: 317, endPoint y: 264, distance: 90.4
click at [317, 286] on td "SMS Eighth Lemon-Up 3.5 g" at bounding box center [361, 313] width 103 height 55
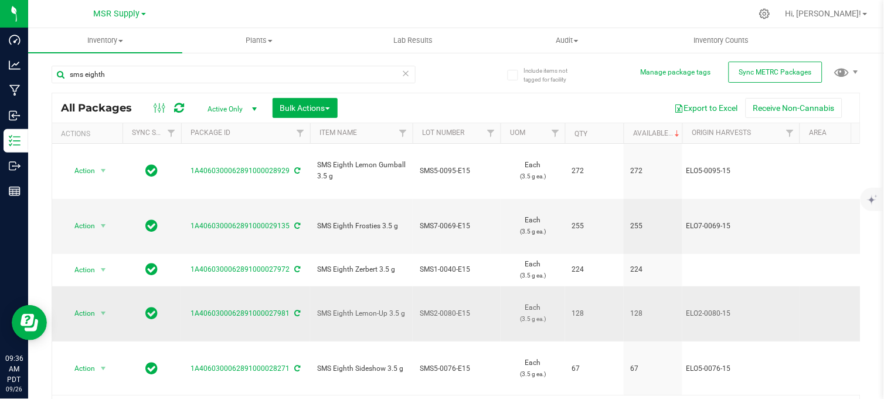
copy span "SMS Eighth Lemon-Up 3.5 g"
drag, startPoint x: 114, startPoint y: 74, endPoint x: 53, endPoint y: 82, distance: 60.9
click at [54, 82] on input "sms eighth" at bounding box center [234, 75] width 364 height 18
paste input "SMS5-0095-E15"
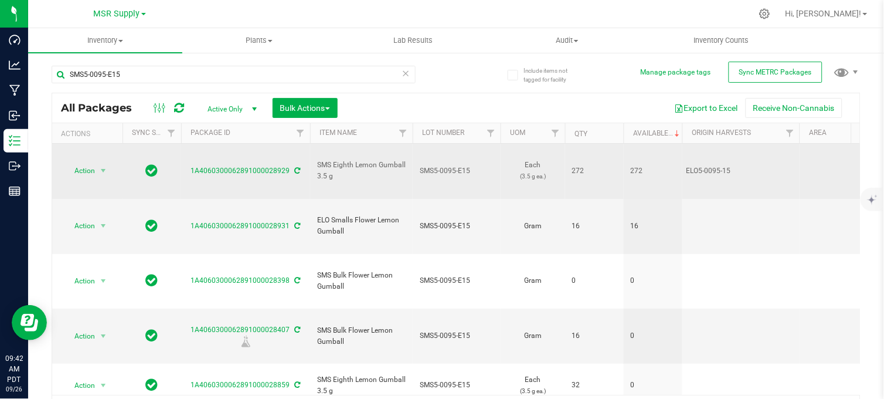
copy link "1A4060300062891000028929"
drag, startPoint x: 288, startPoint y: 168, endPoint x: 195, endPoint y: 171, distance: 93.9
click at [194, 171] on td "1A4060300062891000028929" at bounding box center [245, 171] width 129 height 55
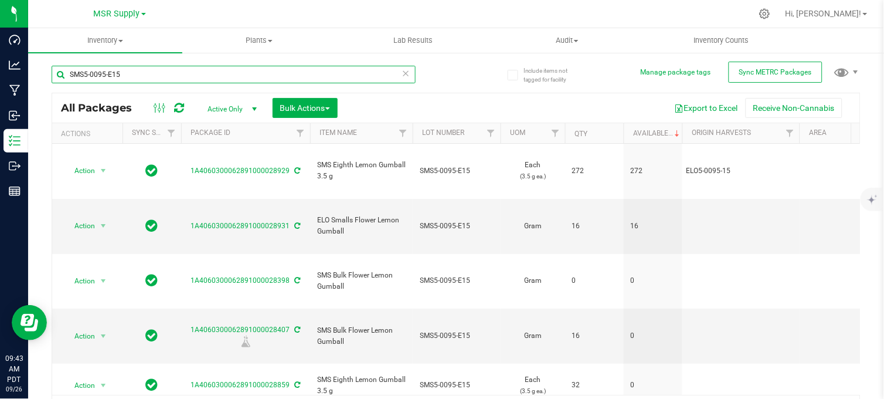
drag, startPoint x: 124, startPoint y: 80, endPoint x: 55, endPoint y: 84, distance: 68.8
click at [55, 84] on div "SMS5-0095-E15" at bounding box center [234, 79] width 364 height 27
paste input "7-0069"
type input "SMS7-0069-E15"
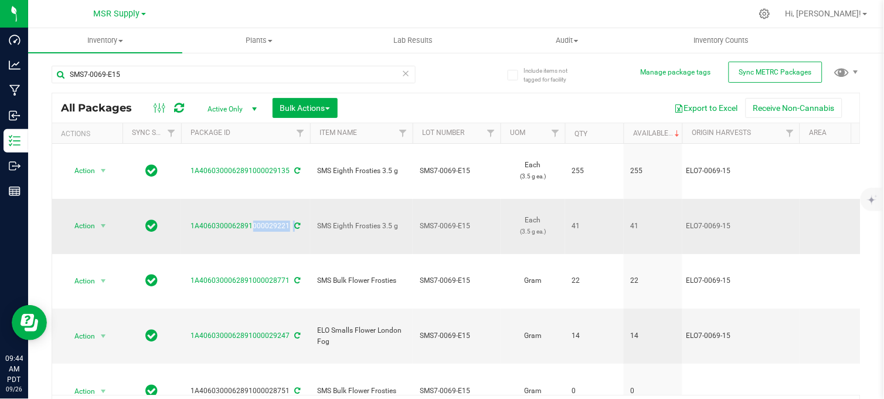
drag, startPoint x: 291, startPoint y: 202, endPoint x: 191, endPoint y: 200, distance: 100.3
click at [191, 200] on td "1A4060300062891000029221" at bounding box center [245, 226] width 129 height 55
copy div "1A4060300062891000029221"
drag, startPoint x: 129, startPoint y: 77, endPoint x: 56, endPoint y: 80, distance: 73.3
click at [56, 80] on input "SMS7-0069-E15" at bounding box center [234, 75] width 364 height 18
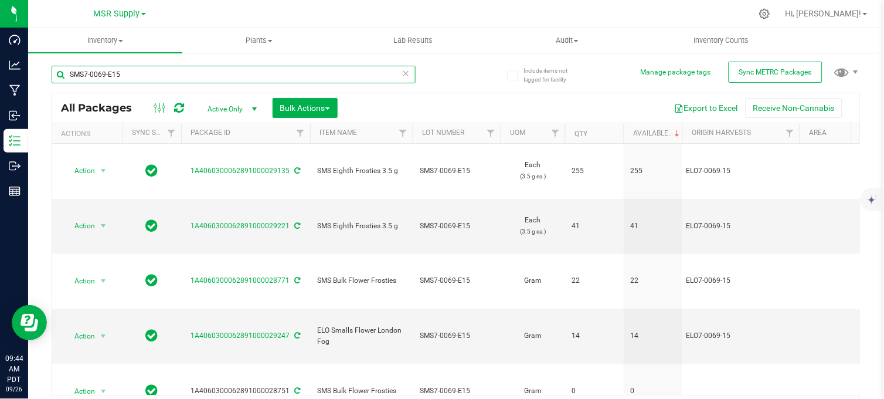
paste input "text"
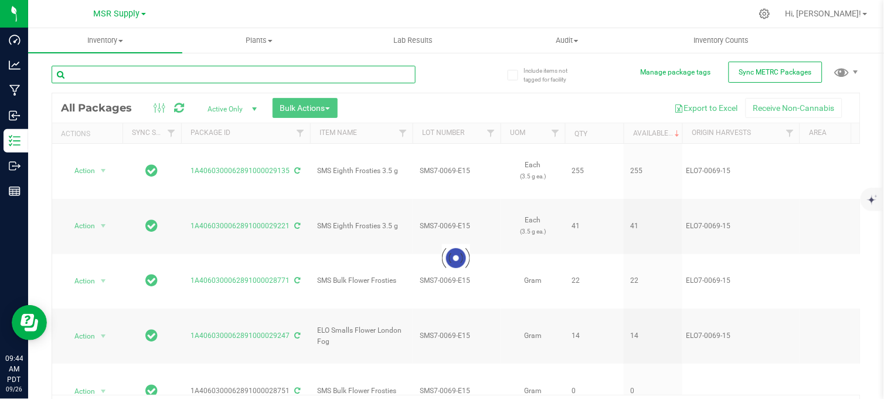
paste input "SMS5-0076-E15"
type input "SMS5-0076-E15"
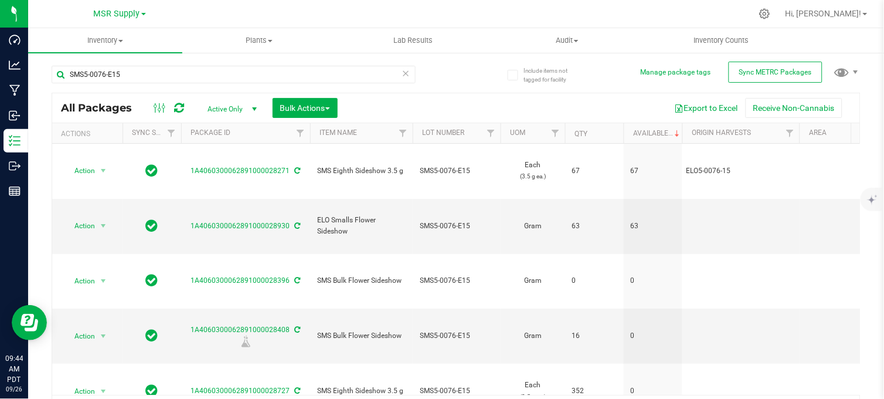
click at [466, 97] on div "All Packages Active Only Active Only Lab Samples Locked All External Internal B…" at bounding box center [456, 107] width 808 height 29
click at [454, 68] on div "SMS5-0076-E15 All Packages Active Only Active Only Lab Samples Locked All Exter…" at bounding box center [456, 239] width 809 height 369
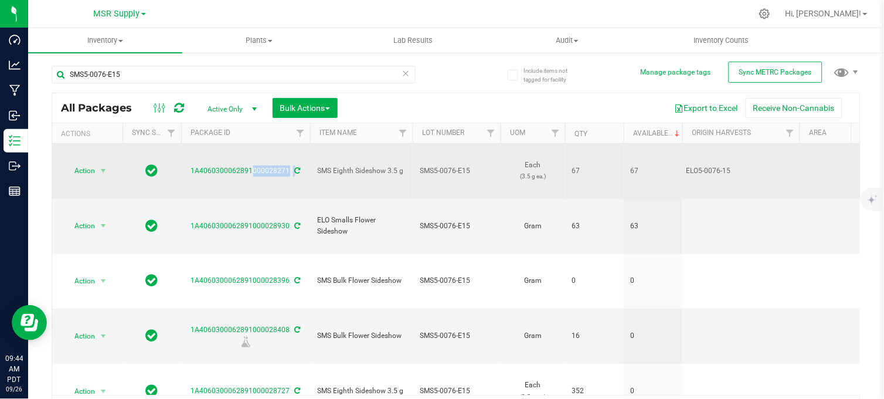
drag, startPoint x: 291, startPoint y: 168, endPoint x: 189, endPoint y: 165, distance: 102.1
click at [189, 165] on td "1A4060300062891000028271" at bounding box center [245, 171] width 129 height 55
copy div "1A4060300062891000028271"
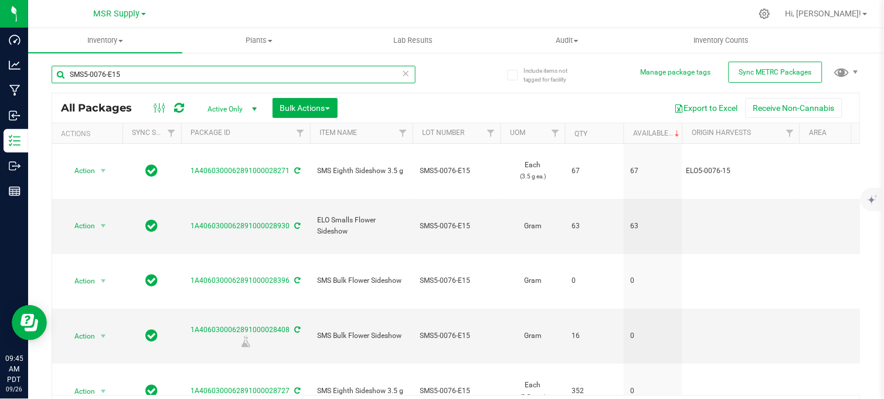
drag, startPoint x: 100, startPoint y: 73, endPoint x: 61, endPoint y: 70, distance: 39.4
click at [61, 70] on input "SMS5-0076-E15" at bounding box center [234, 75] width 364 height 18
paste input "text"
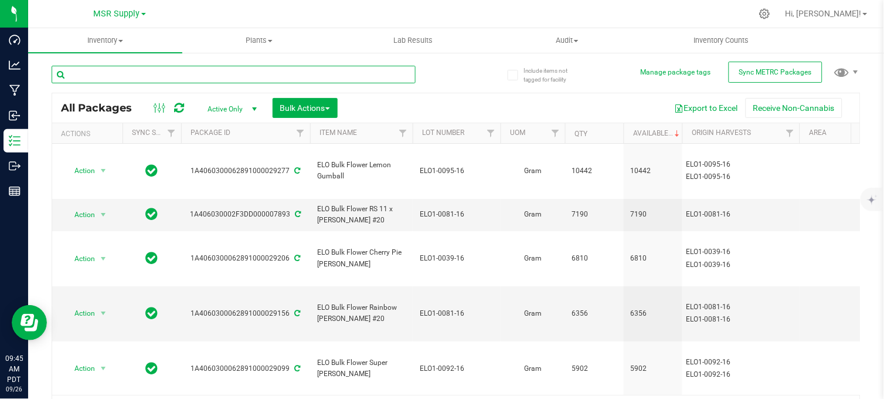
paste input "SMS1-0040-E15"
type input "SMS1-0040-E15"
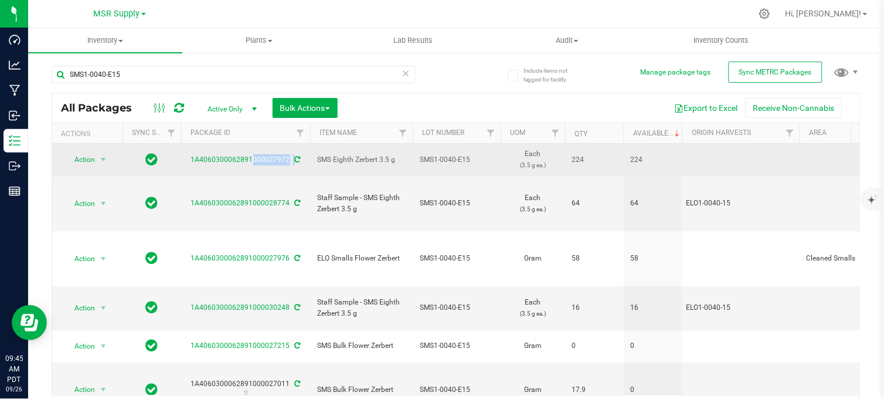
drag, startPoint x: 288, startPoint y: 168, endPoint x: 197, endPoint y: 175, distance: 91.7
click at [195, 175] on td "1A4060300062891000027972" at bounding box center [245, 160] width 129 height 32
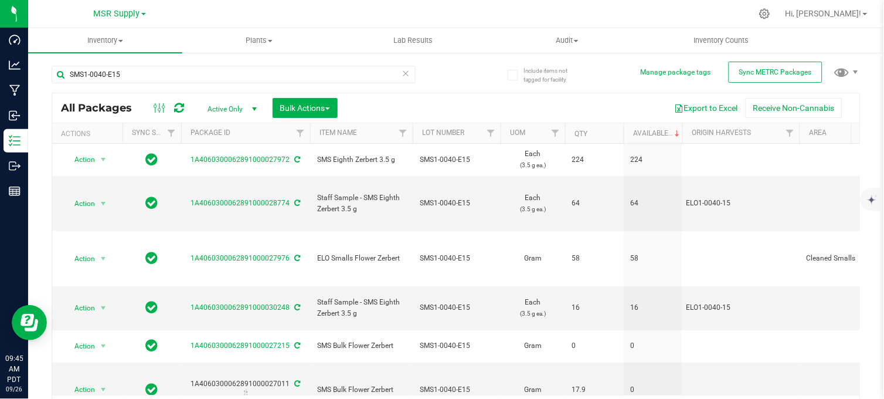
click at [300, 15] on div at bounding box center [481, 13] width 542 height 23
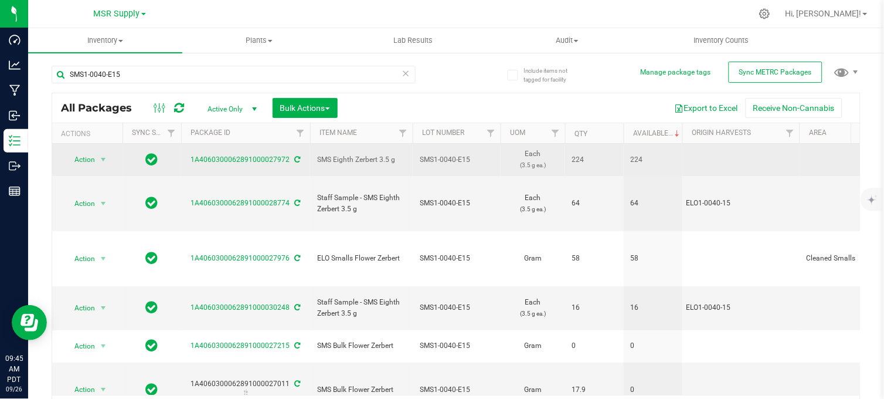
drag, startPoint x: 287, startPoint y: 168, endPoint x: 192, endPoint y: 168, distance: 95.6
click at [192, 168] on td "1A4060300062891000027972" at bounding box center [245, 160] width 129 height 32
copy link "1A4060300062891000027972"
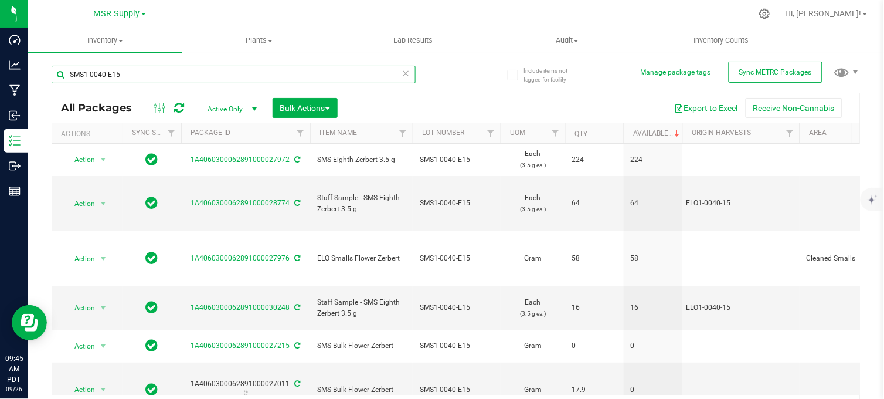
drag, startPoint x: 133, startPoint y: 68, endPoint x: 62, endPoint y: 80, distance: 72.6
click at [62, 80] on input "SMS1-0040-E15" at bounding box center [234, 75] width 364 height 18
paste input "text"
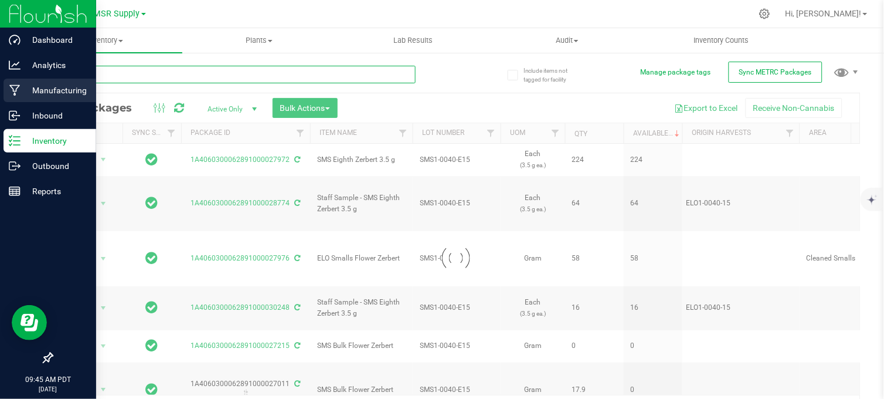
paste input "SMS4-0109-E15"
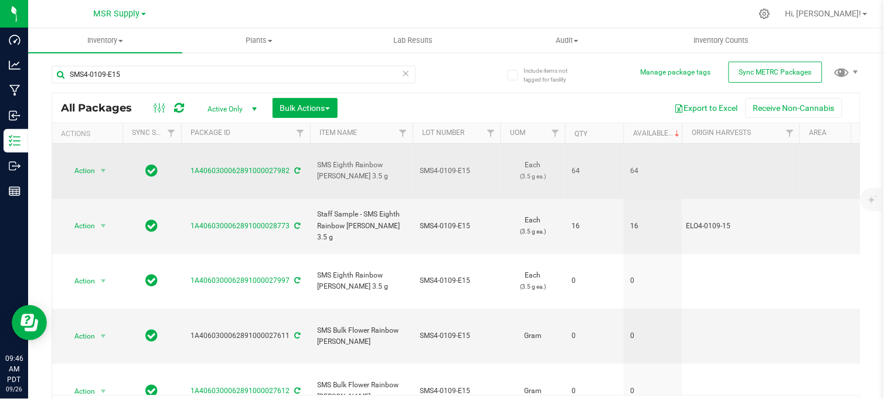
drag, startPoint x: 289, startPoint y: 171, endPoint x: 192, endPoint y: 167, distance: 97.4
click at [192, 167] on td "1A4060300062891000027982" at bounding box center [245, 171] width 129 height 55
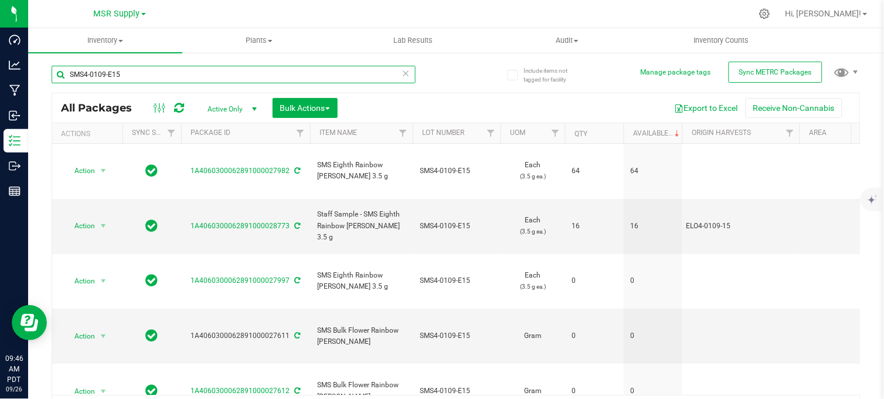
drag, startPoint x: 135, startPoint y: 78, endPoint x: 43, endPoint y: 74, distance: 91.5
click at [43, 74] on div "Include items not tagged for facility Manage package tags Sync METRC Packages S…" at bounding box center [456, 231] width 856 height 358
paste input "2-0080"
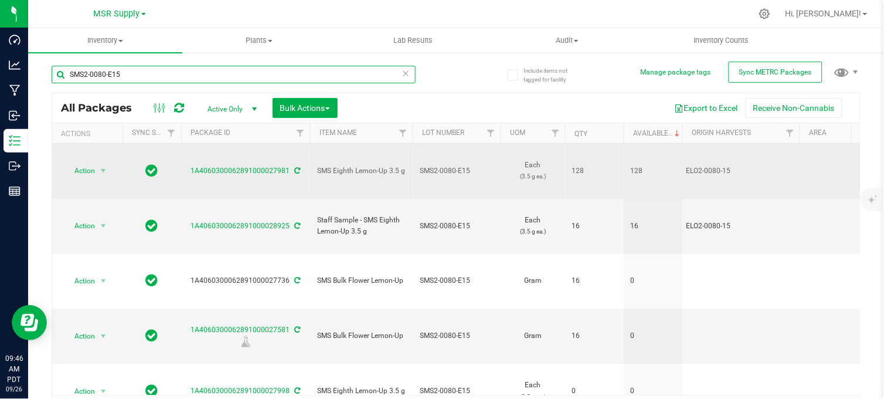
type input "SMS2-0080-E15"
drag, startPoint x: 291, startPoint y: 165, endPoint x: 186, endPoint y: 162, distance: 105.0
click at [186, 165] on div "1A4060300062891000027981" at bounding box center [245, 170] width 133 height 11
